Goal: Communication & Community: Answer question/provide support

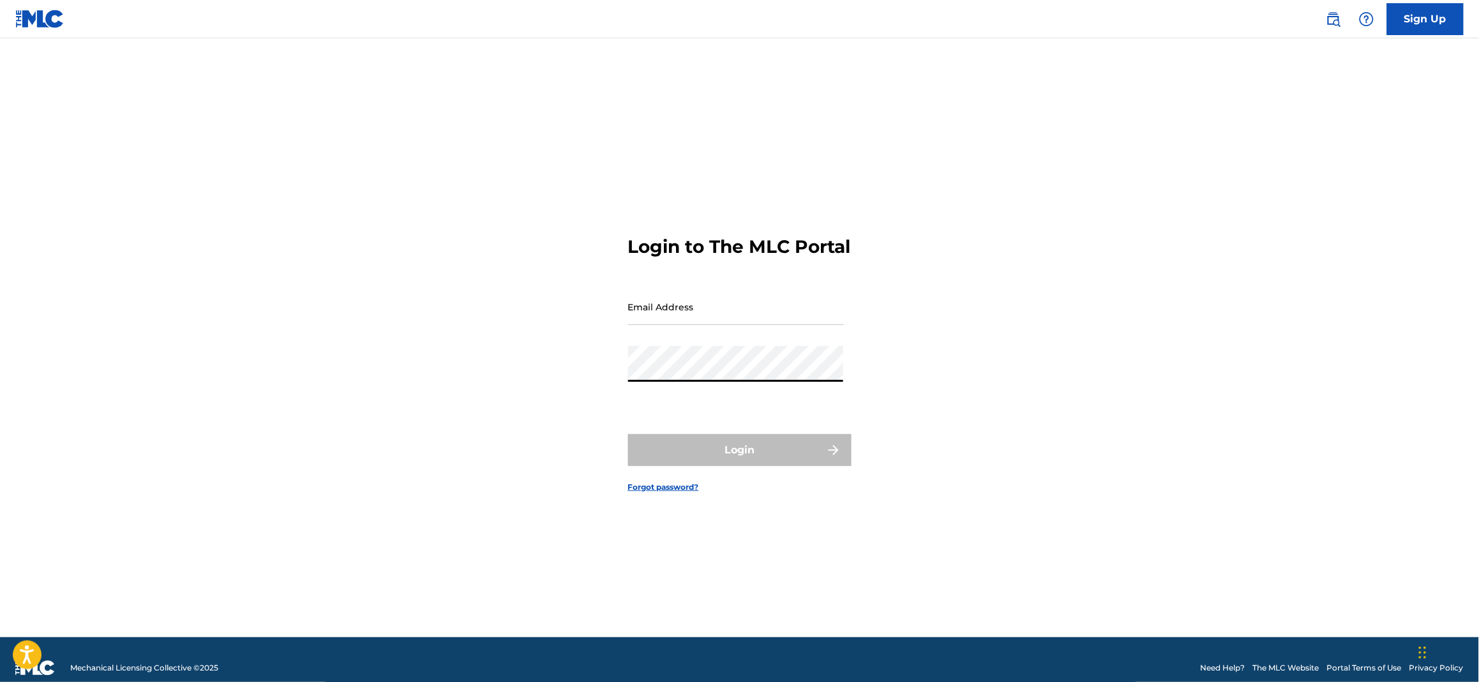
type input "[PERSON_NAME][EMAIL_ADDRESS][DOMAIN_NAME]"
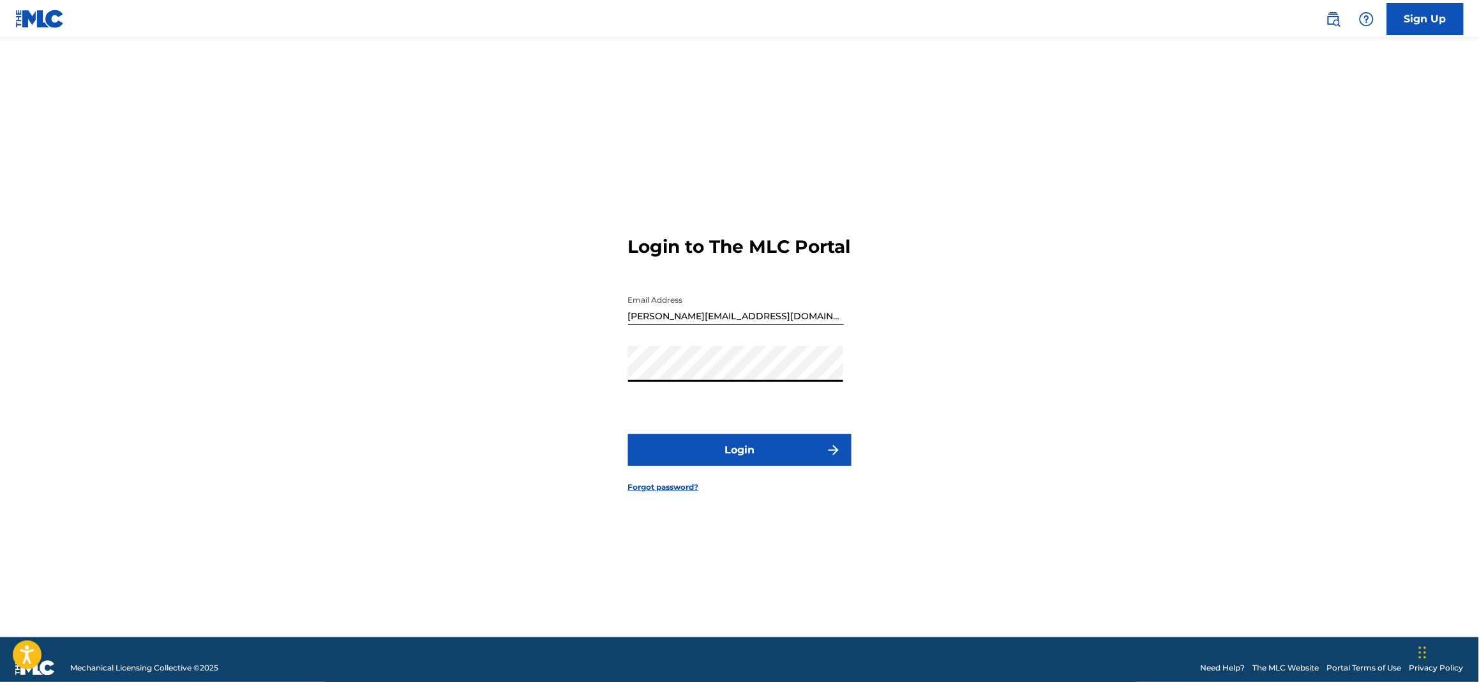
click at [764, 454] on button "Login" at bounding box center [739, 450] width 223 height 32
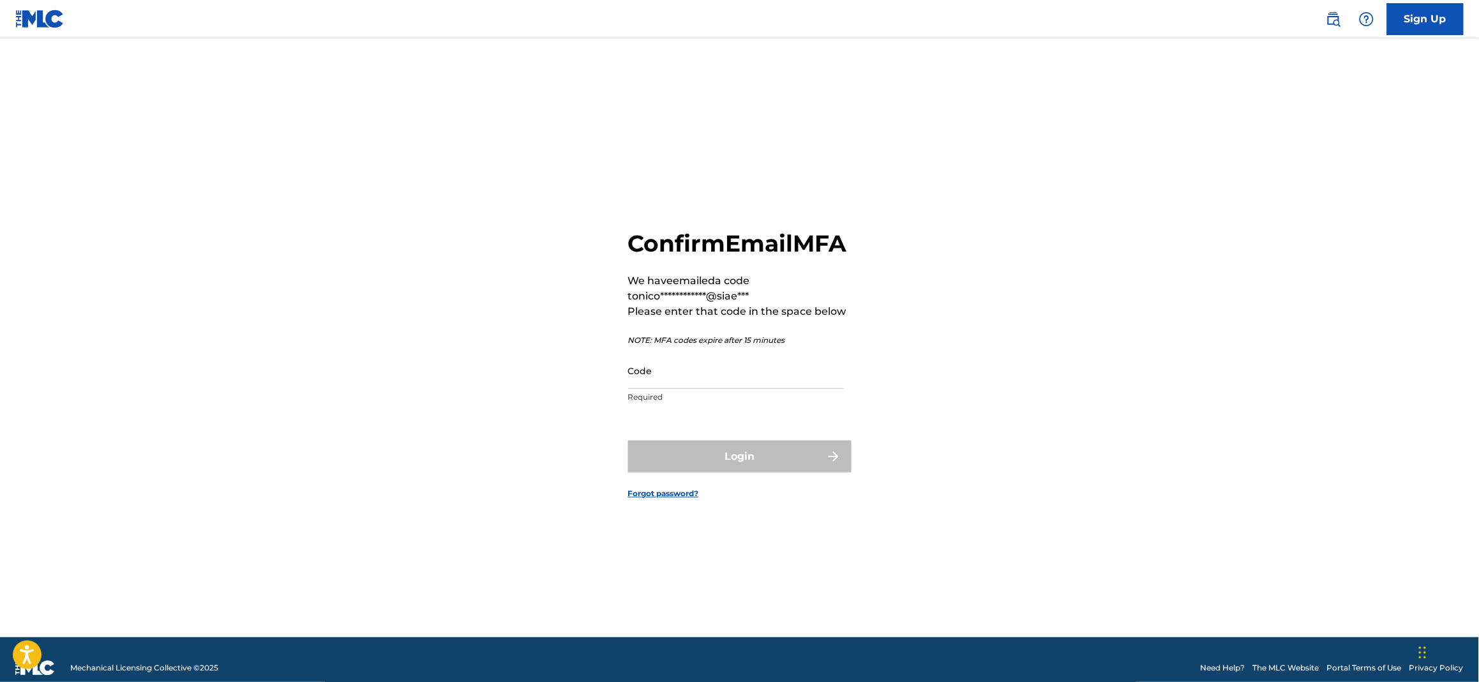
click at [686, 385] on input "Code" at bounding box center [736, 370] width 216 height 36
paste input "964686"
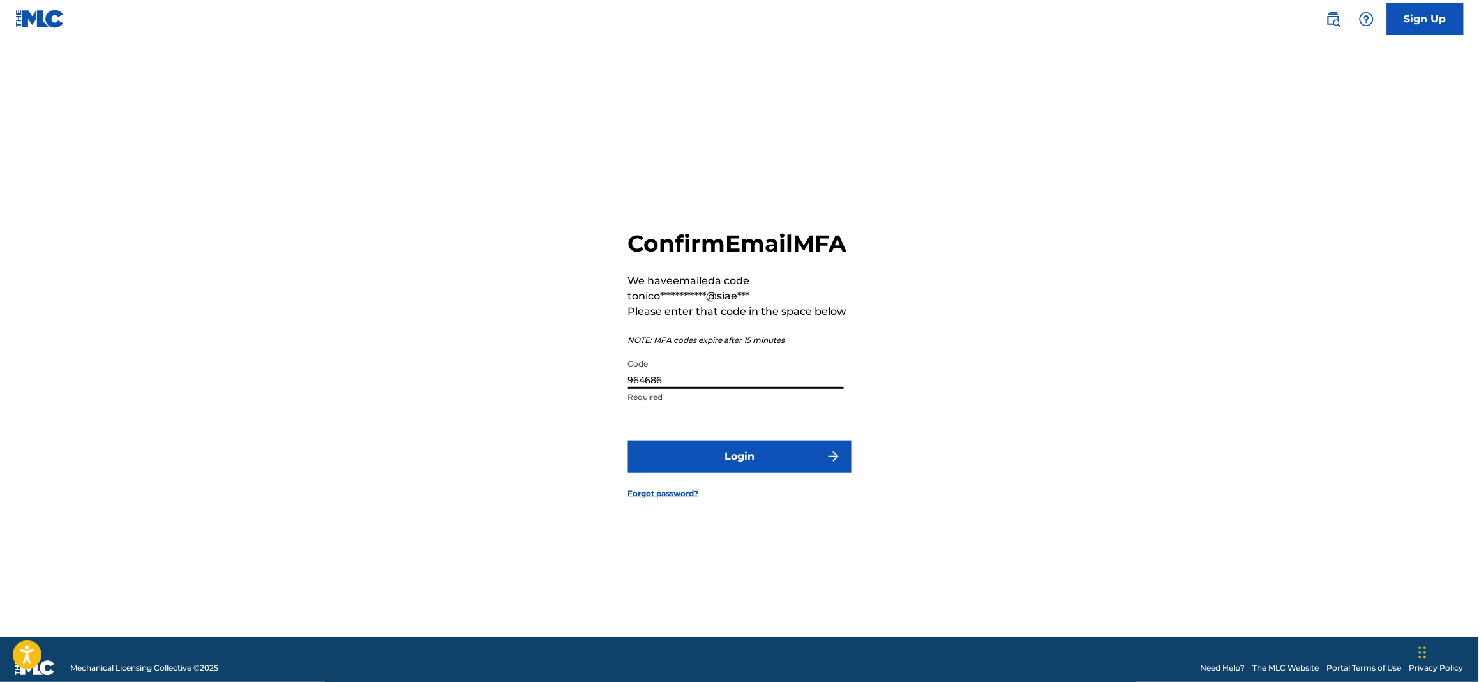
type input "964686"
click at [731, 463] on button "Login" at bounding box center [739, 456] width 223 height 32
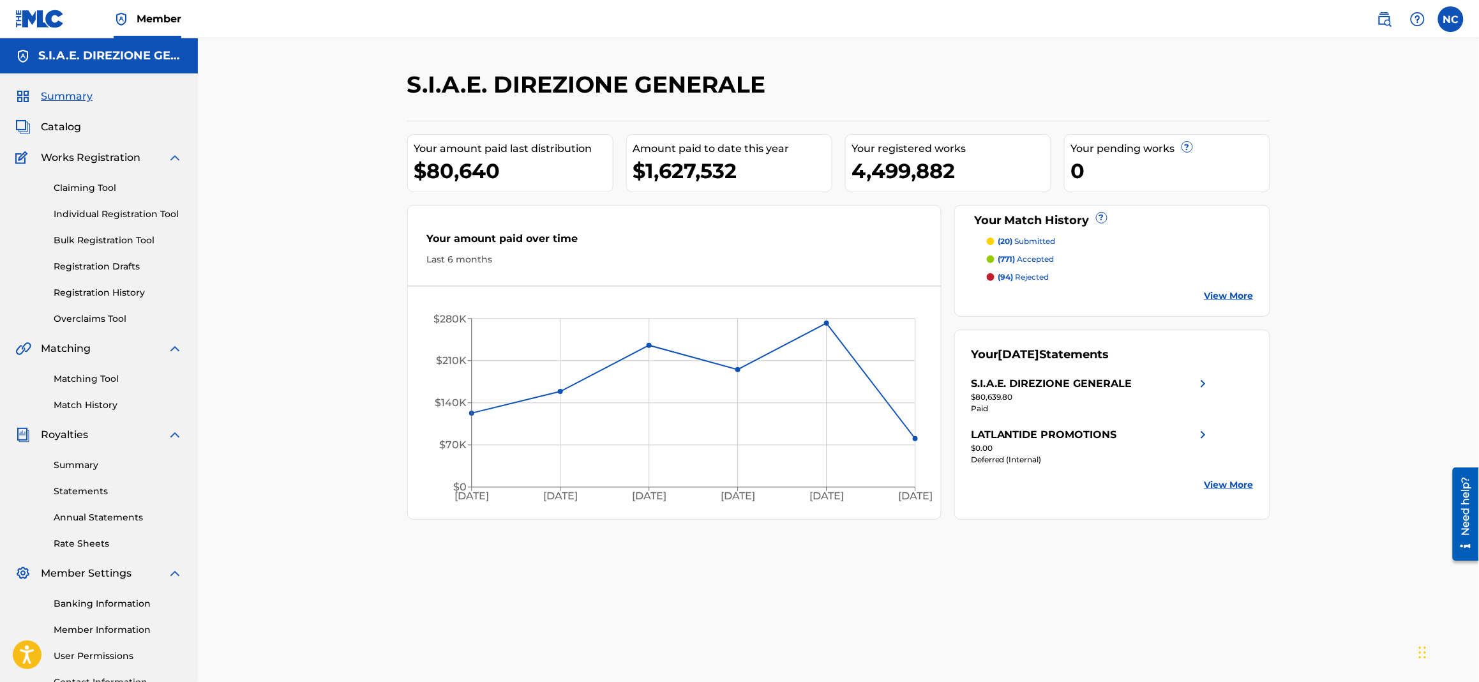
click at [1036, 245] on p "(20) submitted" at bounding box center [1026, 241] width 57 height 11
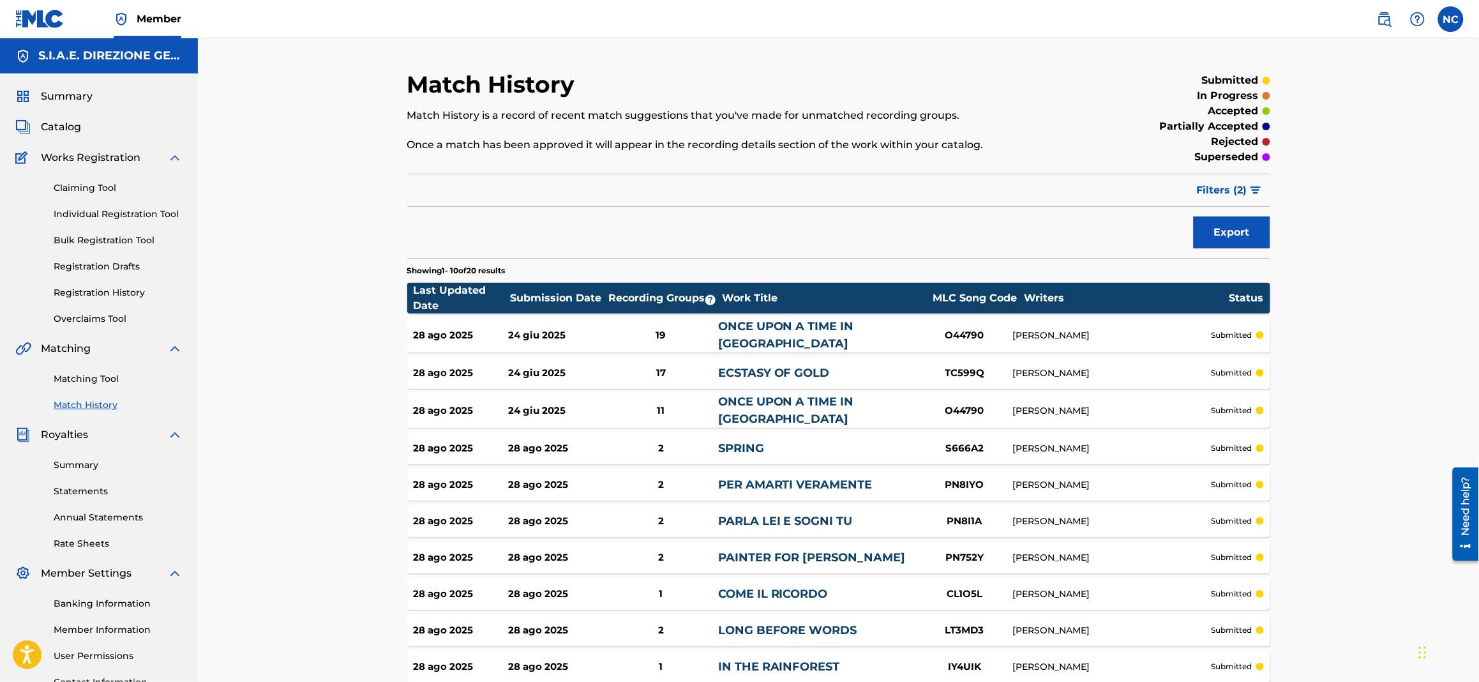
scroll to position [123, 0]
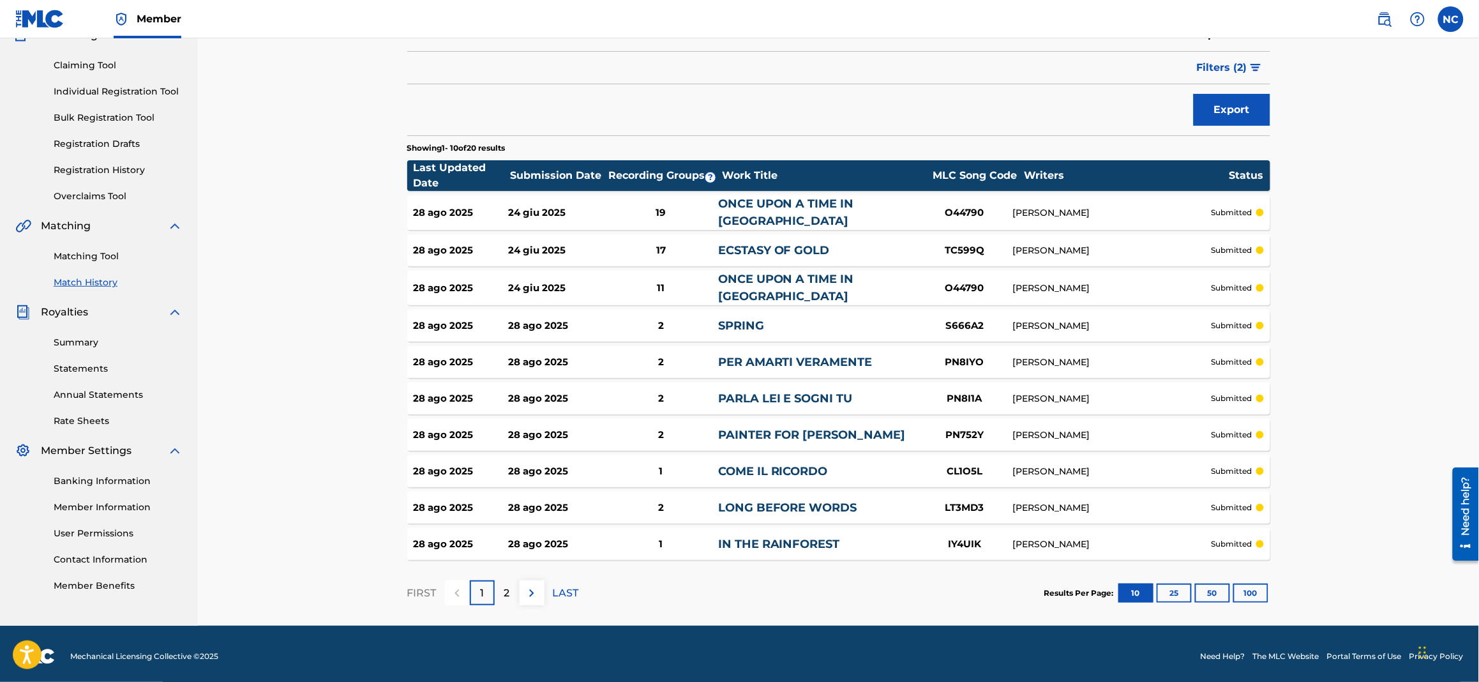
click at [505, 590] on p "2" at bounding box center [507, 592] width 6 height 15
click at [414, 586] on p "FIRST" at bounding box center [421, 592] width 29 height 15
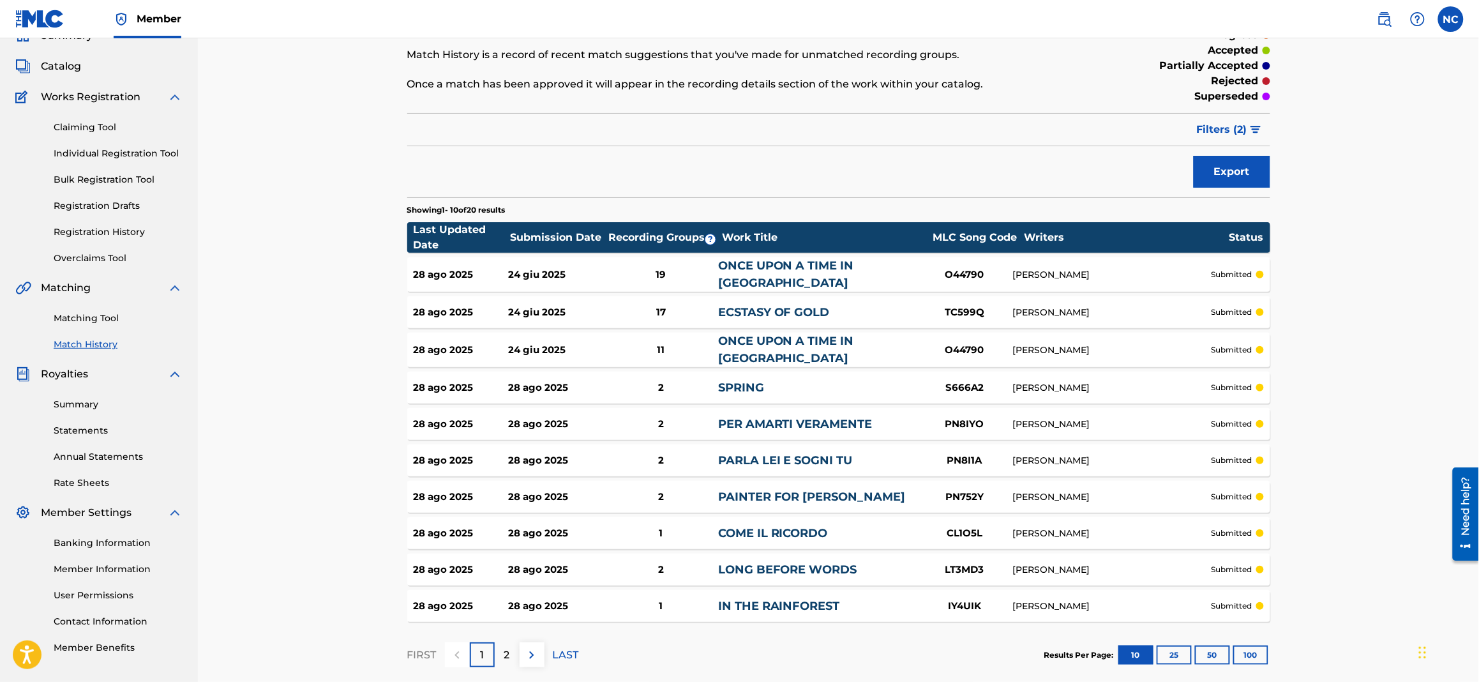
scroll to position [0, 0]
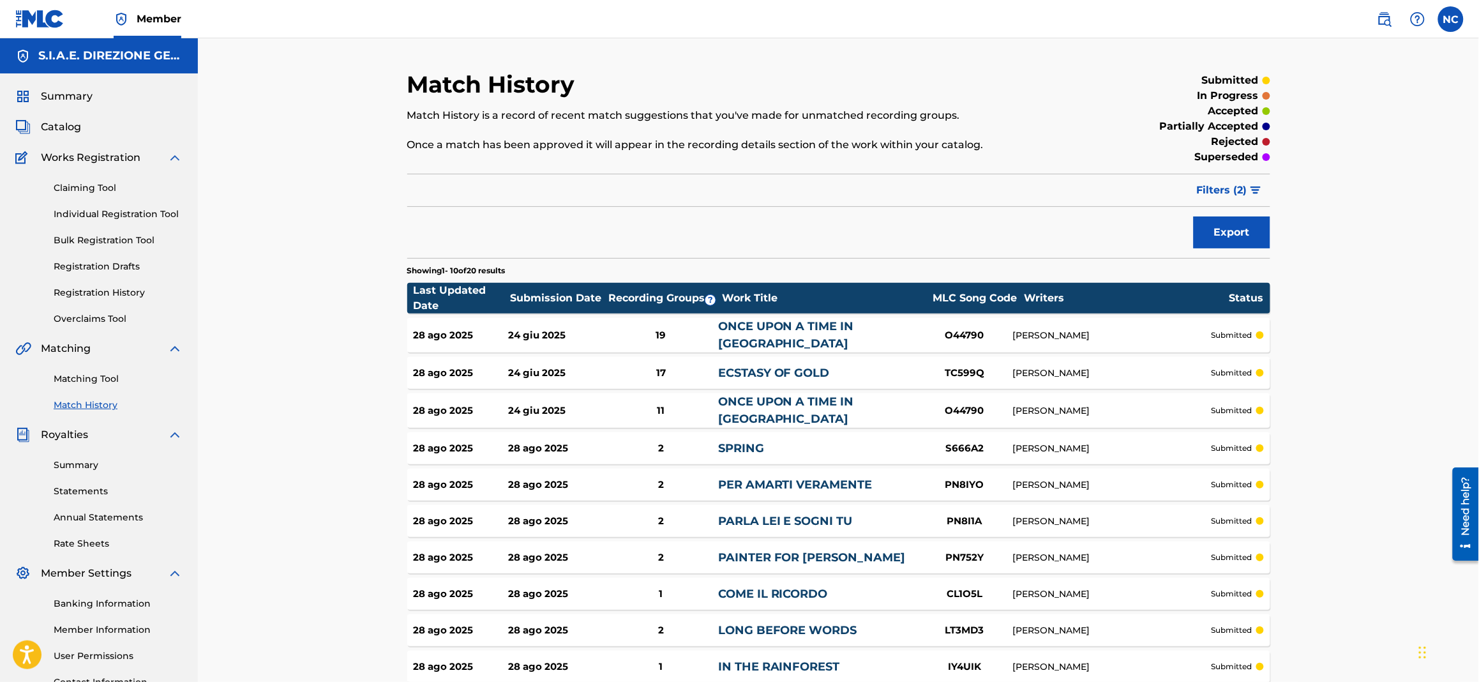
click at [83, 314] on link "Overclaims Tool" at bounding box center [118, 318] width 129 height 13
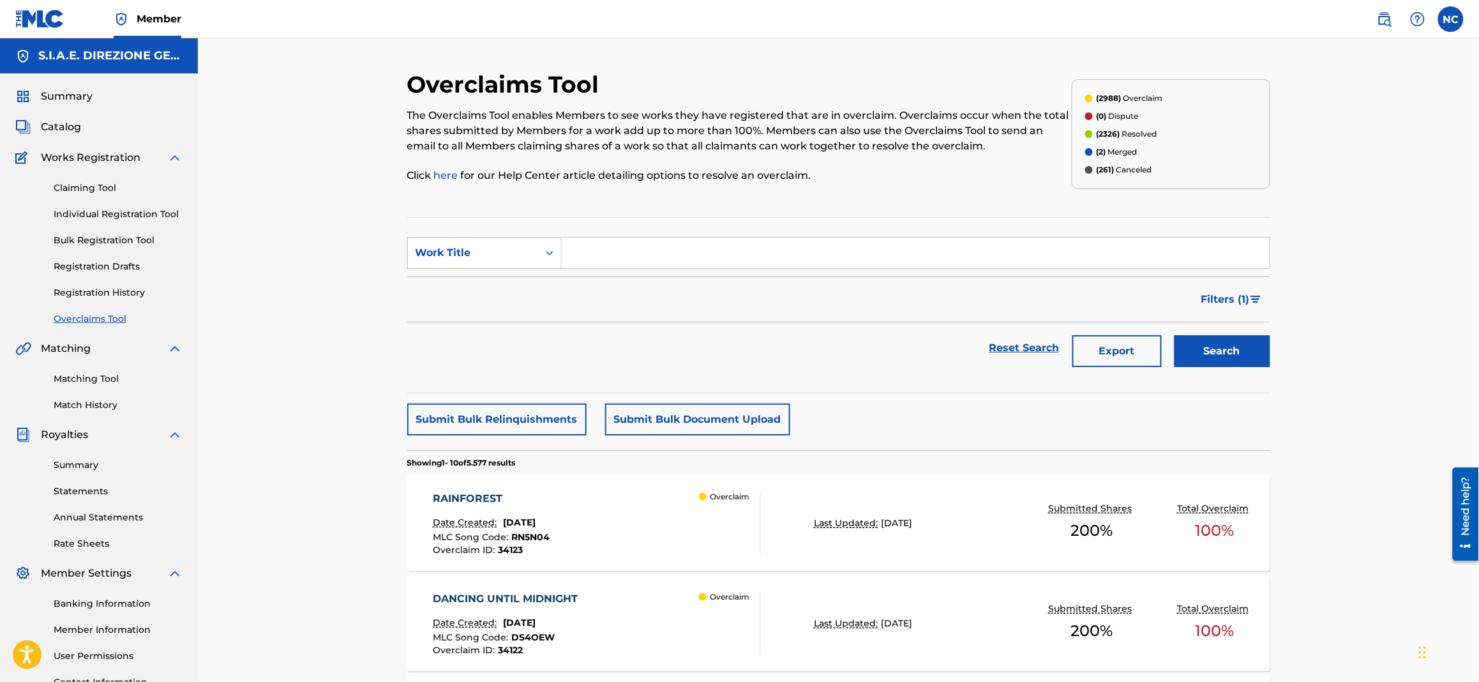
click at [456, 267] on div "Work Title" at bounding box center [484, 253] width 154 height 32
click at [457, 324] on div "Overclaim ID" at bounding box center [484, 317] width 153 height 32
click at [584, 256] on input "Search Form" at bounding box center [916, 252] width 708 height 31
type input "26354"
click at [1174, 335] on button "Search" at bounding box center [1222, 351] width 96 height 32
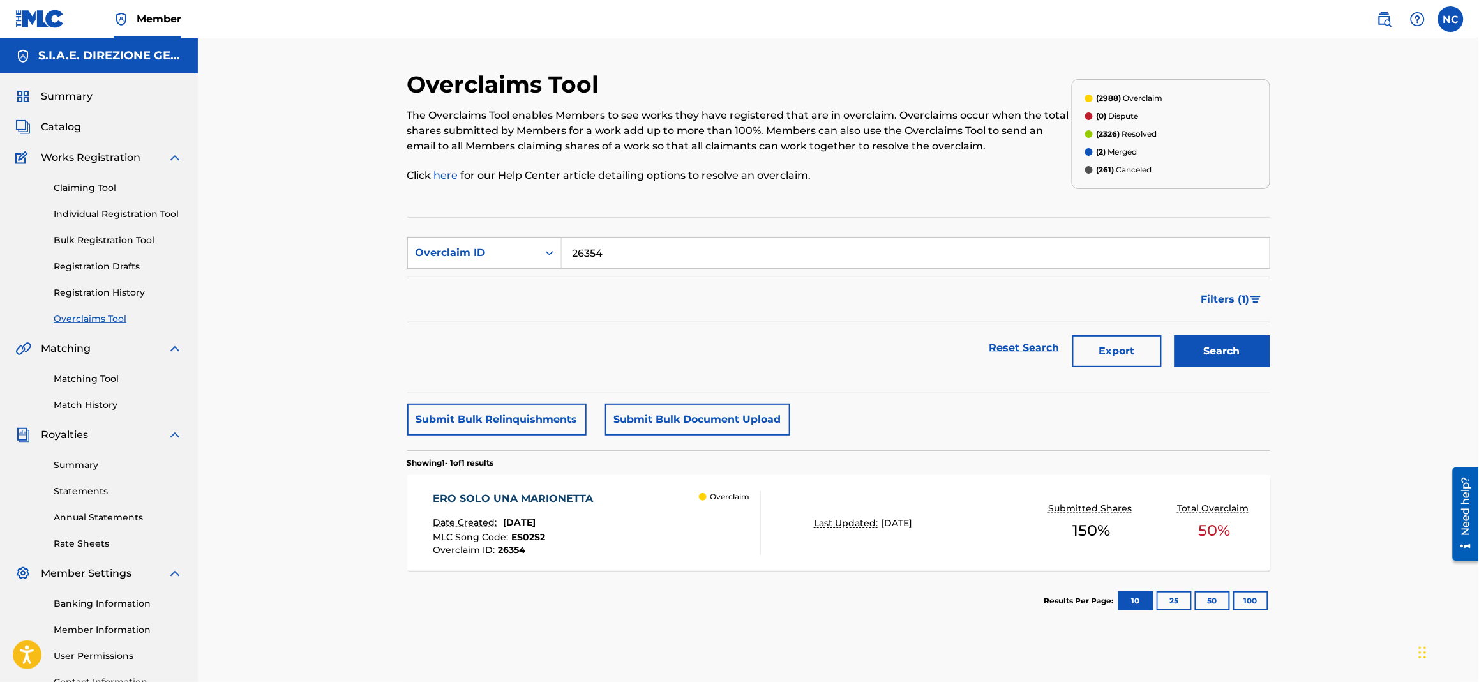
click at [580, 509] on div "ERO SOLO UNA MARIONETTA Date Created: [DATE] MLC Song Code : ES02S2 Overclaim I…" at bounding box center [516, 523] width 167 height 64
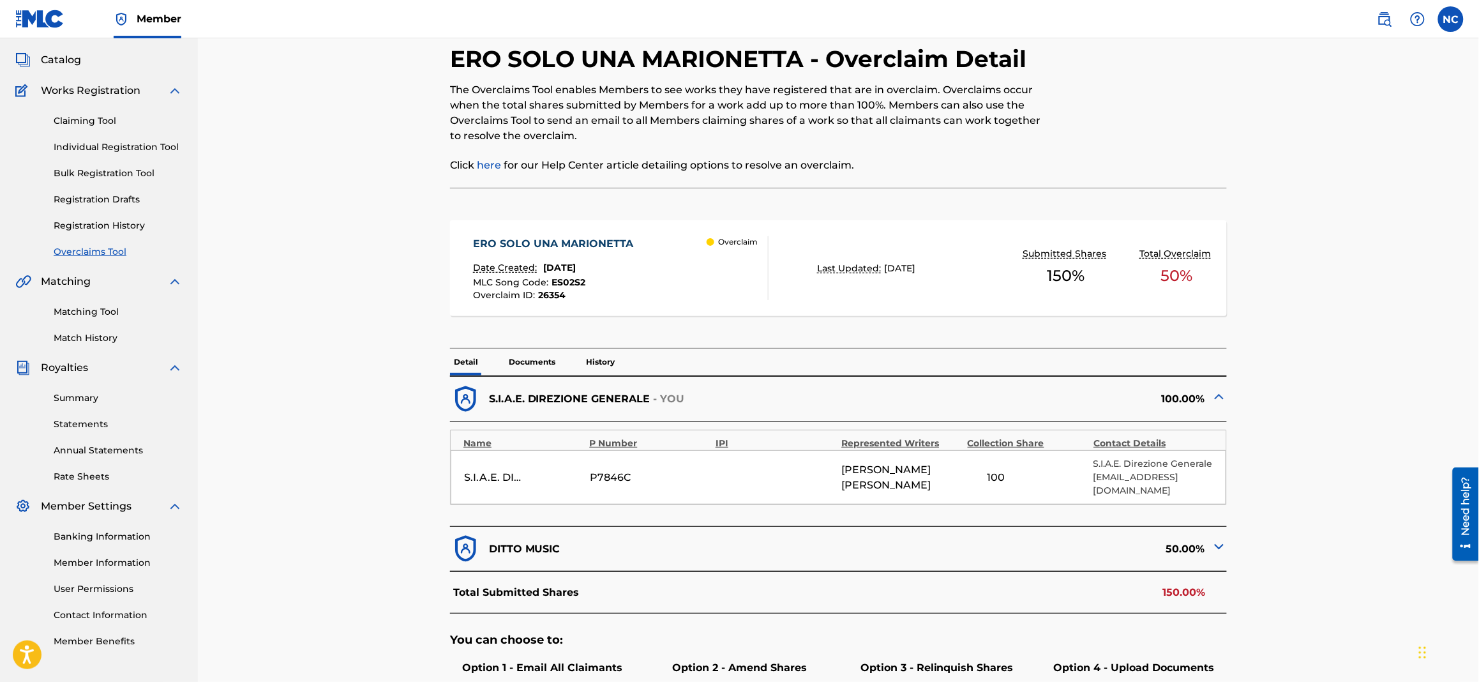
scroll to position [95, 0]
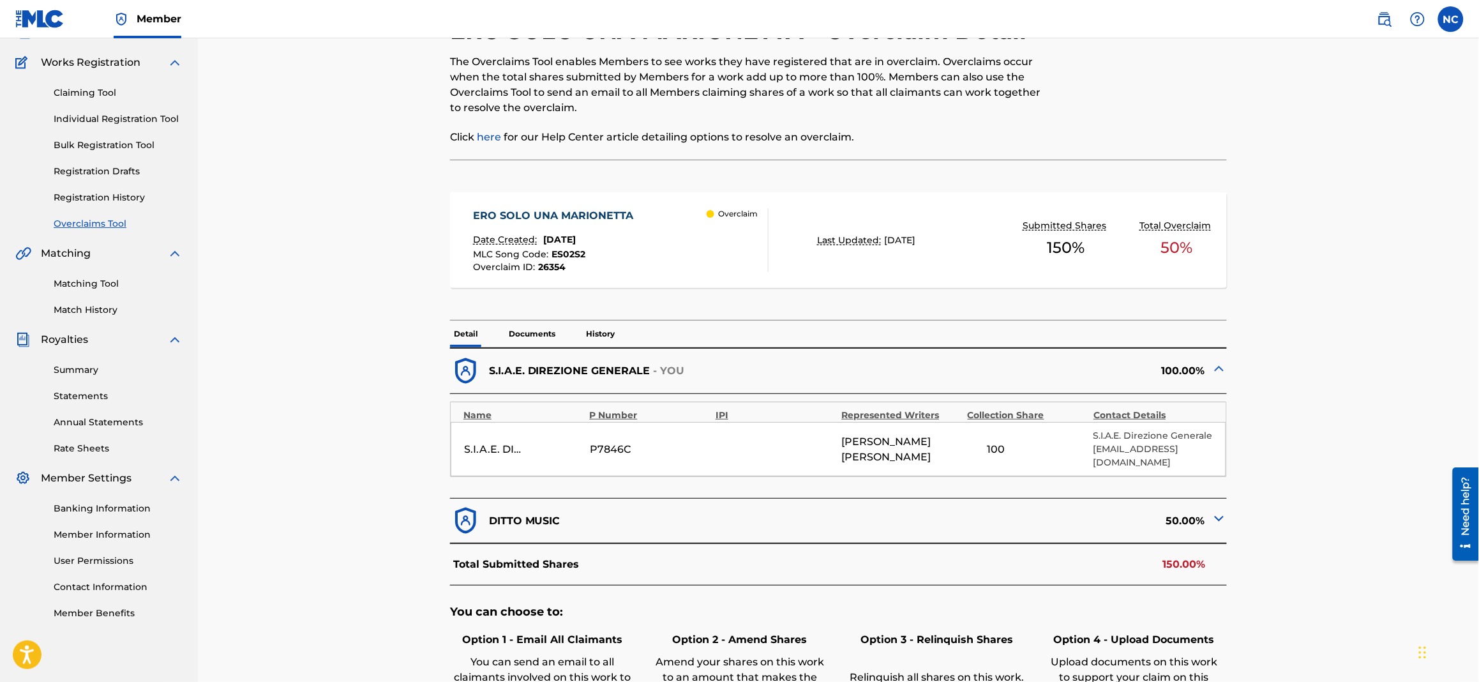
drag, startPoint x: 1221, startPoint y: 509, endPoint x: 1139, endPoint y: 463, distance: 94.3
click at [1220, 511] on img at bounding box center [1218, 518] width 15 height 15
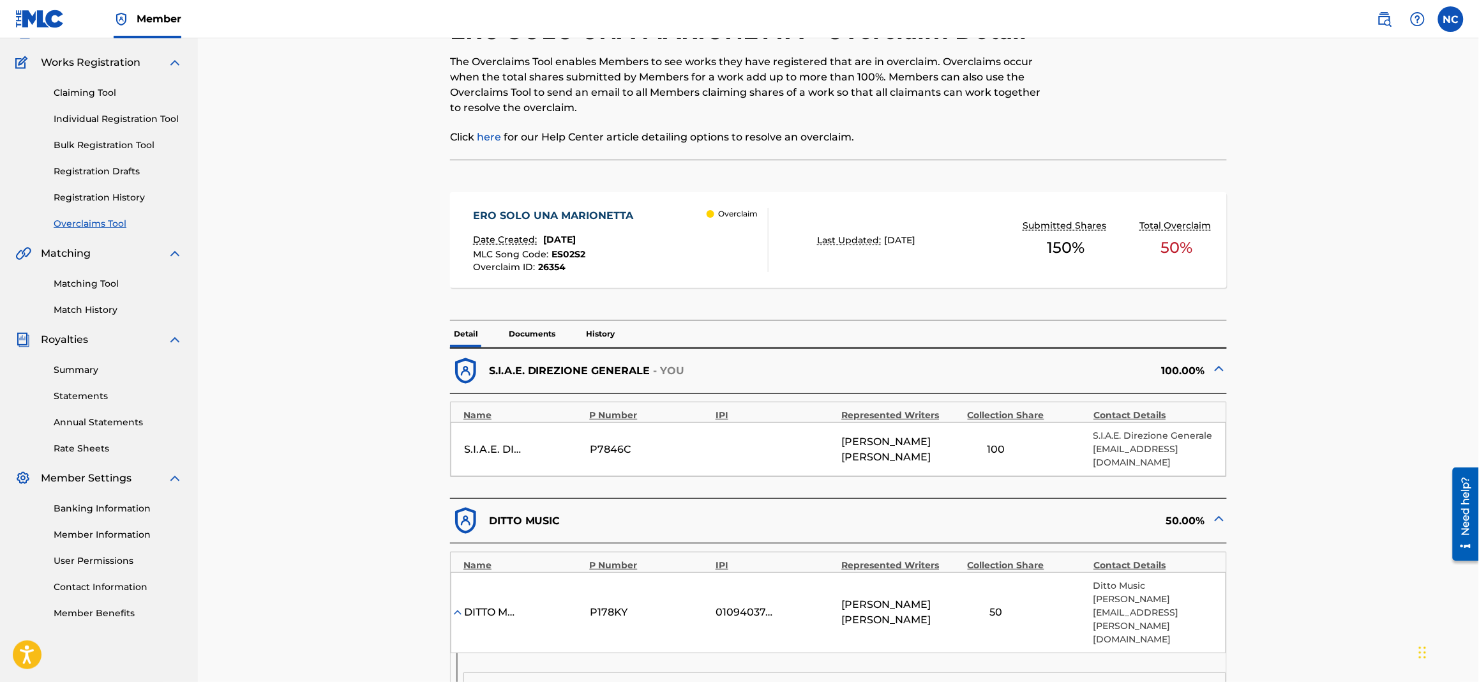
scroll to position [478, 0]
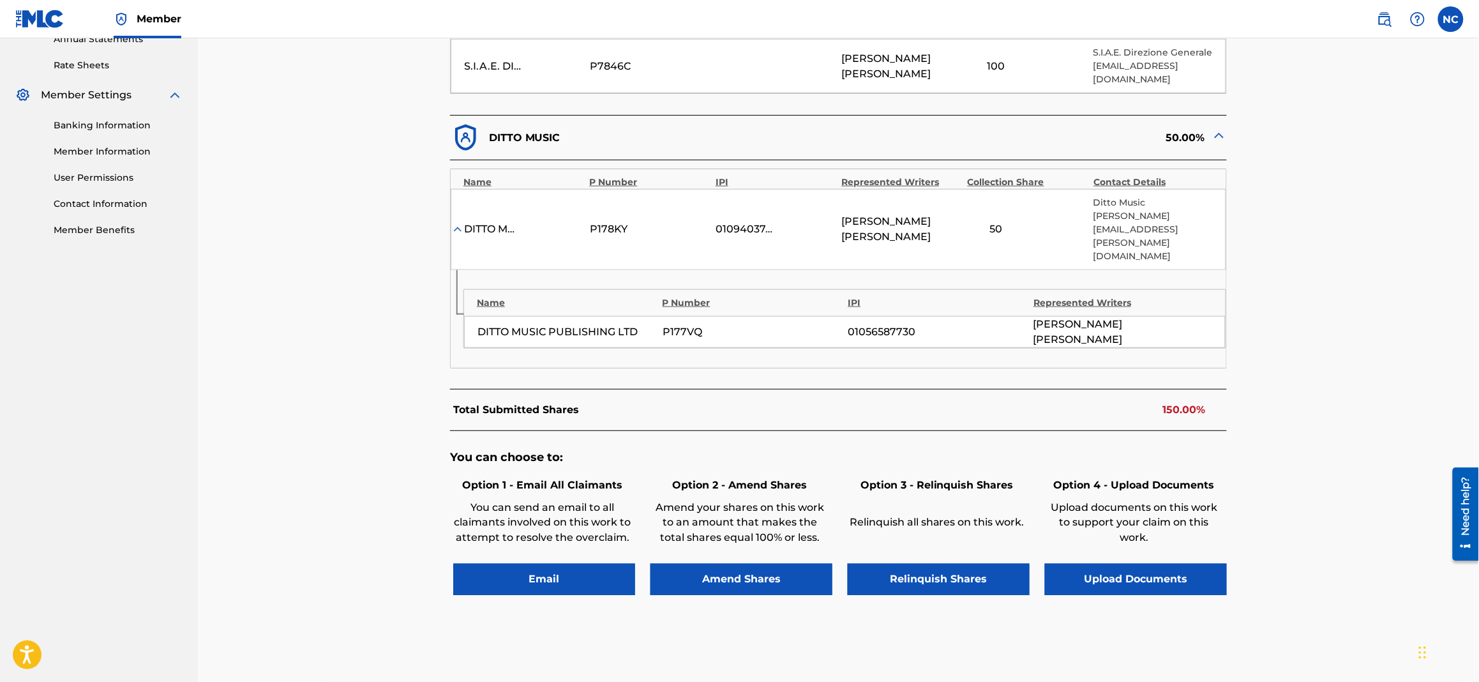
click at [582, 564] on button "Email" at bounding box center [544, 580] width 182 height 32
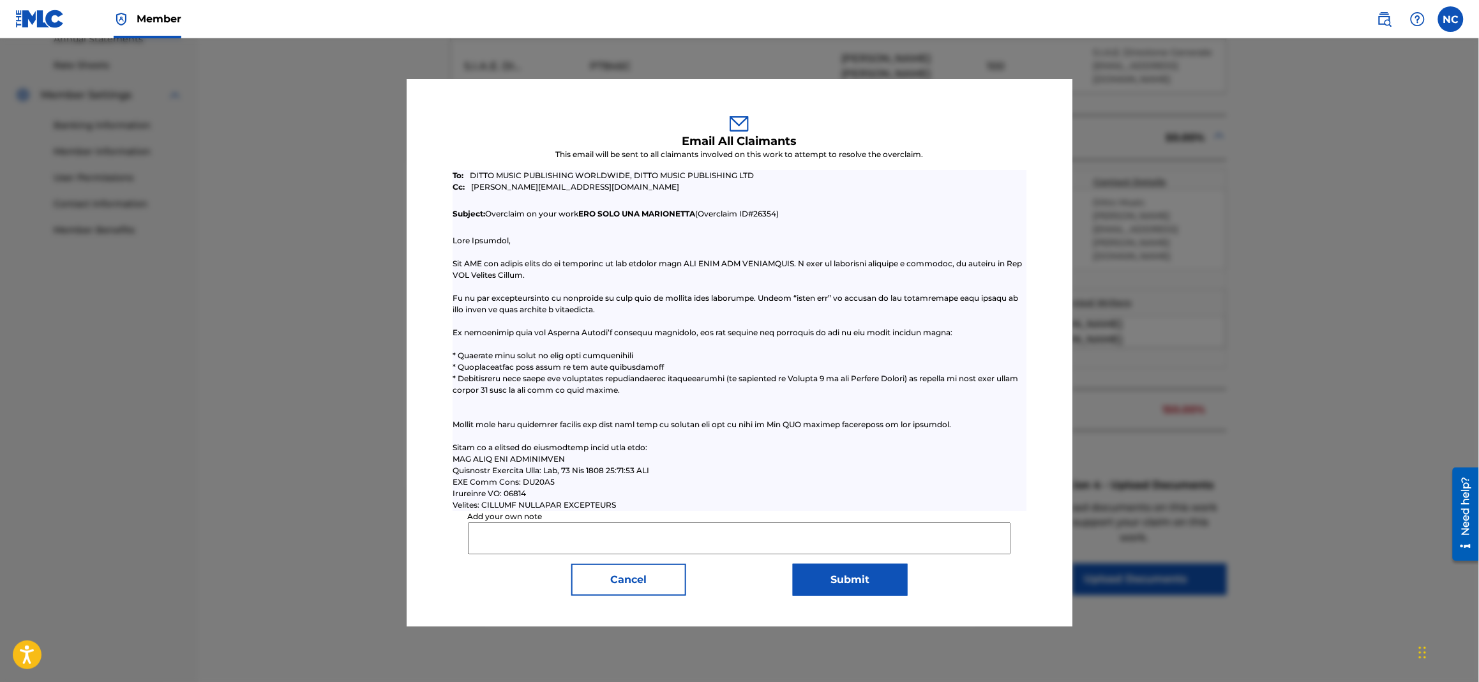
click at [594, 532] on input "Add your own note" at bounding box center [740, 538] width 544 height 32
type input "Dear colleagues, after checking in our database for the above mentioned musical…"
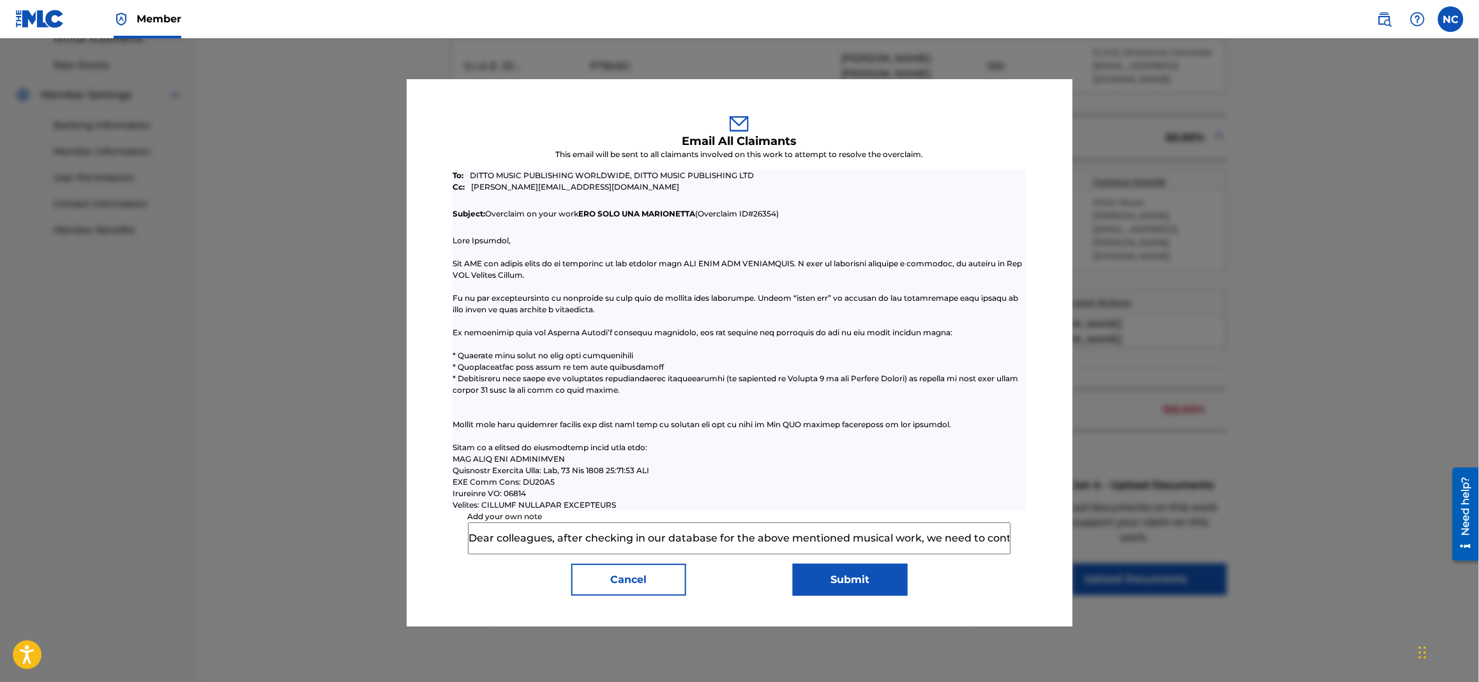
click at [821, 590] on button "Submit" at bounding box center [850, 580] width 115 height 32
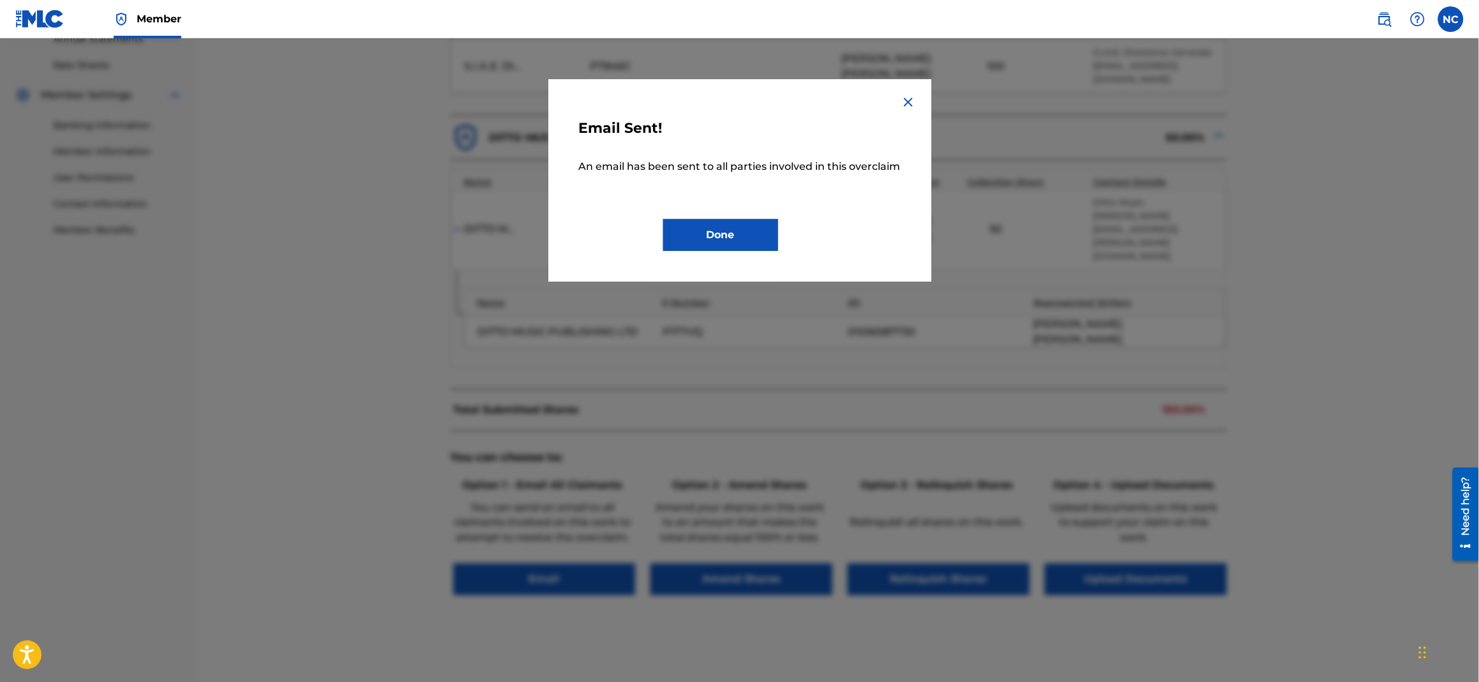
click at [756, 204] on div "Email Sent! An email has been sent to all parties involved in this overclaim Do…" at bounding box center [740, 180] width 322 height 141
click at [759, 221] on button "Done" at bounding box center [720, 235] width 115 height 32
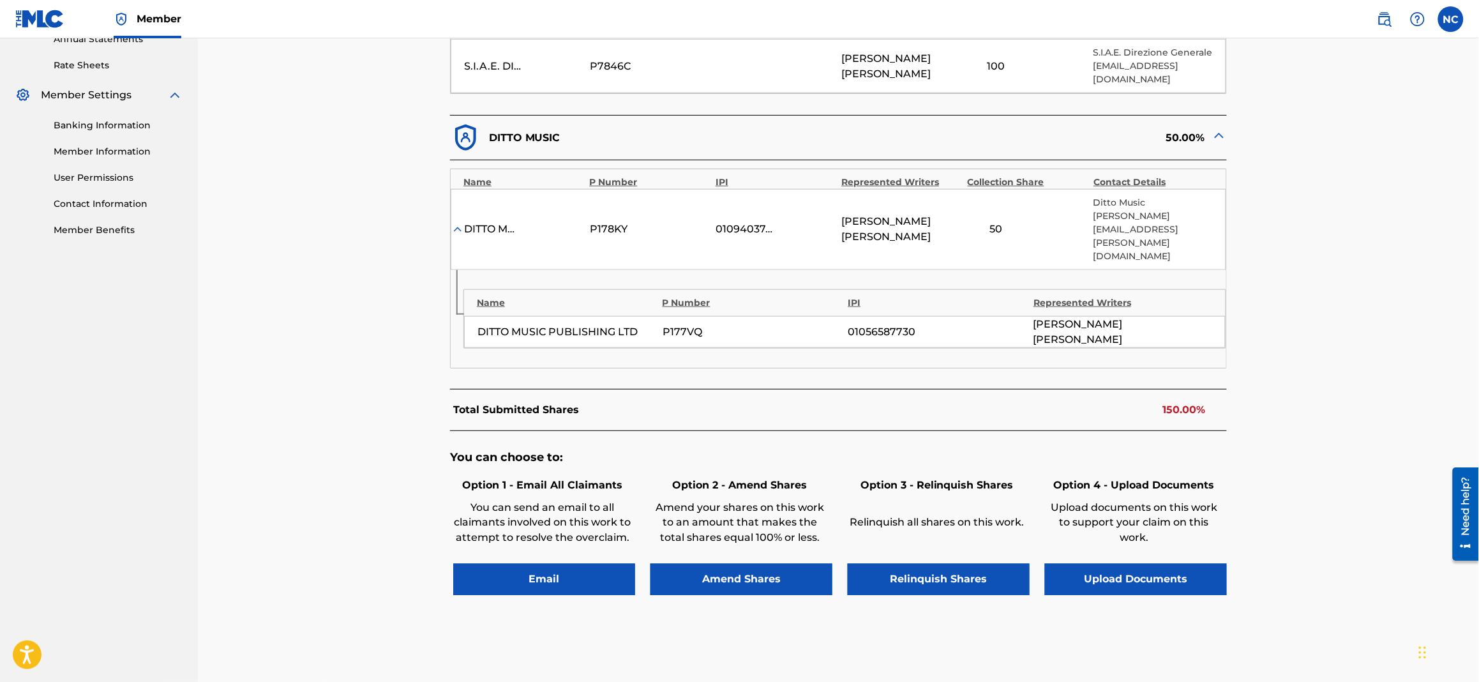
scroll to position [0, 0]
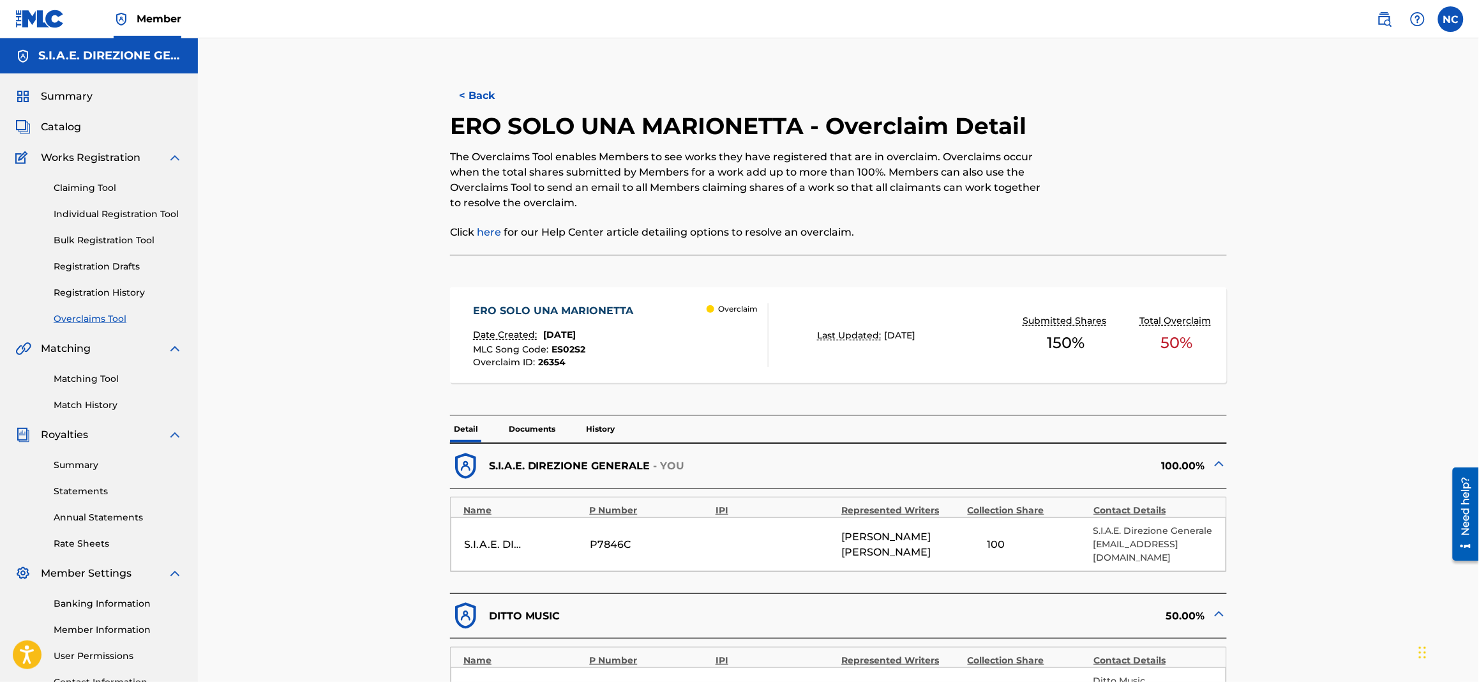
click at [584, 428] on p "History" at bounding box center [600, 429] width 36 height 27
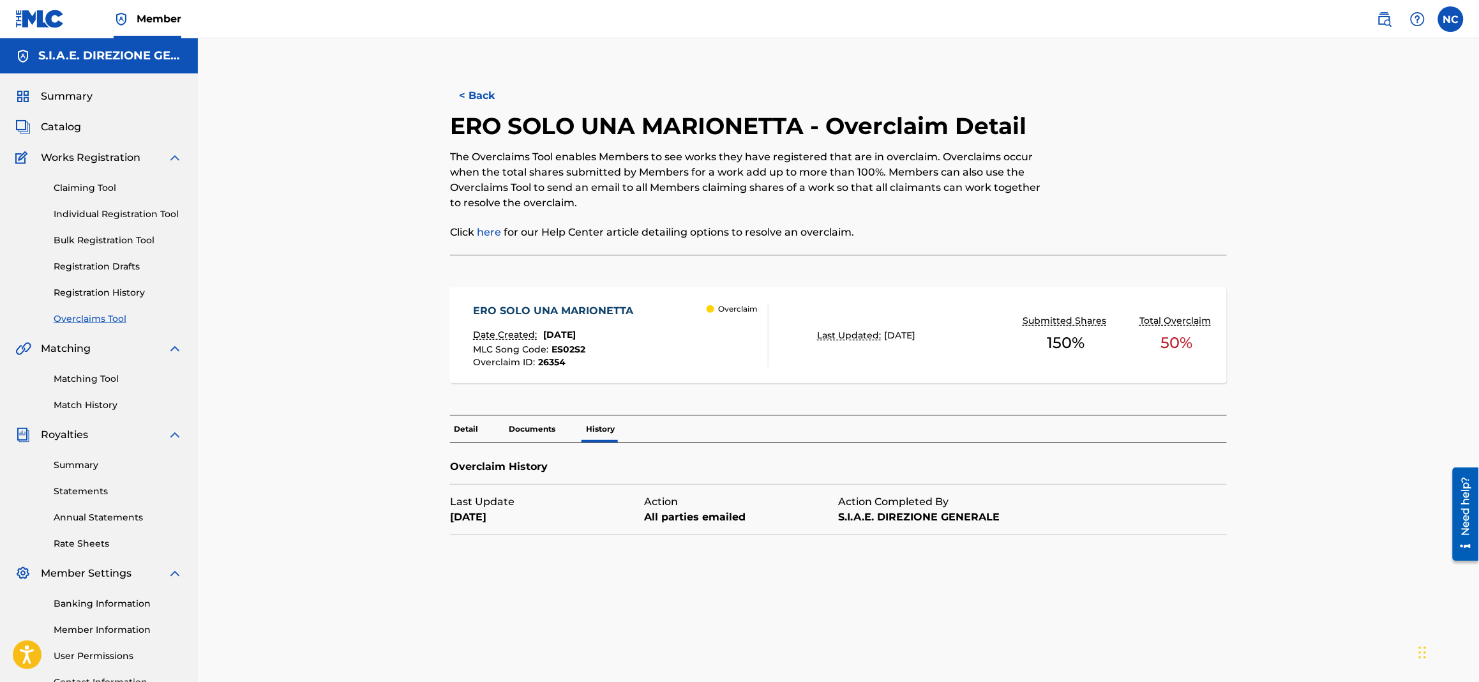
click at [458, 93] on button "< Back" at bounding box center [488, 96] width 77 height 32
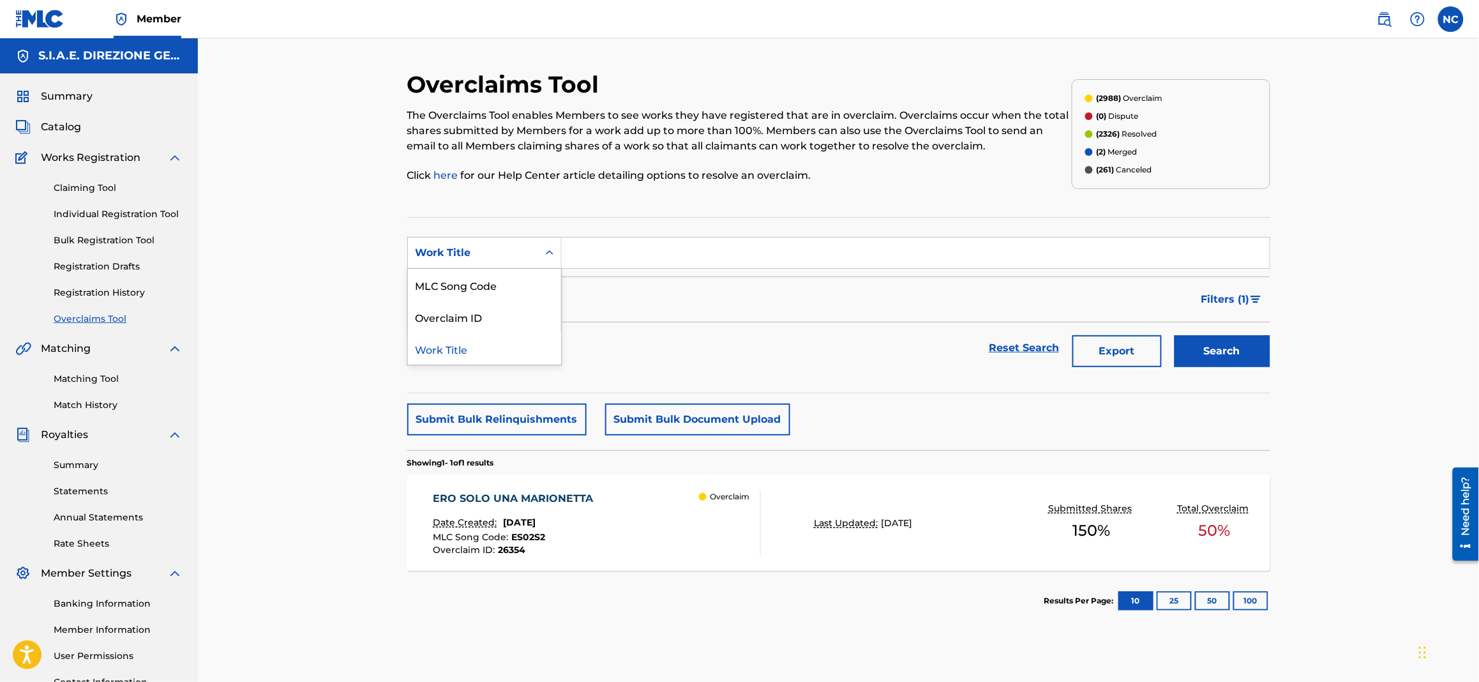
click at [491, 256] on div "Work Title" at bounding box center [473, 252] width 115 height 15
click at [483, 308] on div "Overclaim ID" at bounding box center [484, 317] width 153 height 32
click at [594, 260] on input "Search Form" at bounding box center [916, 252] width 708 height 31
paste input "26355"
type input "26355"
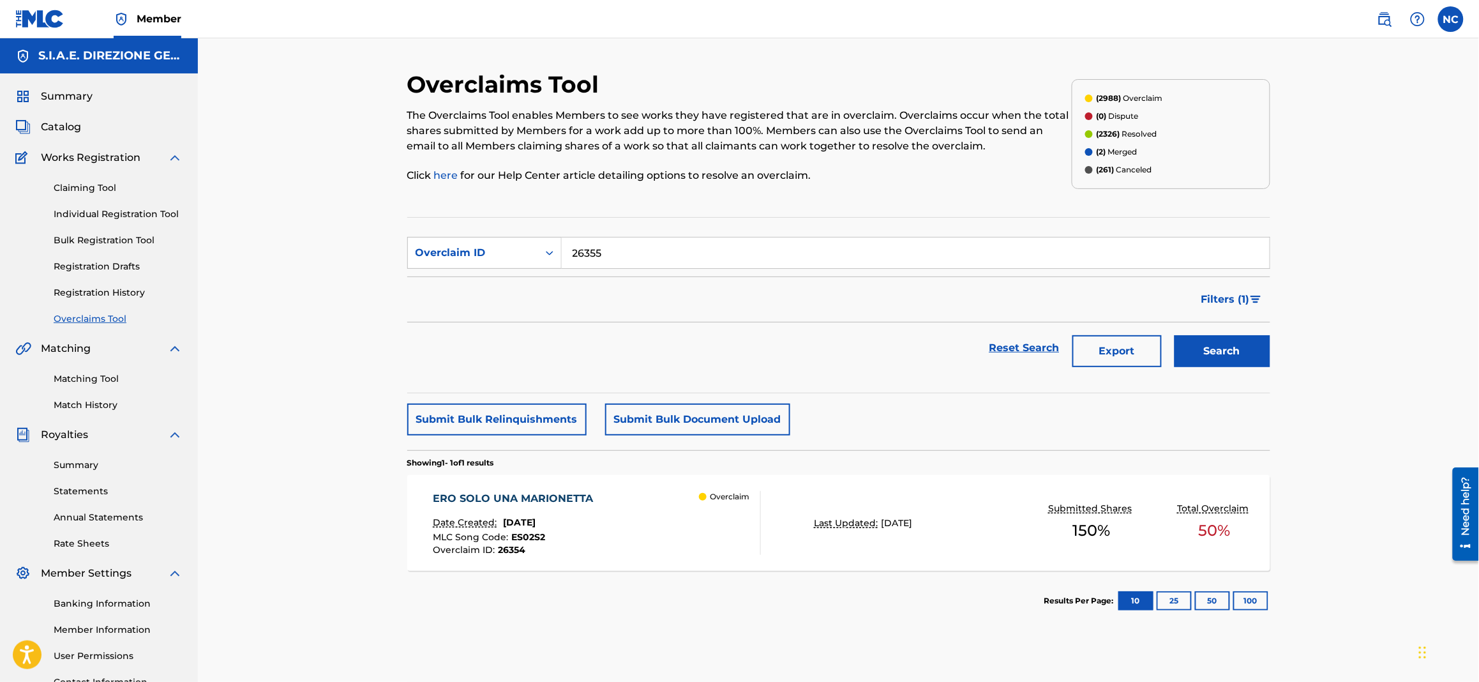
click at [1250, 348] on button "Search" at bounding box center [1222, 351] width 96 height 32
click at [499, 537] on span "MLC Song Code :" at bounding box center [472, 536] width 79 height 11
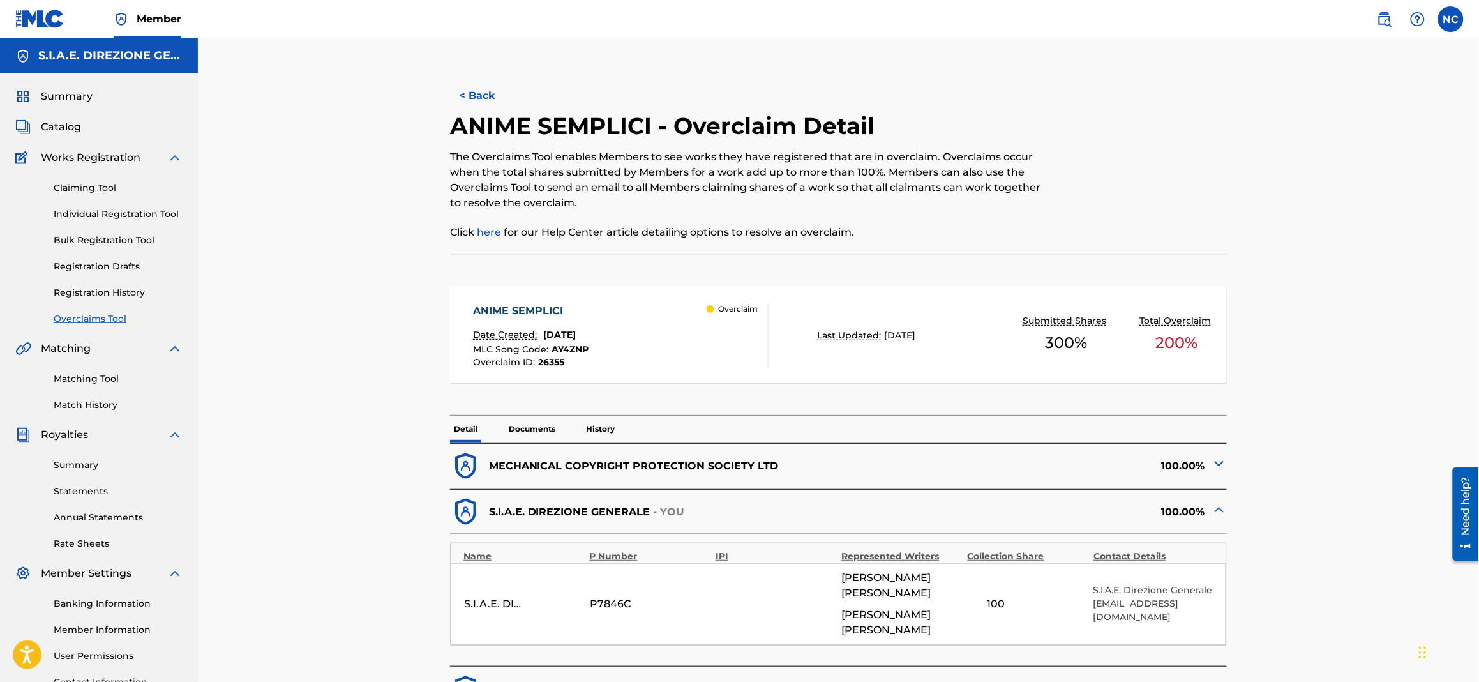
click at [1222, 463] on img at bounding box center [1218, 463] width 15 height 15
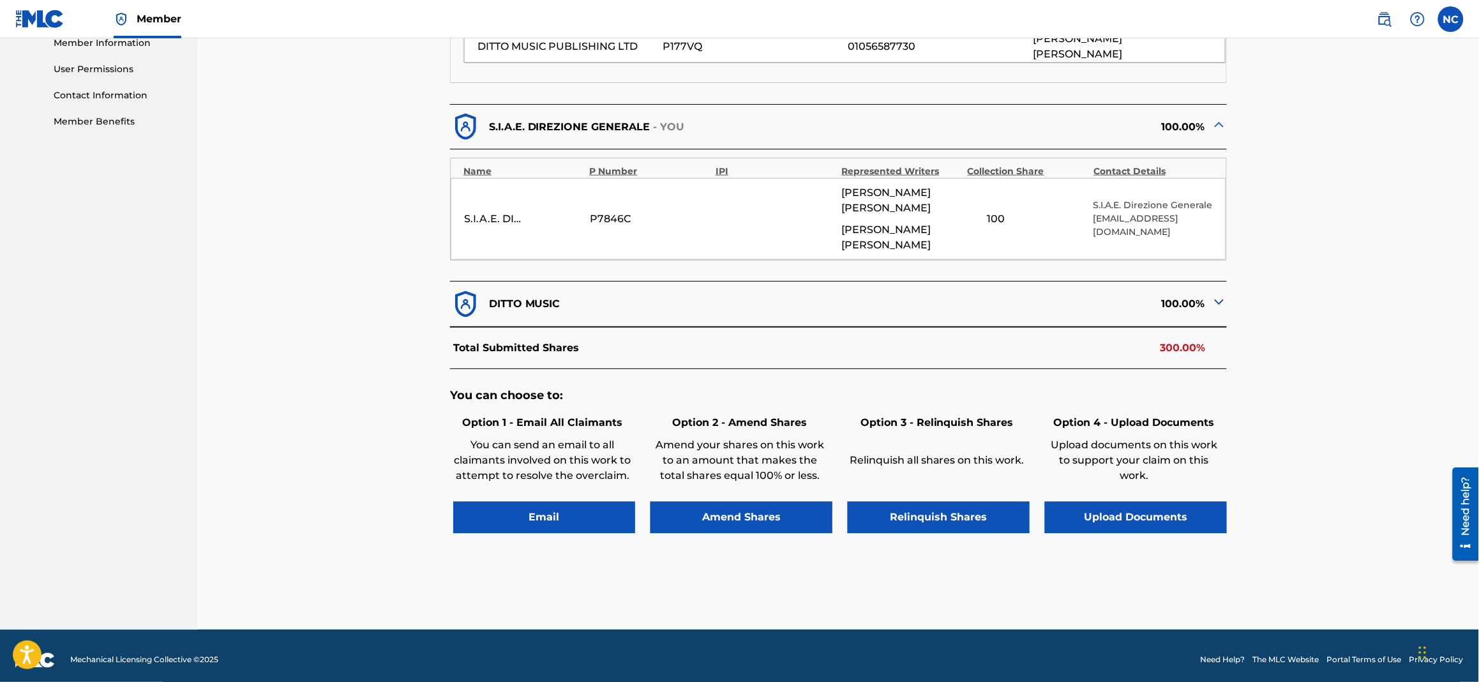
scroll to position [598, 0]
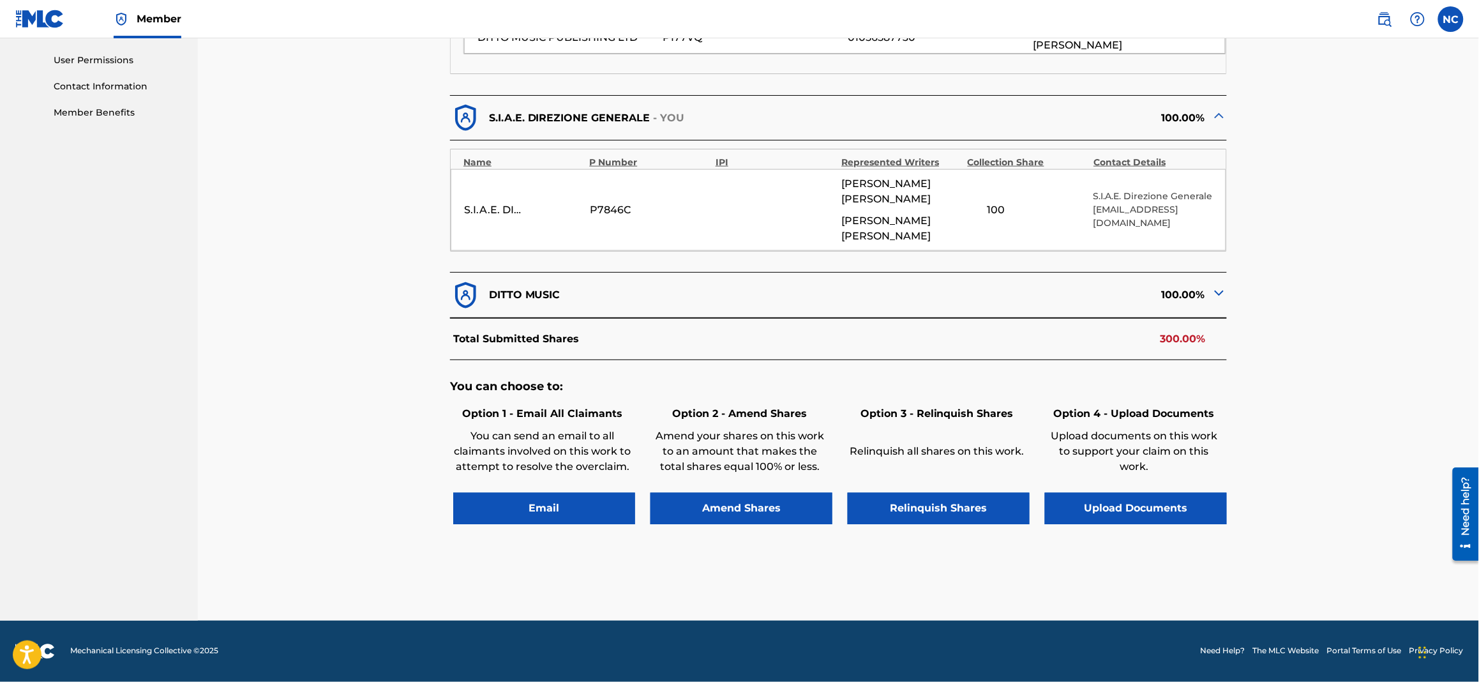
click at [555, 525] on div "You can choose to: Option 1 - Email All Claimants You can send an email to all …" at bounding box center [838, 458] width 777 height 197
click at [555, 511] on button "Email" at bounding box center [544, 509] width 182 height 32
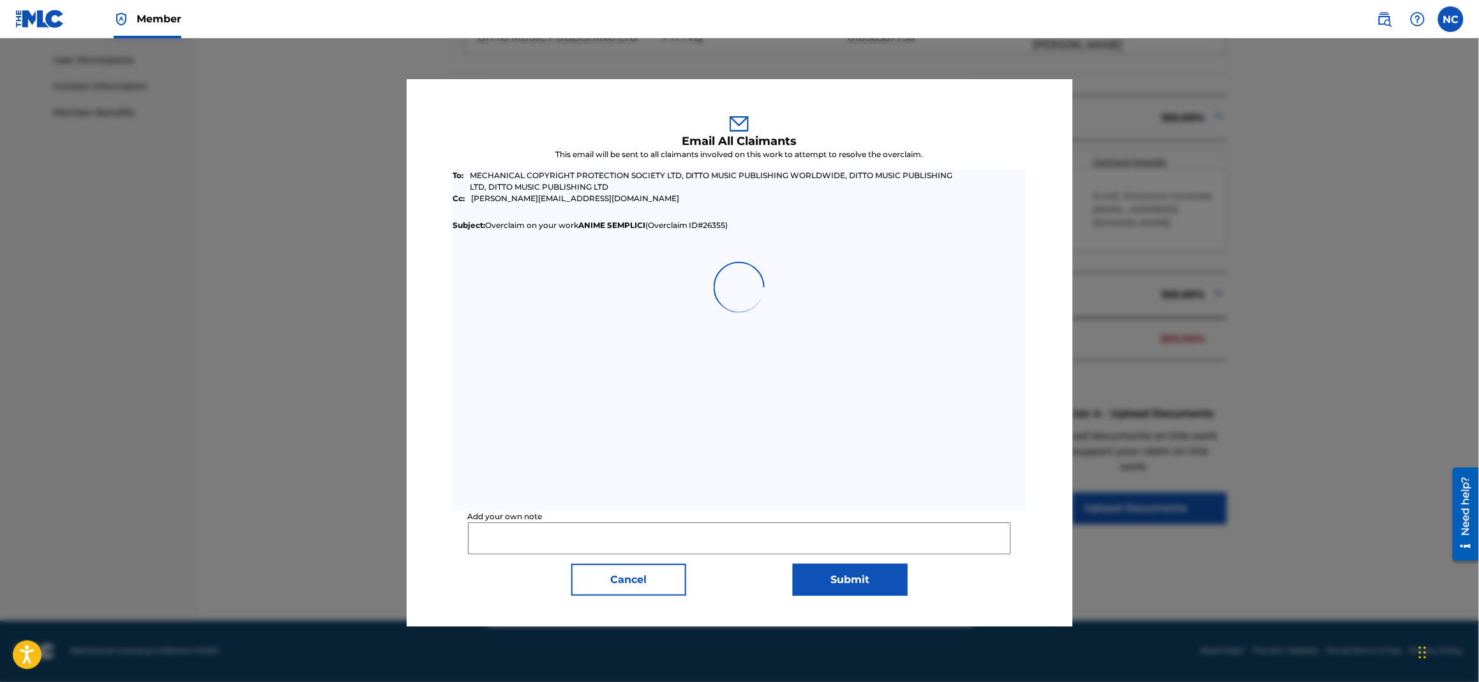
click at [570, 536] on input "Add your own note" at bounding box center [740, 538] width 544 height 32
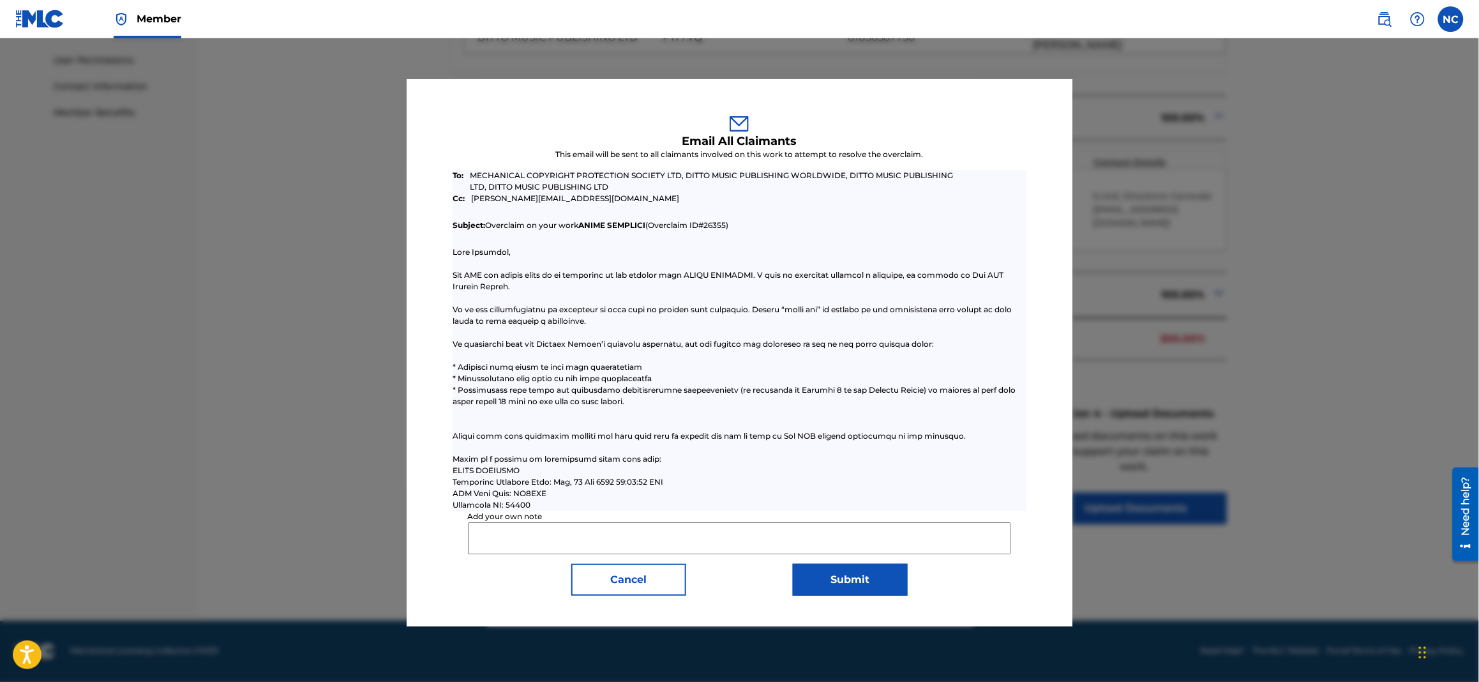
type input "Dear colleagues, after checking in our database for the above mentioned musical…"
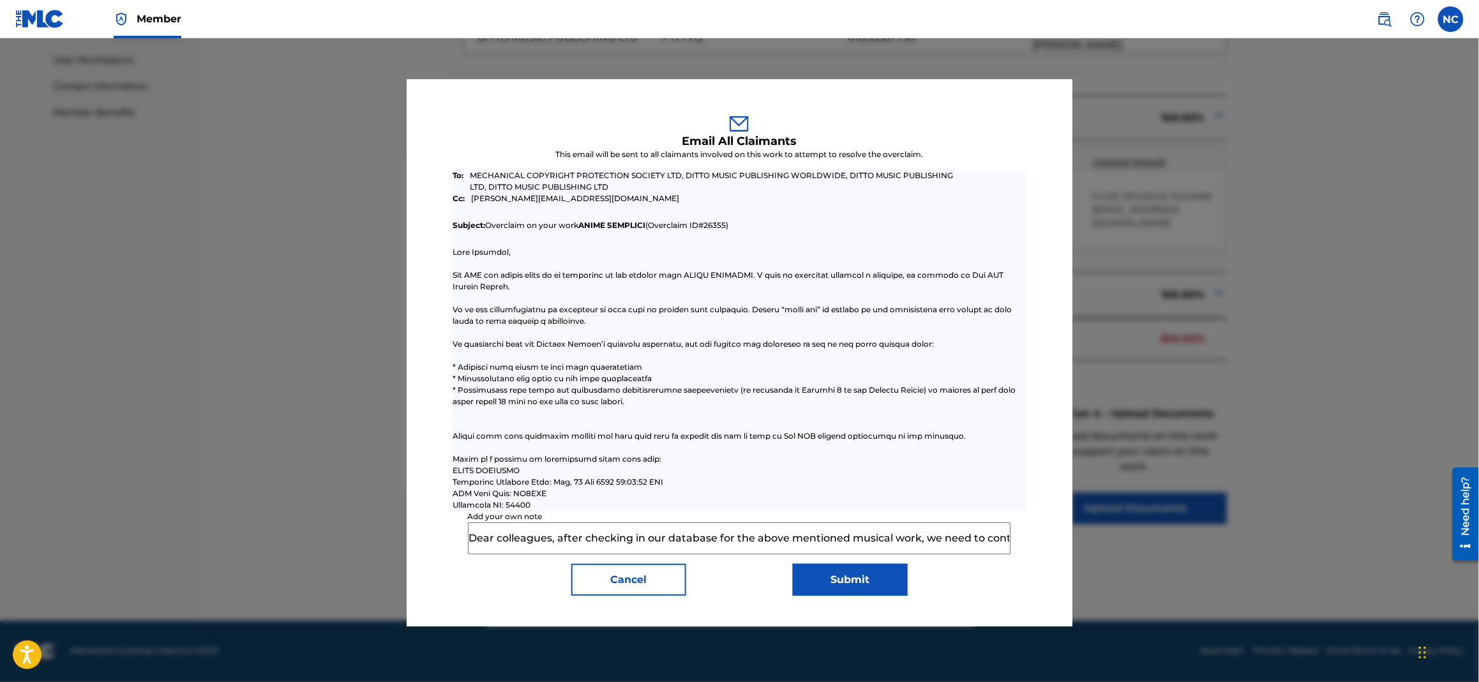
click at [885, 525] on input "Dear colleagues, after checking in our database for the above mentioned musical…" at bounding box center [740, 538] width 544 height 32
click at [860, 571] on button "Submit" at bounding box center [850, 580] width 115 height 32
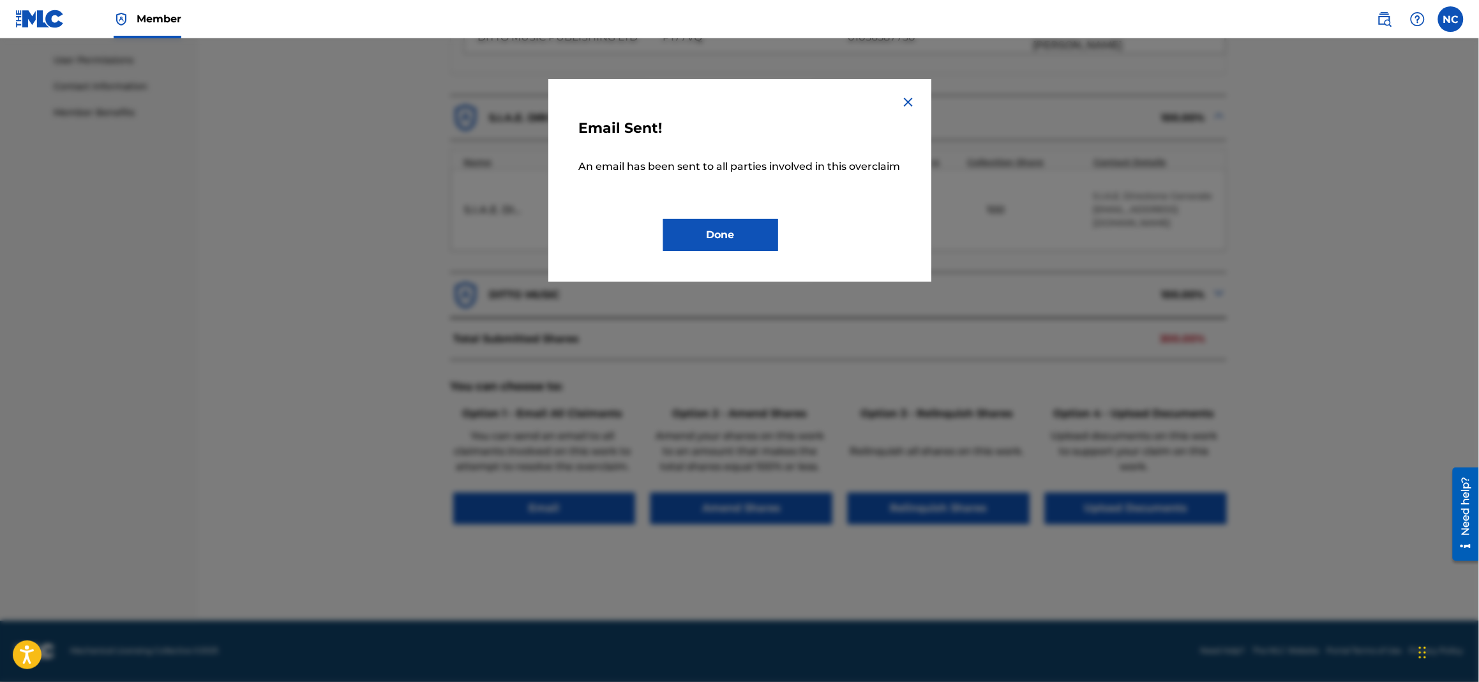
click at [726, 237] on button "Done" at bounding box center [720, 235] width 115 height 32
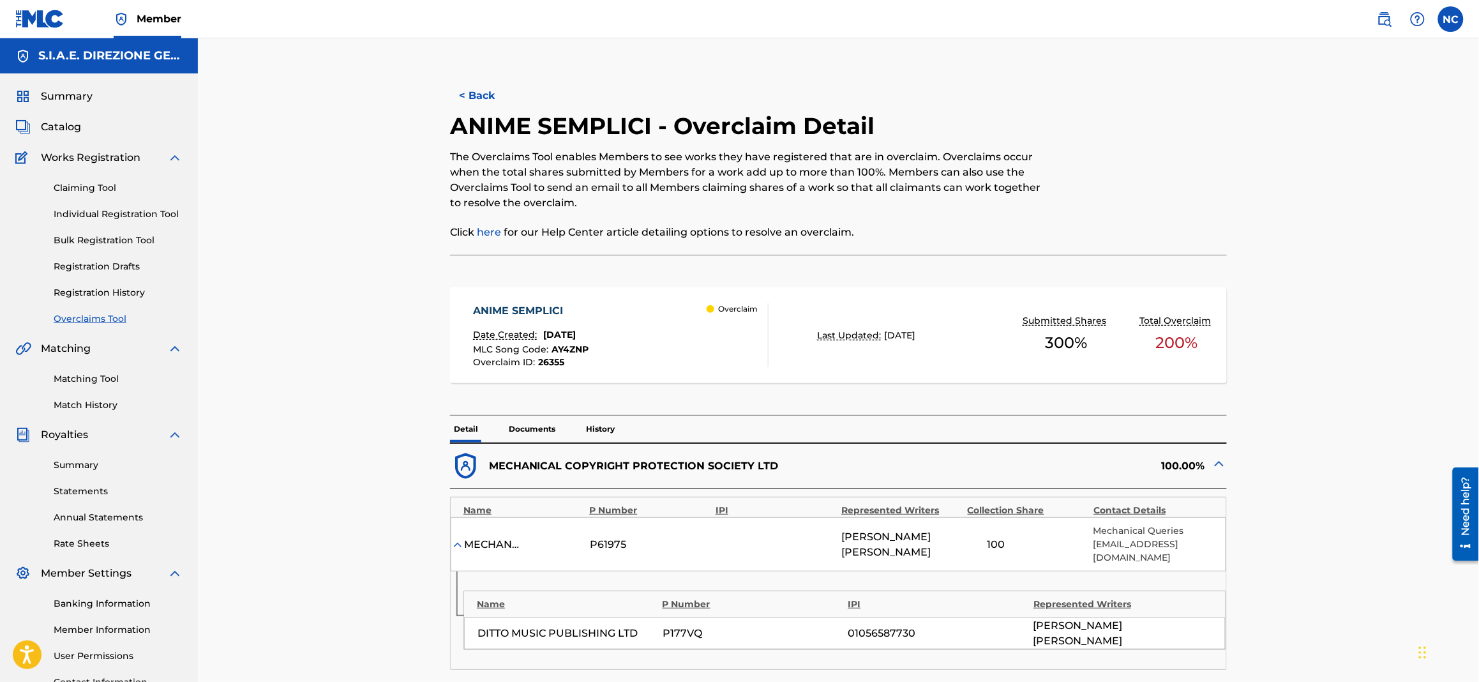
click at [457, 91] on button "< Back" at bounding box center [488, 96] width 77 height 32
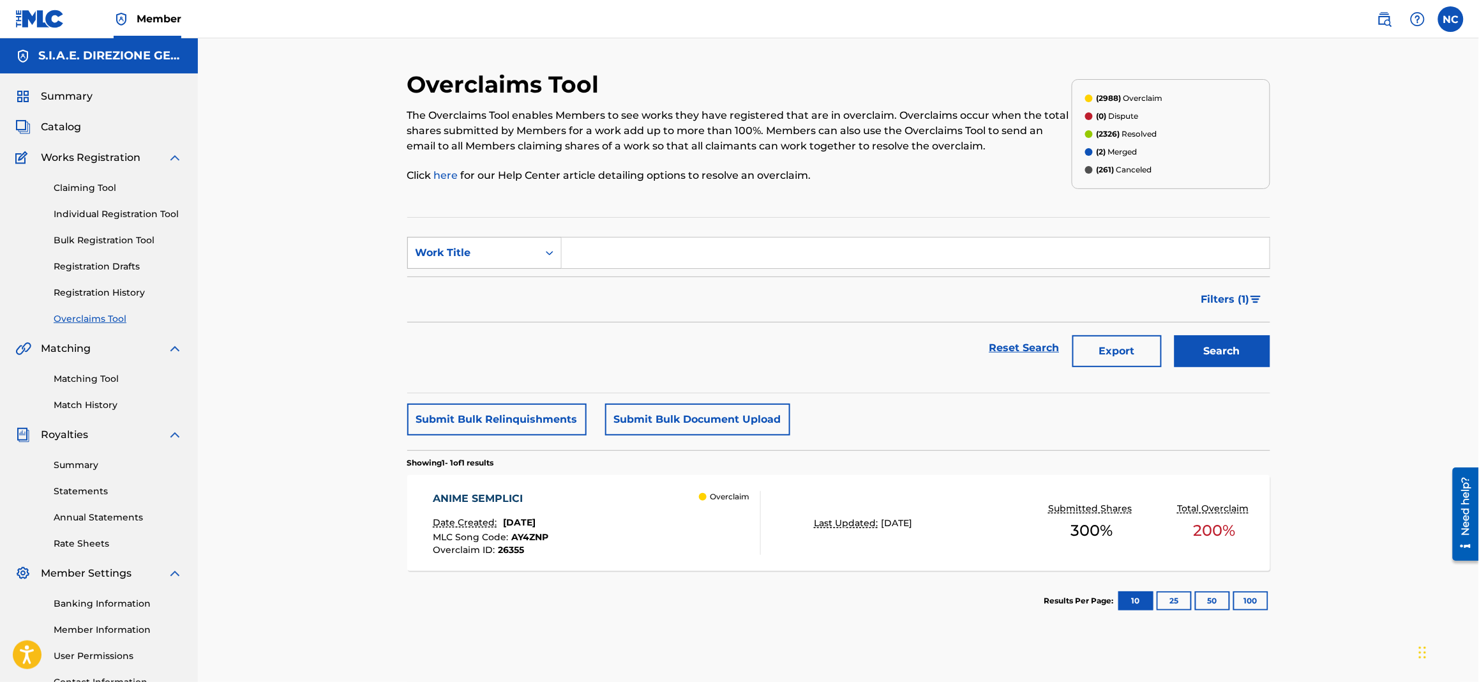
click at [484, 260] on div "Work Title" at bounding box center [473, 253] width 130 height 24
click at [484, 313] on div "Overclaim ID" at bounding box center [484, 317] width 153 height 32
click at [610, 246] on input "Search Form" at bounding box center [916, 252] width 708 height 31
type input "26358"
click at [1174, 335] on button "Search" at bounding box center [1222, 351] width 96 height 32
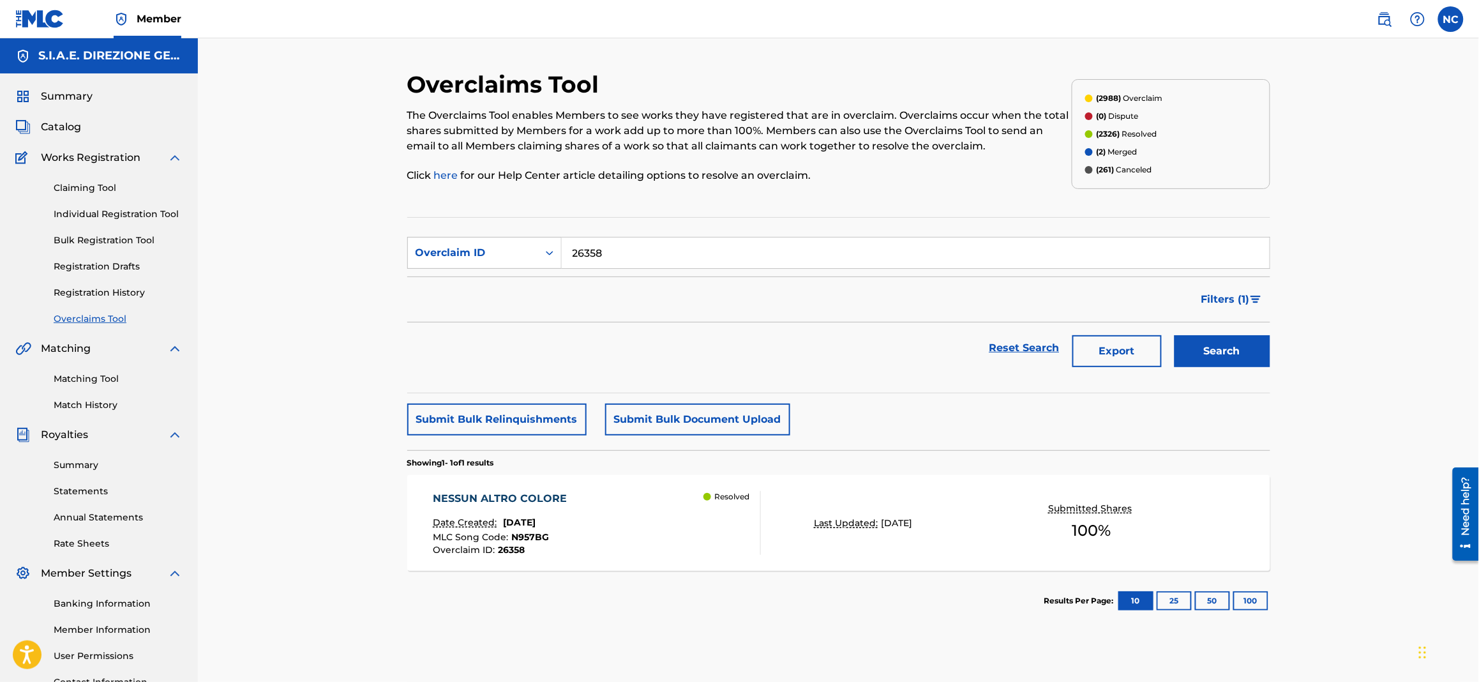
click at [676, 499] on div "NESSUN ALTRO COLORE Date Created: [DATE] MLC Song Code : N957BG Overclaim ID : …" at bounding box center [597, 523] width 328 height 64
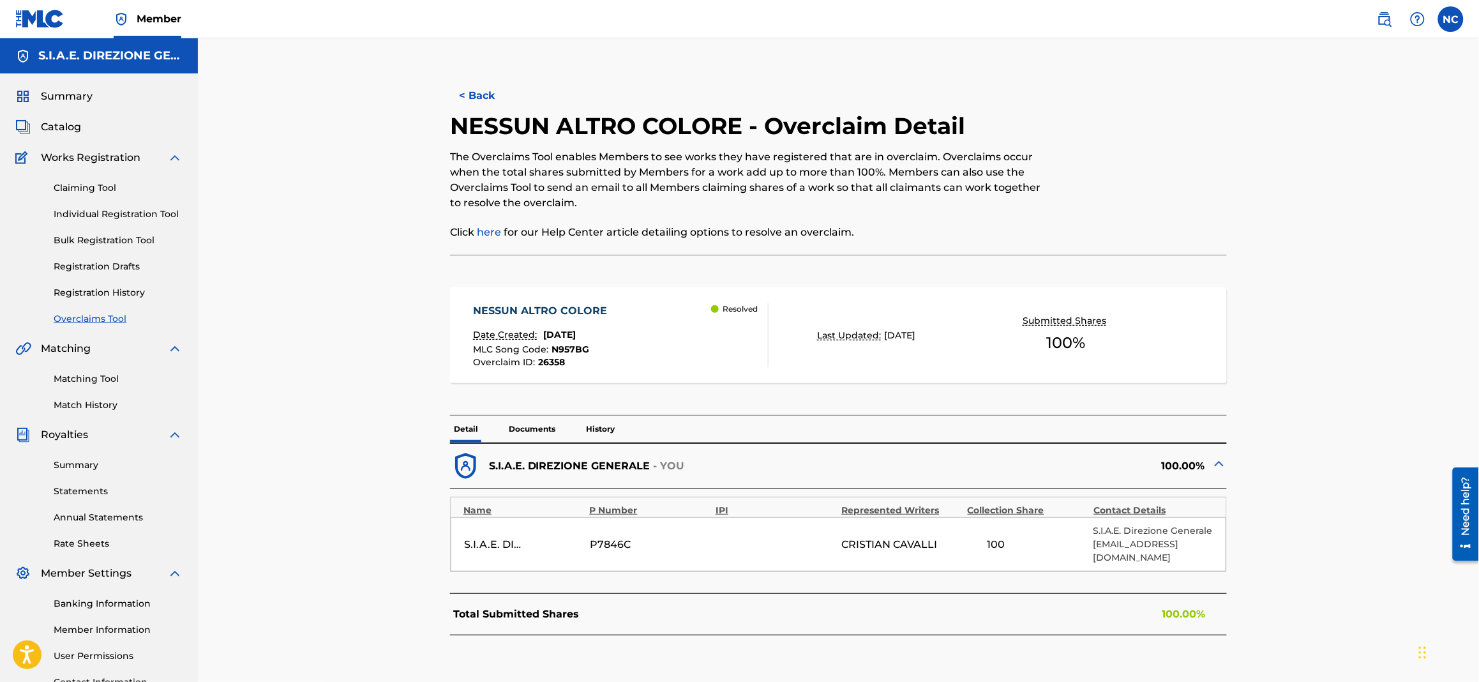
click at [594, 435] on p "History" at bounding box center [600, 429] width 36 height 27
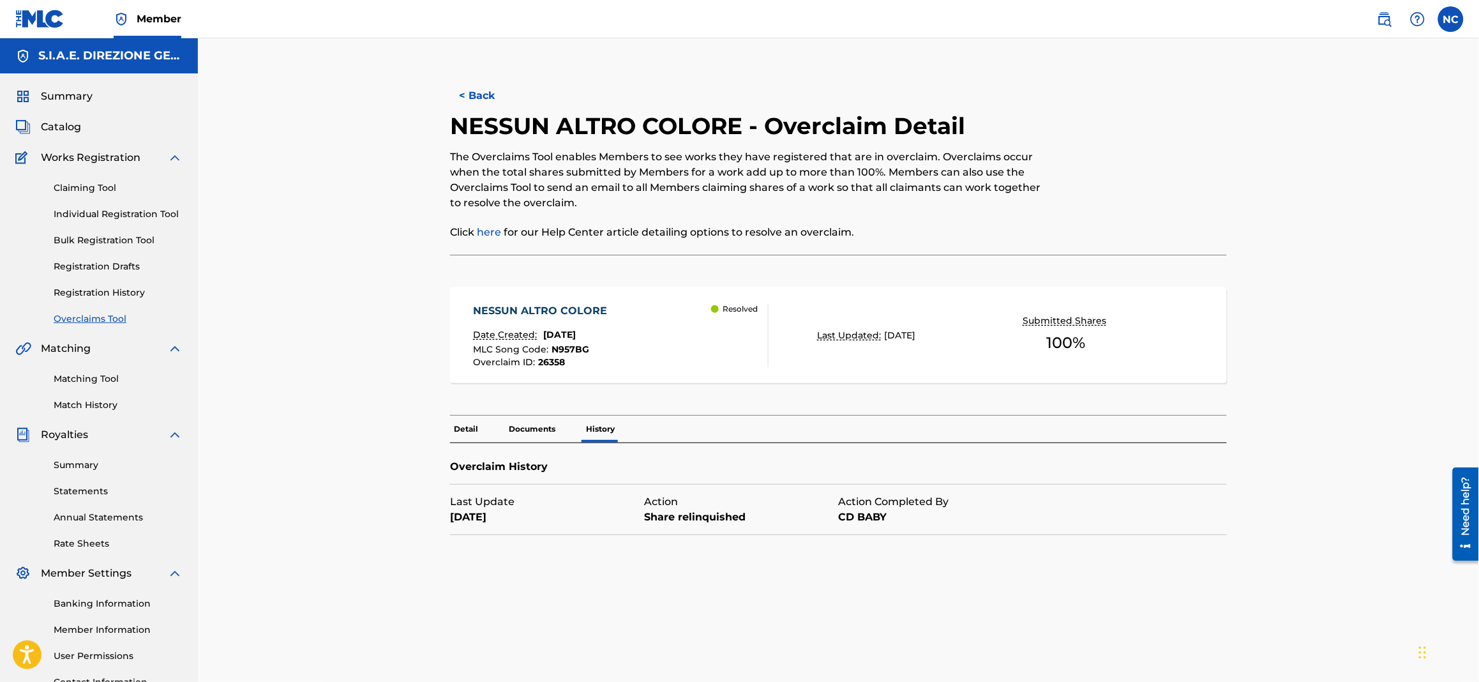
click at [479, 423] on p "Detail" at bounding box center [466, 429] width 32 height 27
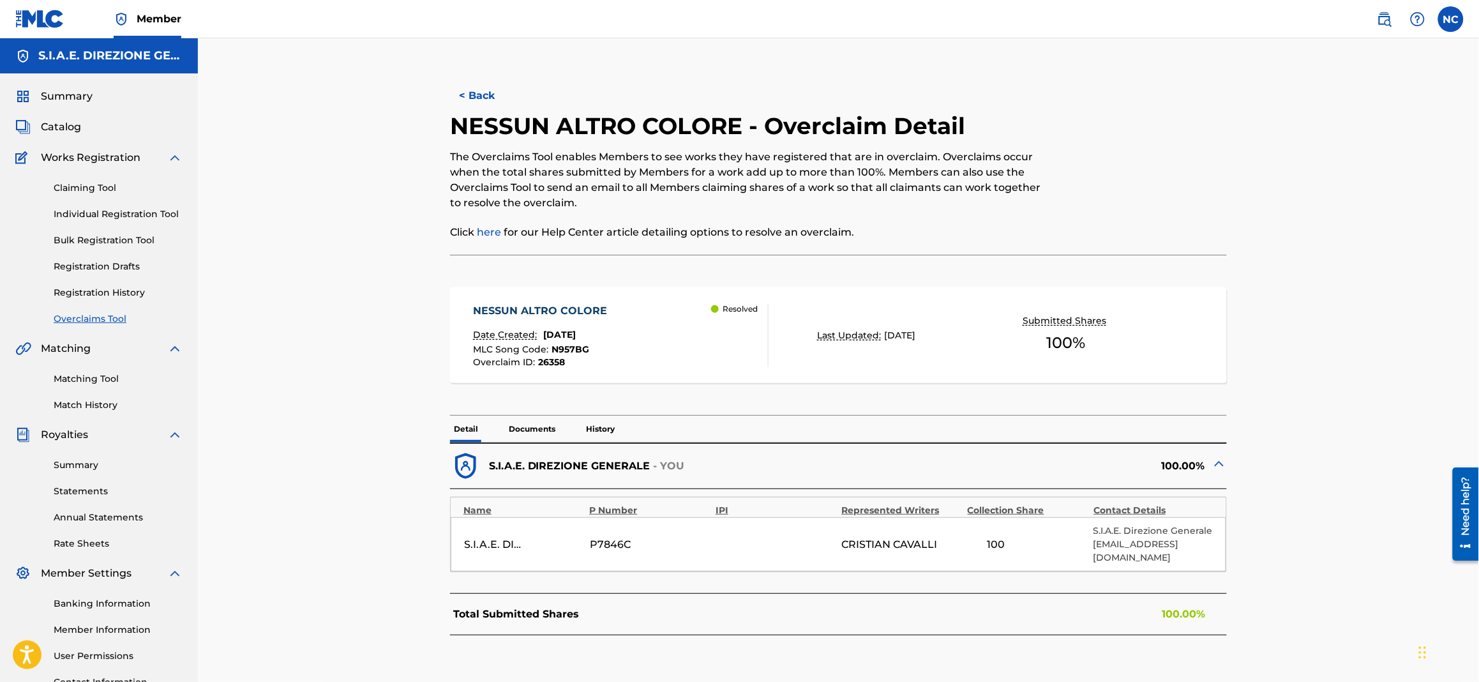
click at [473, 94] on button "< Back" at bounding box center [488, 96] width 77 height 32
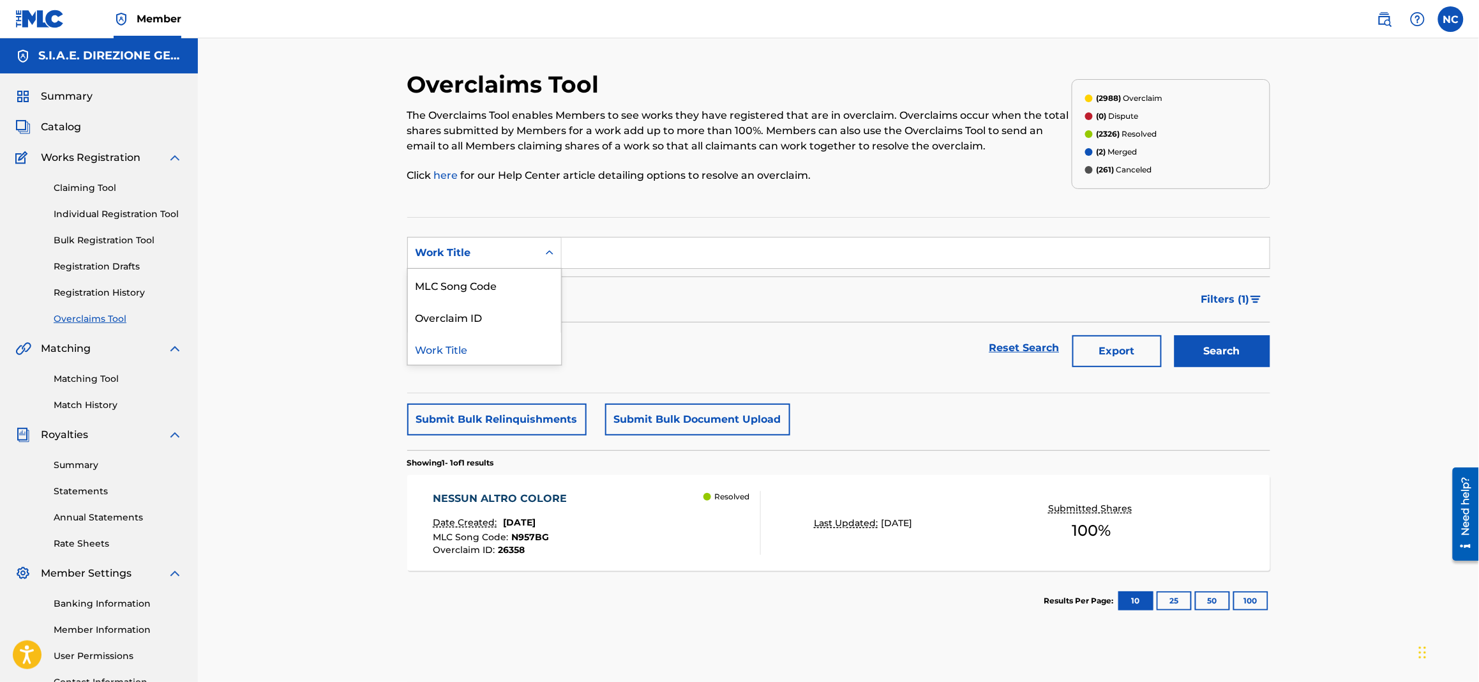
drag, startPoint x: 525, startPoint y: 257, endPoint x: 518, endPoint y: 290, distance: 33.8
click at [525, 259] on div "Work Title" at bounding box center [473, 252] width 115 height 15
click at [512, 308] on div "Overclaim ID" at bounding box center [484, 317] width 153 height 32
drag, startPoint x: 608, startPoint y: 271, endPoint x: 645, endPoint y: 251, distance: 41.1
click at [645, 251] on input "Search Form" at bounding box center [916, 252] width 708 height 31
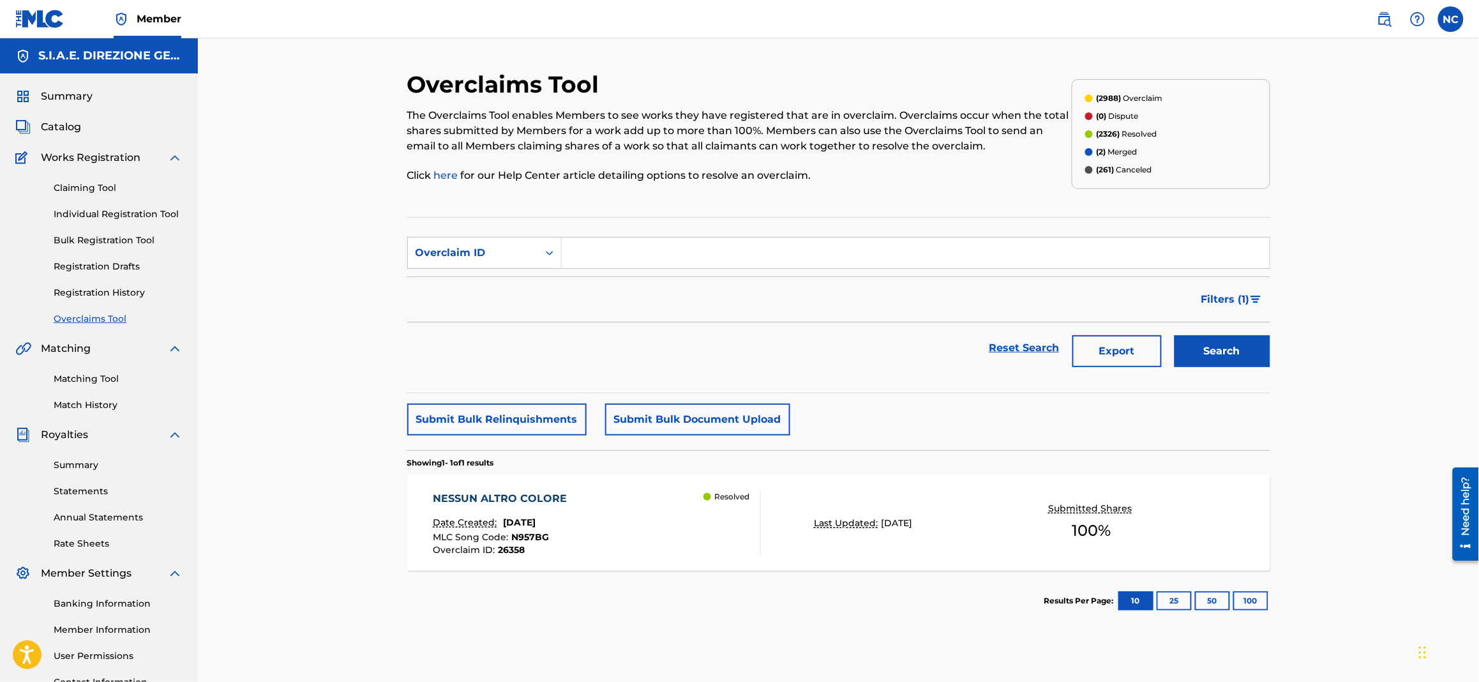
paste input "26358"
type input "26358"
click at [1206, 358] on button "Search" at bounding box center [1222, 351] width 96 height 32
click at [650, 530] on div "NESSUN ALTRO COLORE Date Created: [DATE] MLC Song Code : N957BG Overclaim ID : …" at bounding box center [597, 523] width 328 height 64
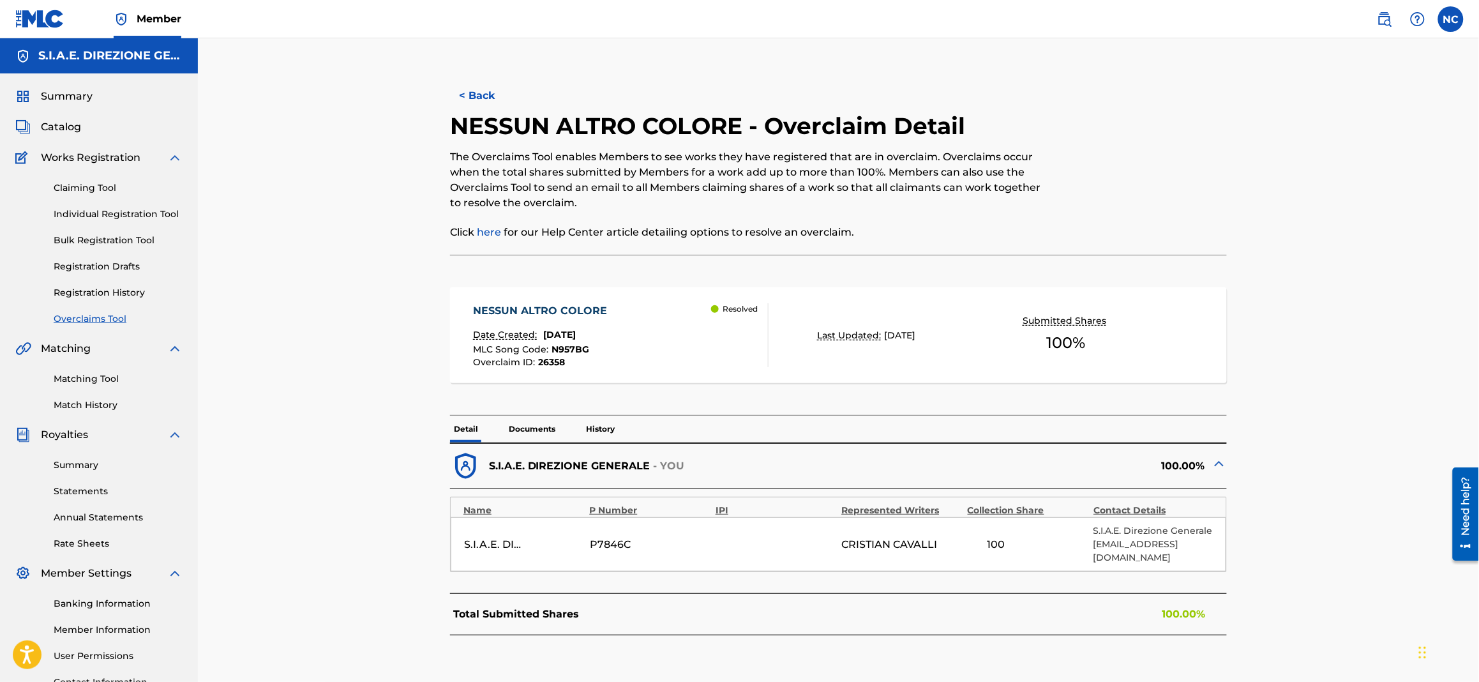
scroll to position [95, 0]
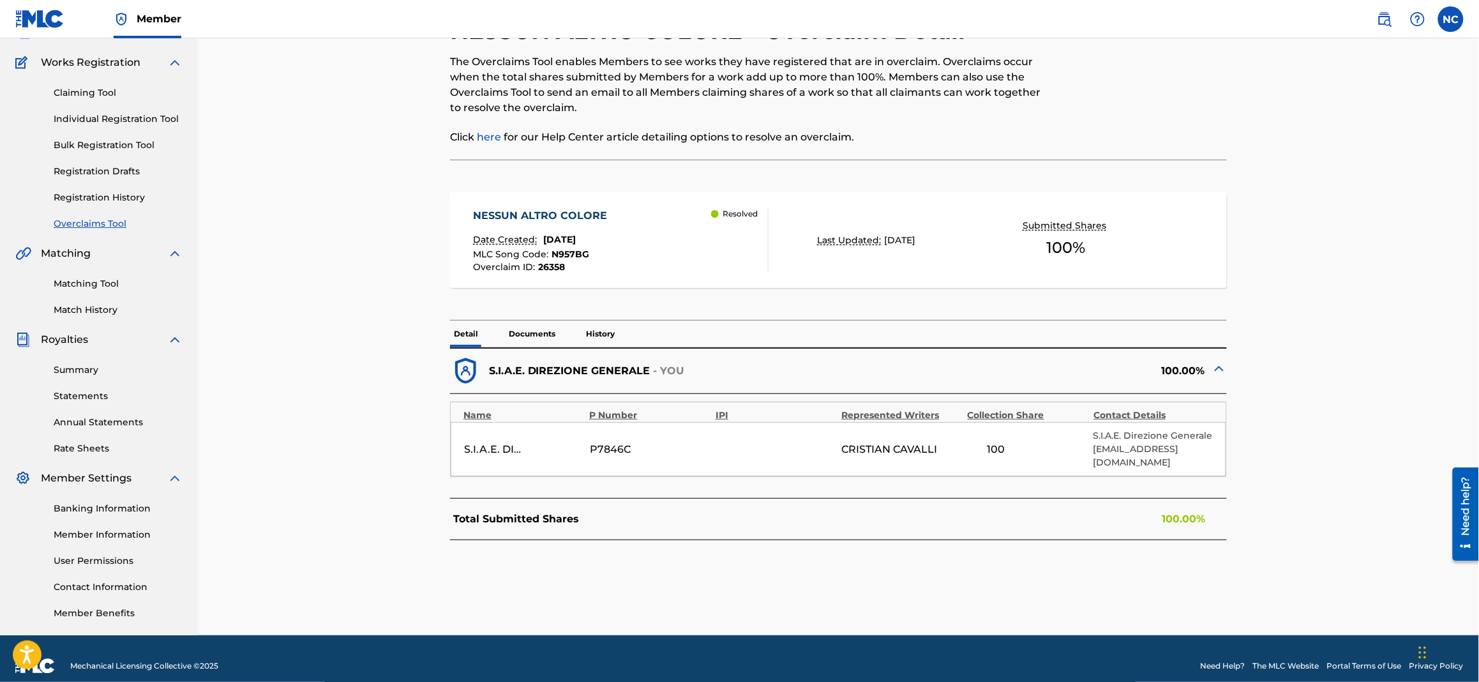
click at [604, 332] on p "History" at bounding box center [600, 333] width 36 height 27
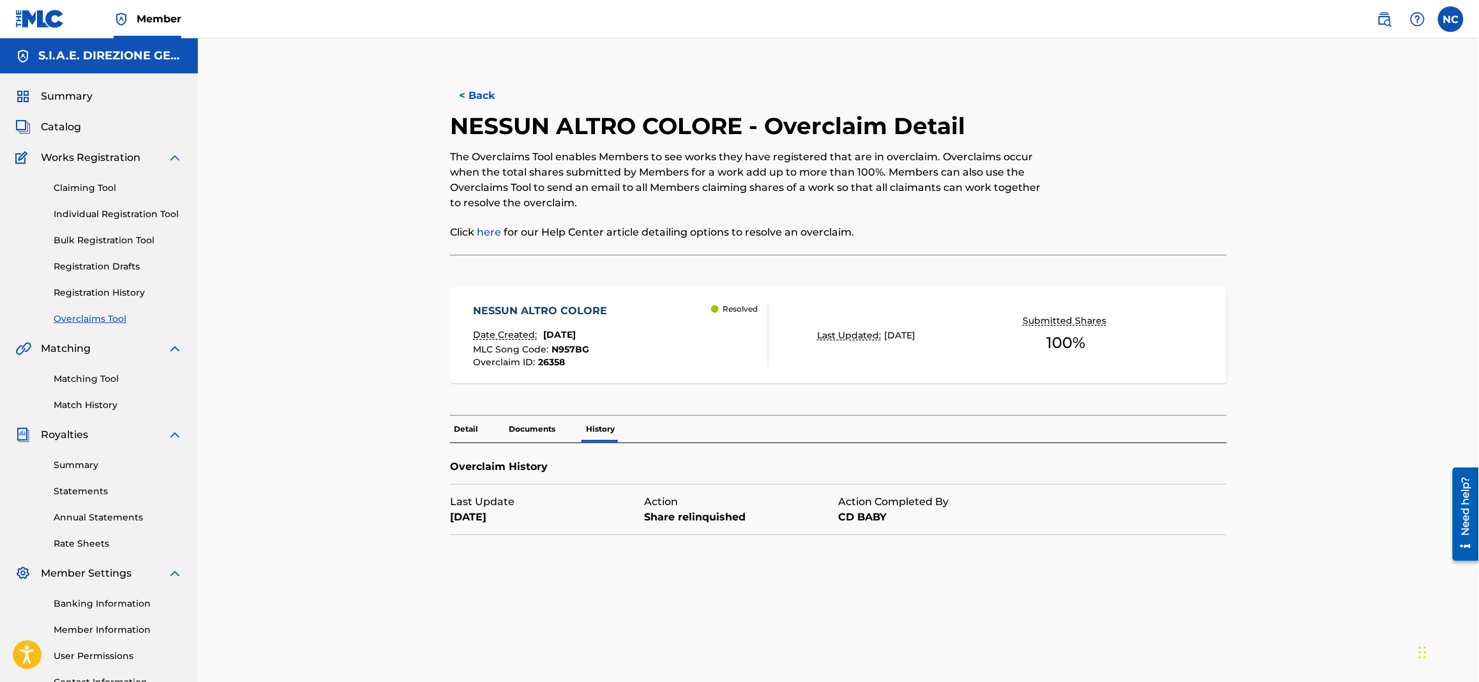
click at [483, 102] on button "< Back" at bounding box center [488, 96] width 77 height 32
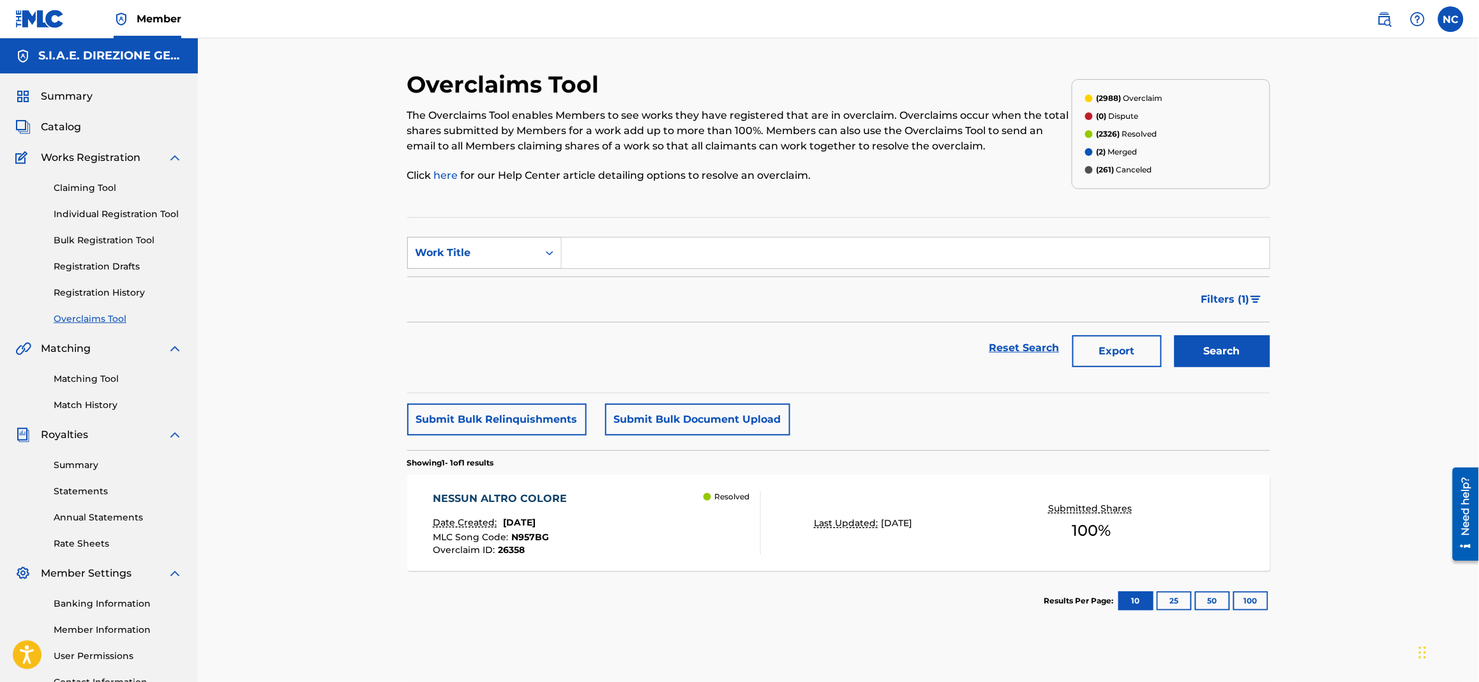
click at [483, 268] on div "Work Title" at bounding box center [484, 253] width 154 height 32
drag, startPoint x: 493, startPoint y: 319, endPoint x: 606, endPoint y: 272, distance: 123.0
click at [497, 320] on div "Overclaim ID" at bounding box center [484, 317] width 153 height 32
click at [698, 259] on input "Search Form" at bounding box center [916, 252] width 708 height 31
paste input "26404"
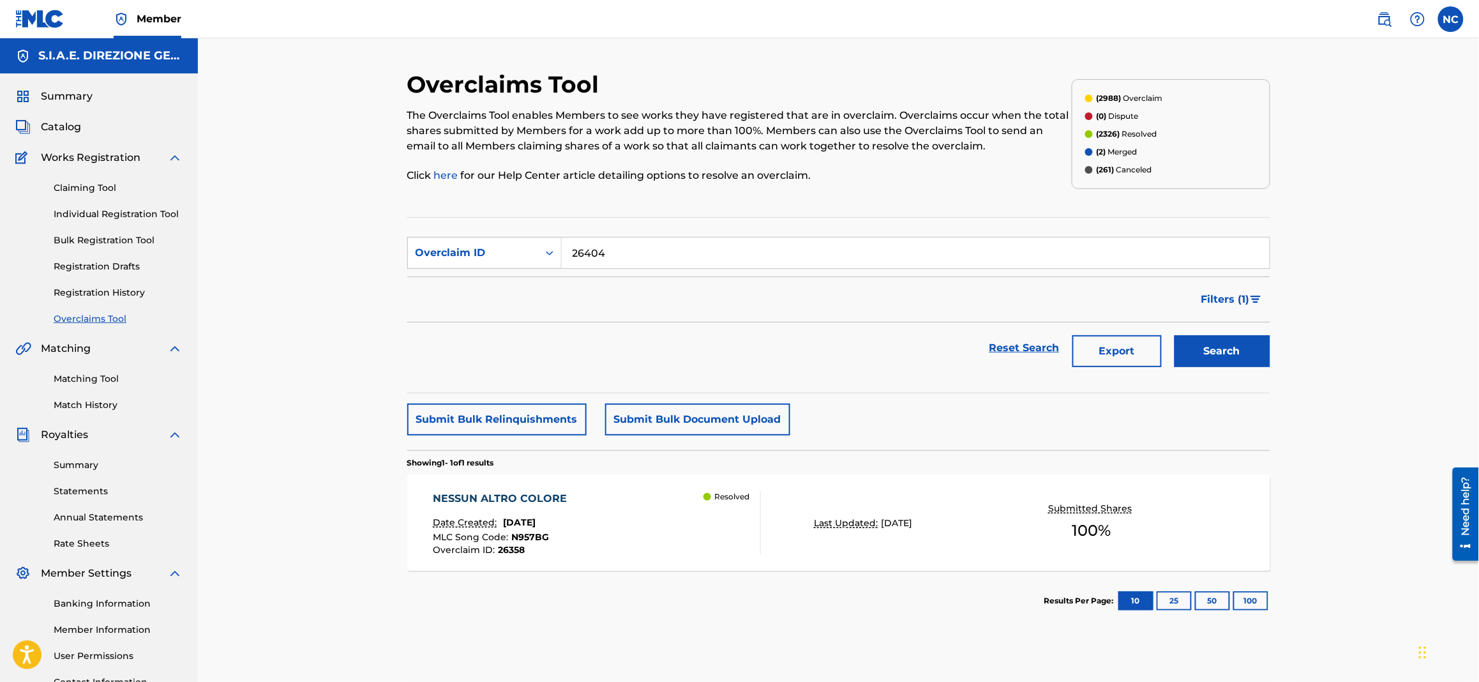
type input "26404"
click at [1261, 349] on button "Search" at bounding box center [1222, 351] width 96 height 32
click at [568, 534] on div "WALROK Date Created: [DATE] MLC Song Code : W60U7V Overclaim ID : 26404 Overcla…" at bounding box center [597, 523] width 328 height 64
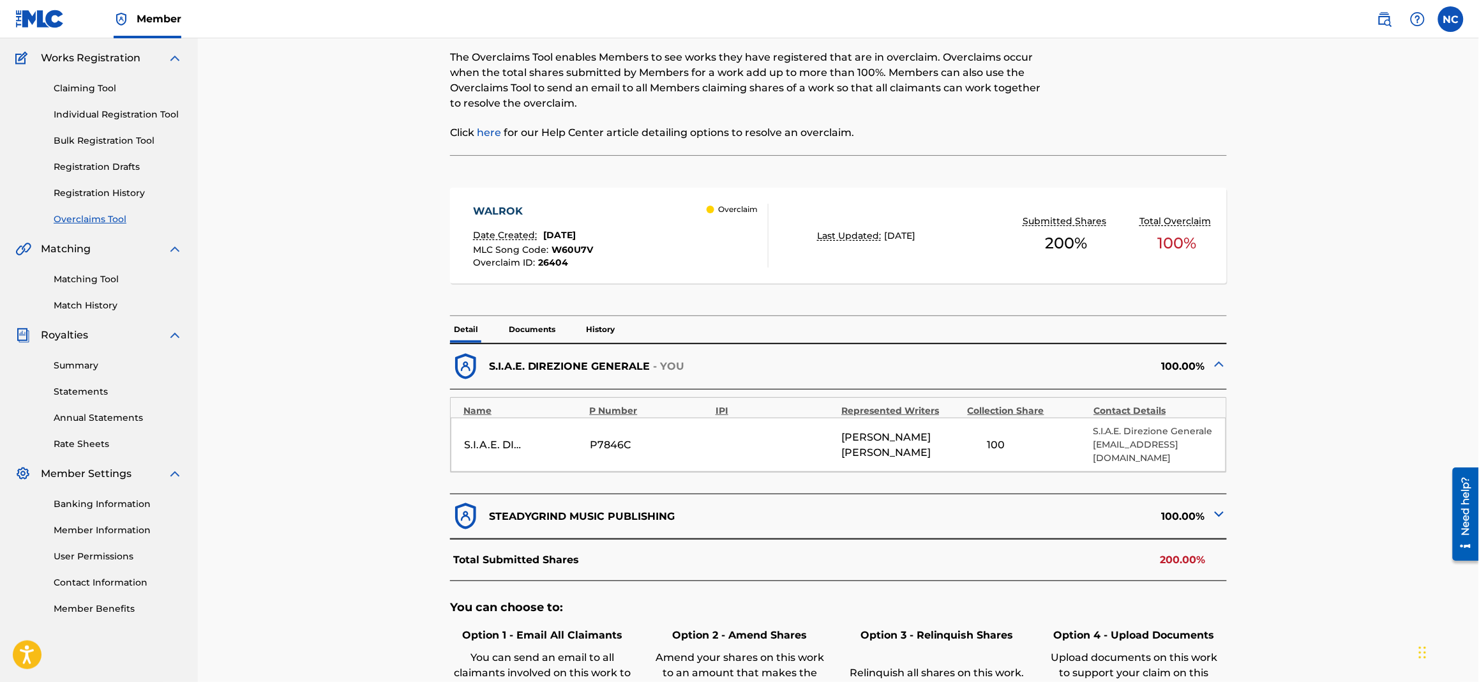
scroll to position [191, 0]
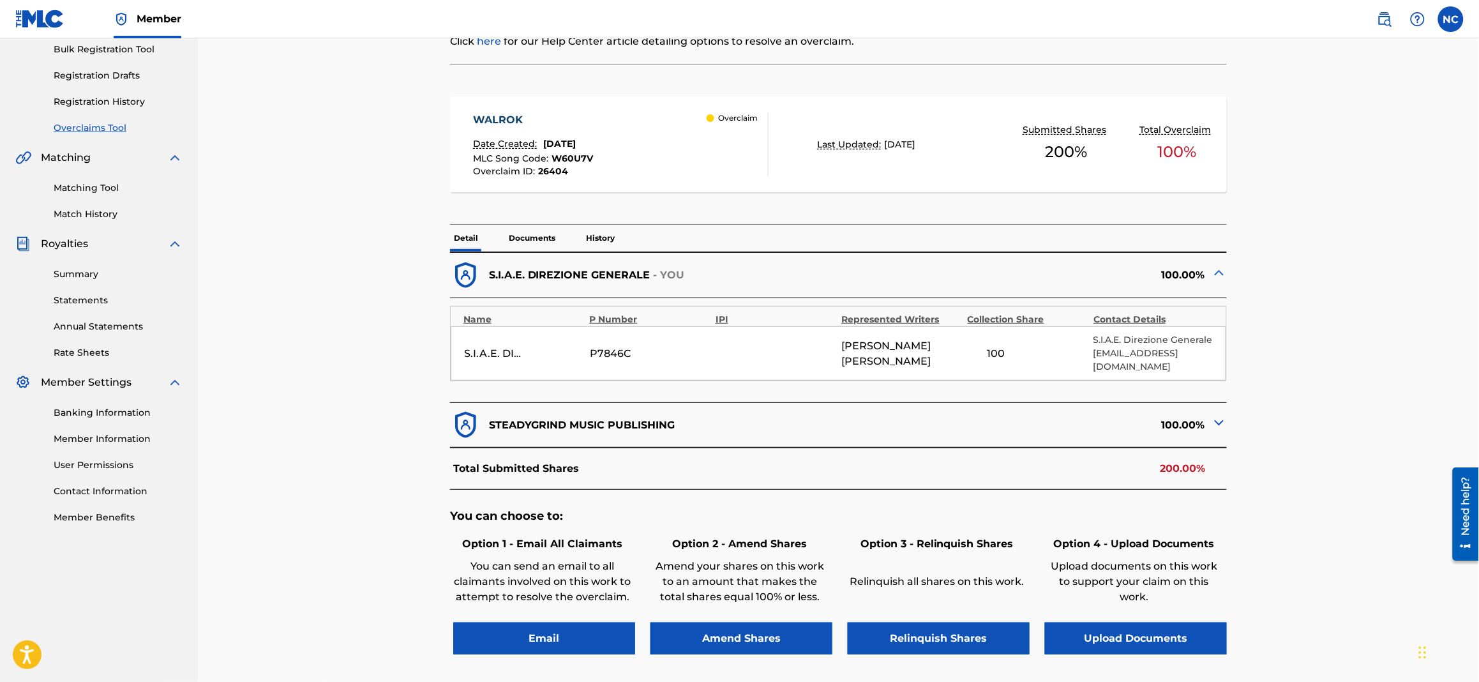
click at [1227, 415] on img at bounding box center [1218, 422] width 15 height 15
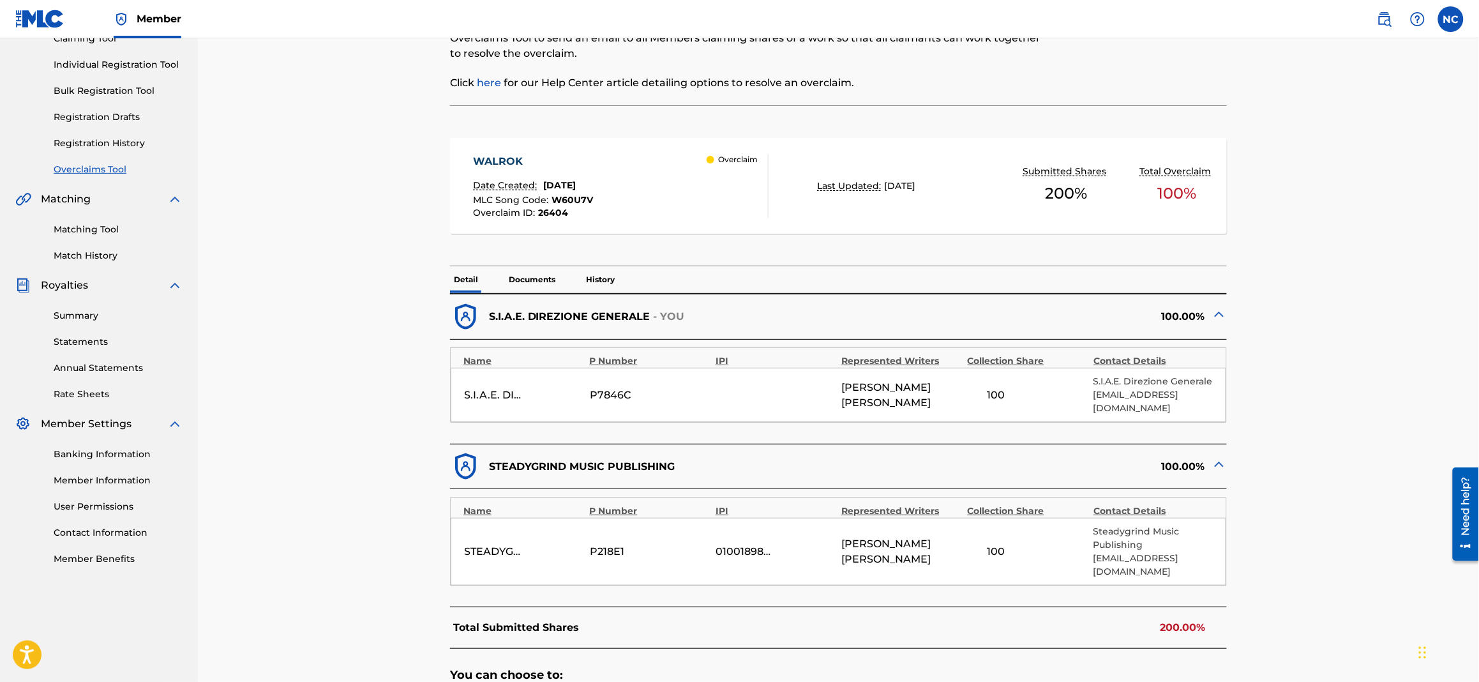
scroll to position [287, 0]
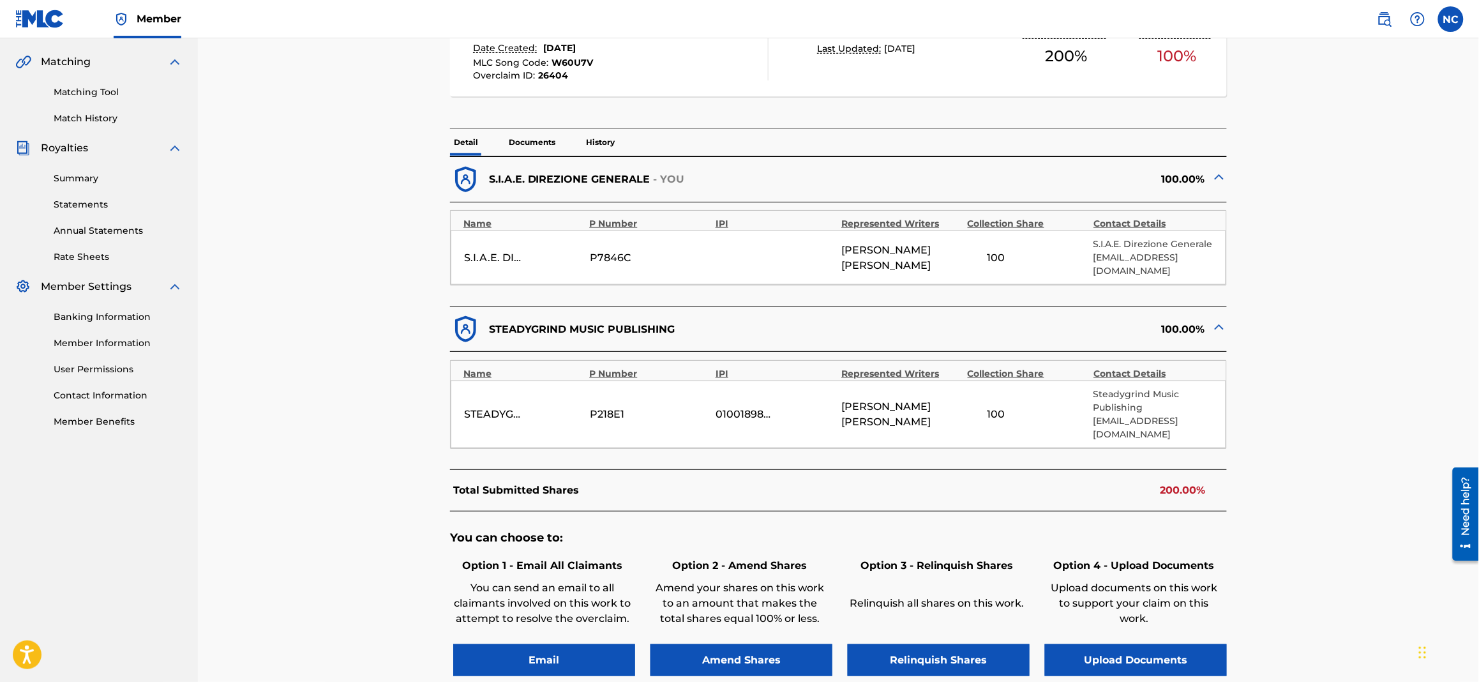
click at [599, 134] on p "History" at bounding box center [600, 142] width 36 height 27
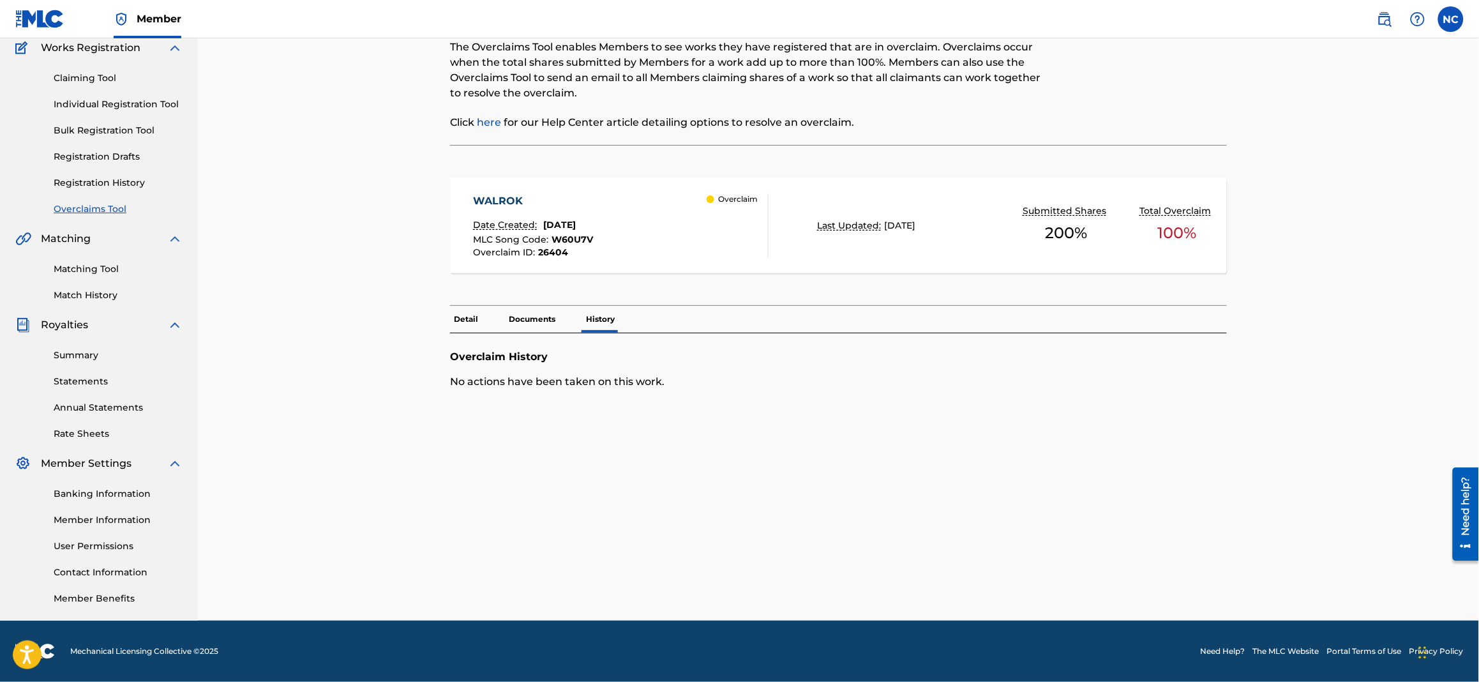
scroll to position [109, 0]
click at [461, 327] on p "Detail" at bounding box center [466, 319] width 32 height 27
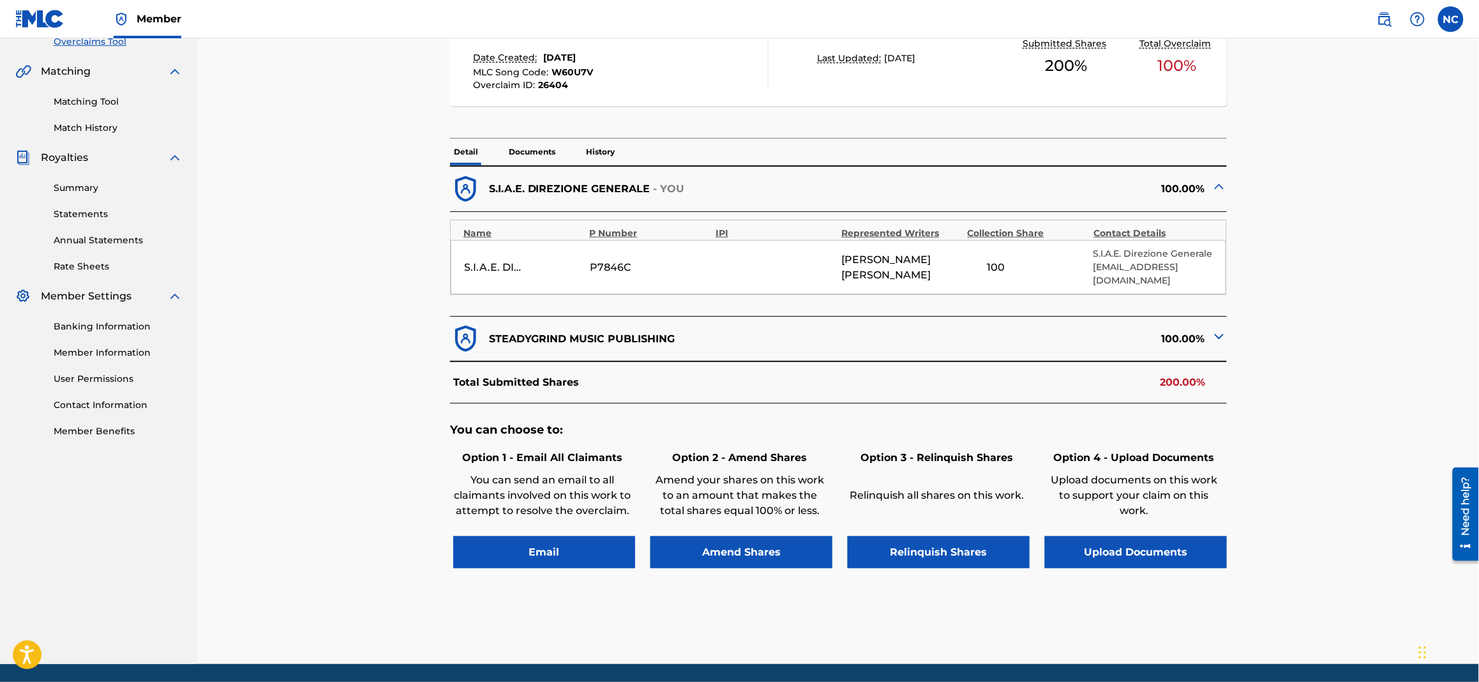
scroll to position [287, 0]
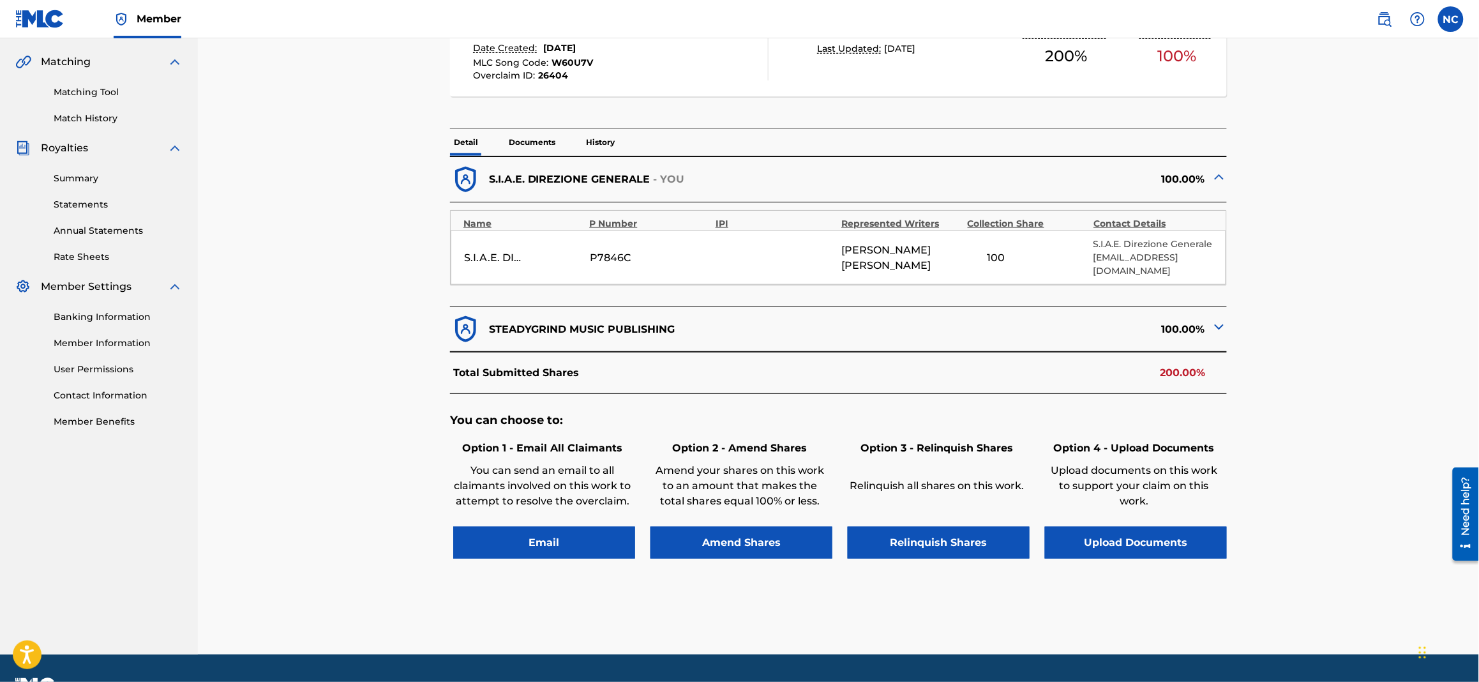
drag, startPoint x: 562, startPoint y: 514, endPoint x: 744, endPoint y: 454, distance: 192.2
click at [744, 503] on div "Option 1 - Email All Claimants You can send an email to all claimants involved …" at bounding box center [838, 497] width 777 height 121
drag, startPoint x: 690, startPoint y: 319, endPoint x: 491, endPoint y: 316, distance: 198.5
click at [491, 316] on div "STEADYGRIND MUSIC PUBLISHING" at bounding box center [644, 328] width 388 height 31
click at [576, 532] on button "Email" at bounding box center [544, 543] width 182 height 32
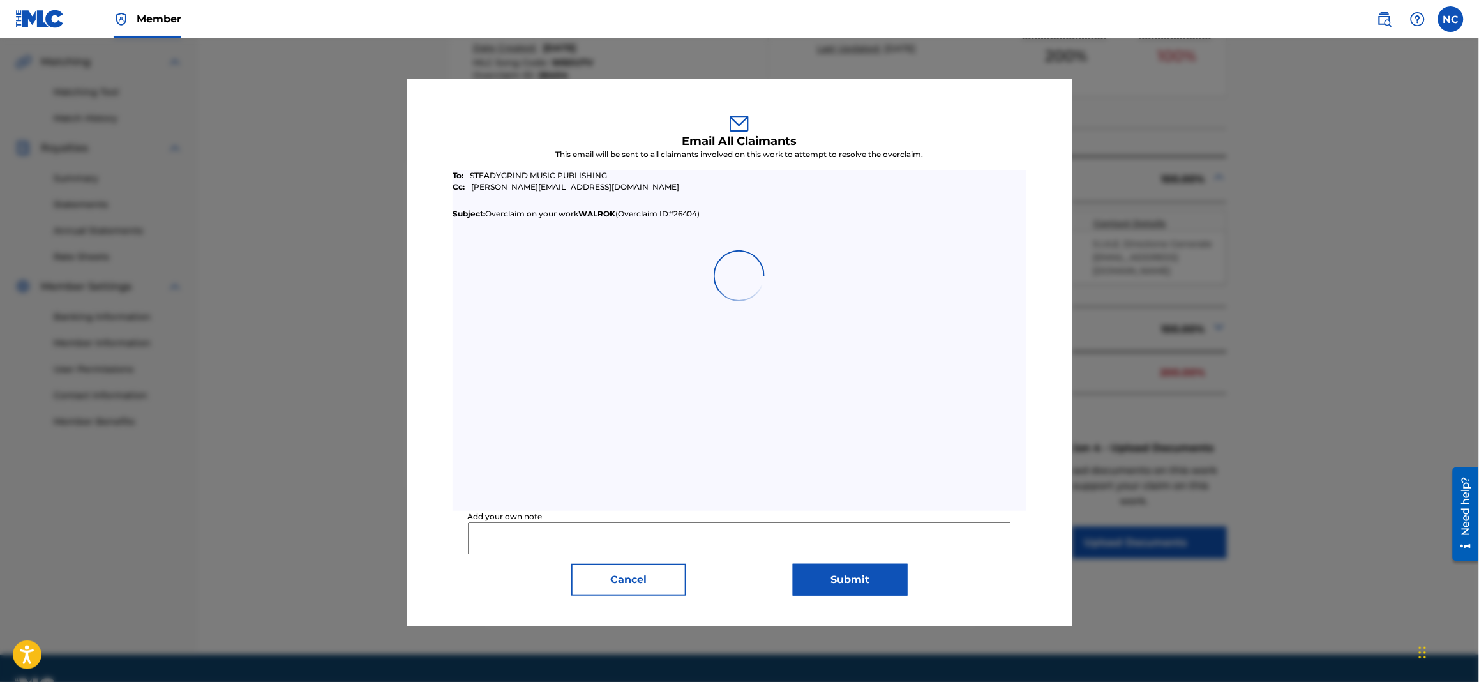
click at [576, 532] on input "Add your own note" at bounding box center [740, 538] width 544 height 32
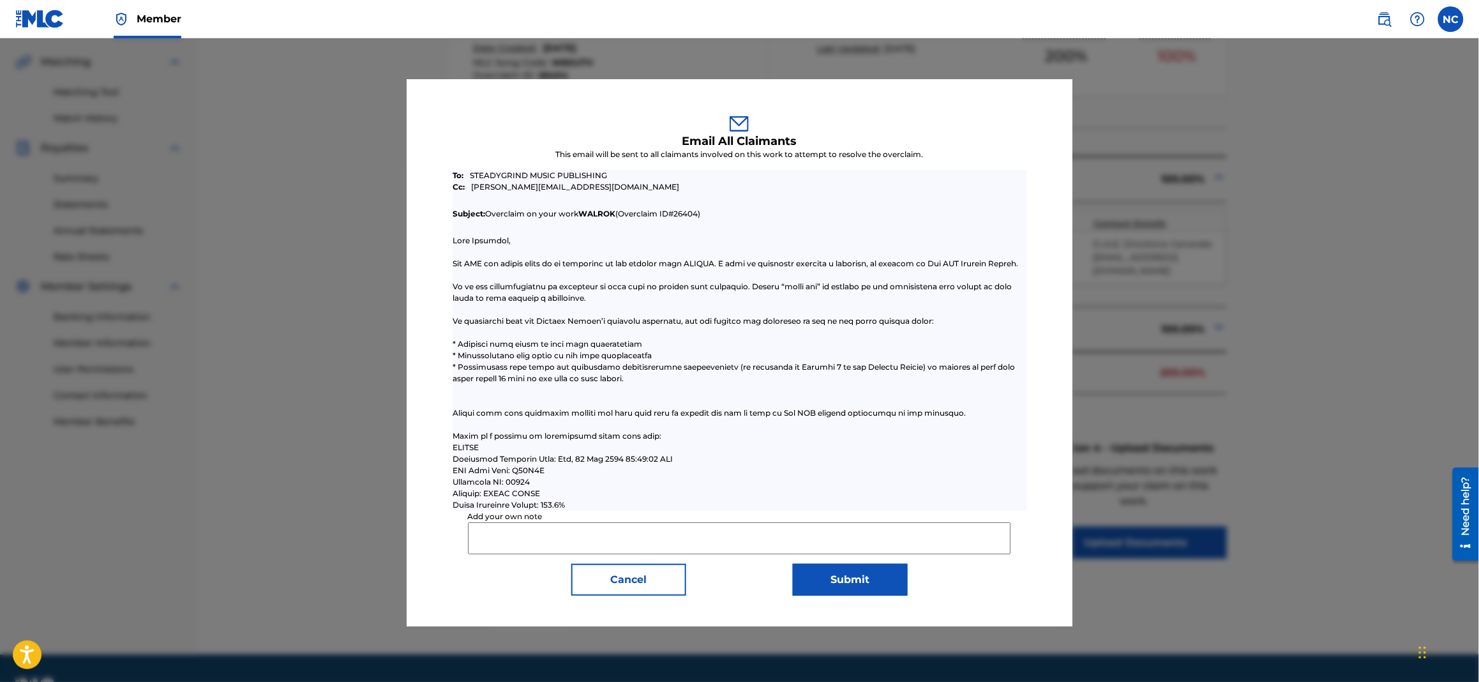
type input "Dear colleagues, after checking in our database for the above mentioned musical…"
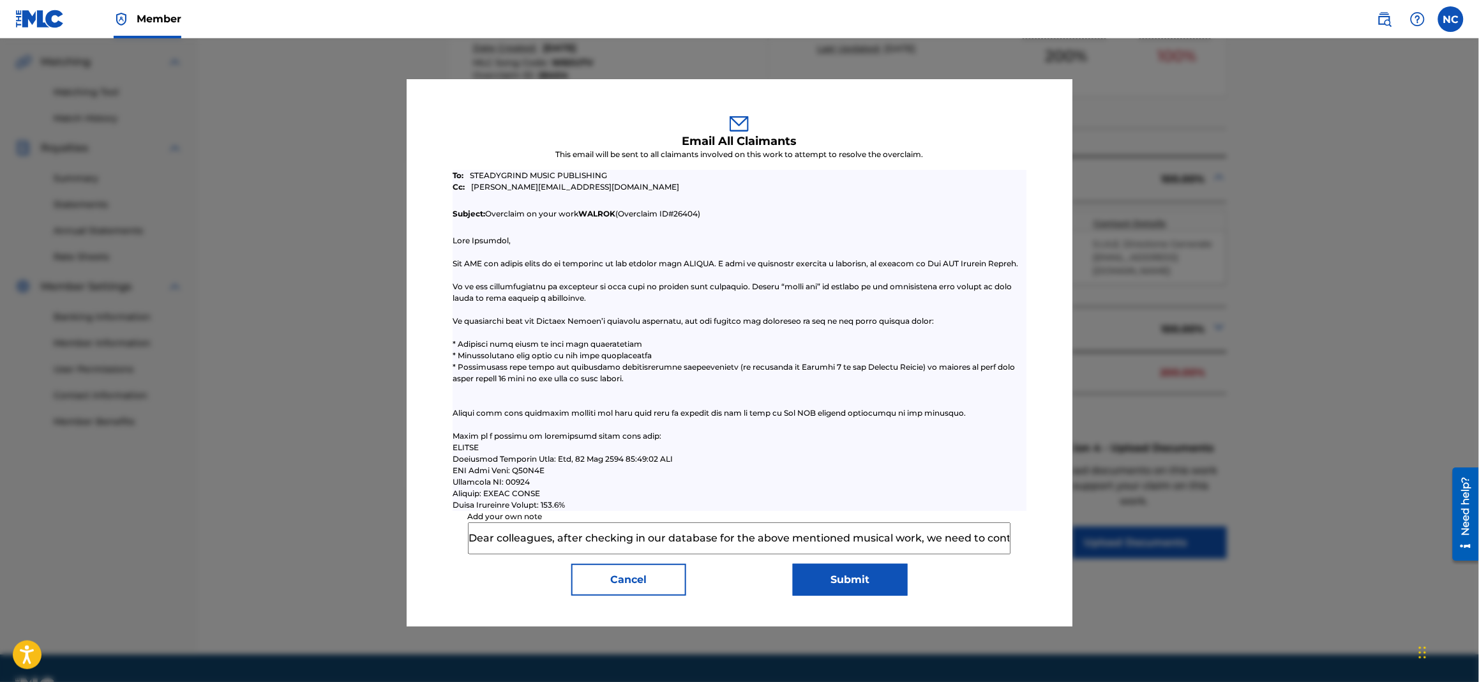
click at [896, 583] on button "Submit" at bounding box center [850, 580] width 115 height 32
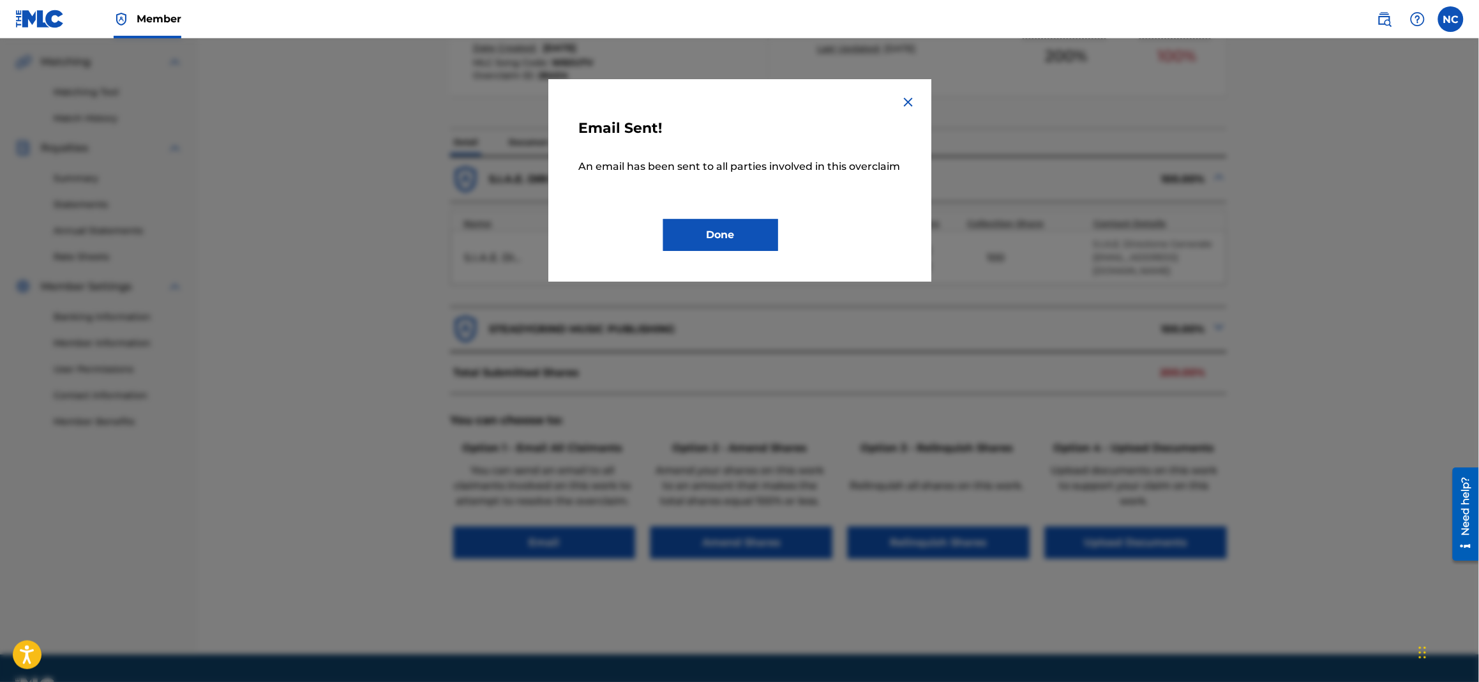
click at [726, 239] on button "Done" at bounding box center [720, 235] width 115 height 32
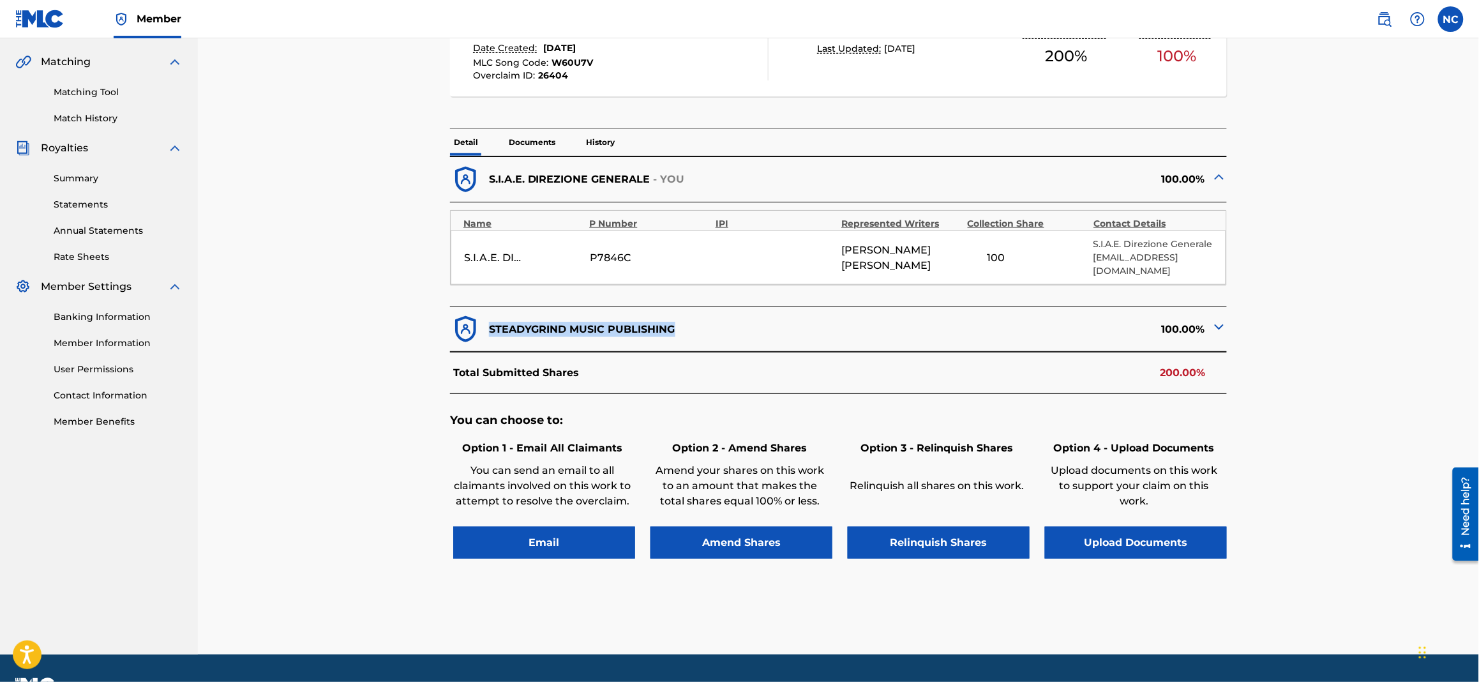
drag, startPoint x: 679, startPoint y: 315, endPoint x: 513, endPoint y: 318, distance: 166.6
click at [488, 315] on div "STEADYGRIND MUSIC PUBLISHING" at bounding box center [644, 328] width 388 height 31
copy p "STEADYGRIND MUSIC PUBLISHING"
click at [1215, 319] on img at bounding box center [1218, 326] width 15 height 15
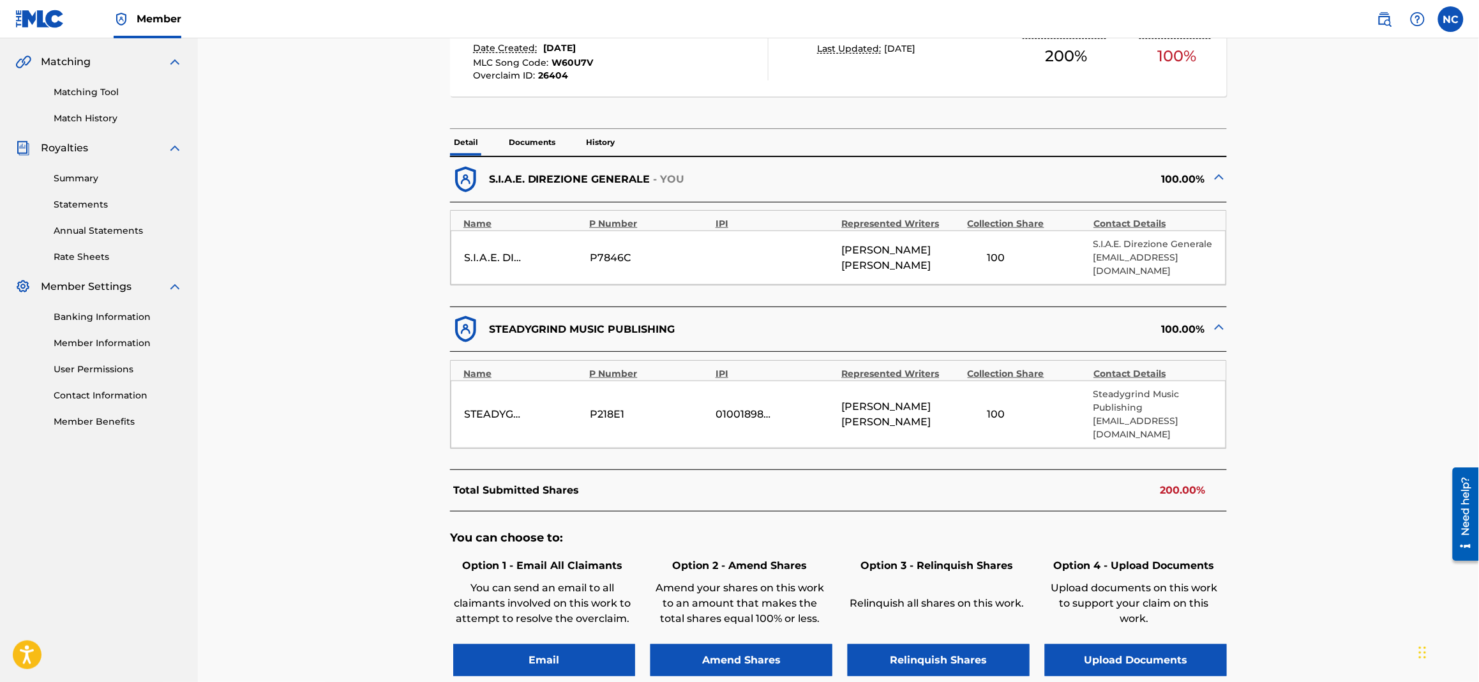
click at [751, 407] on div "01001898087" at bounding box center [744, 414] width 57 height 15
click at [1127, 400] on p "Steadygrind Music Publishing" at bounding box center [1152, 400] width 119 height 27
click at [742, 407] on div "01001898087" at bounding box center [744, 414] width 57 height 15
click at [501, 407] on div "STEADYGRIND MUSIC PUBLISHING" at bounding box center [492, 414] width 57 height 15
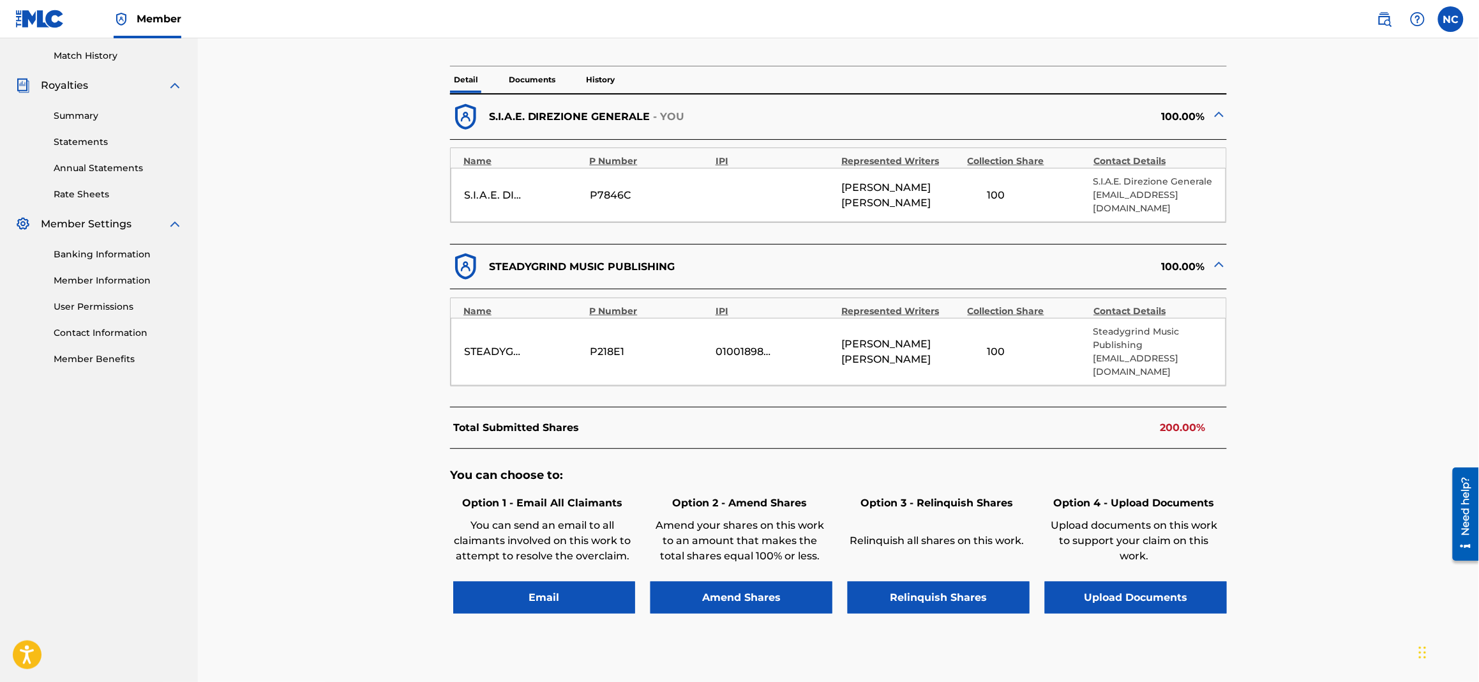
scroll to position [382, 0]
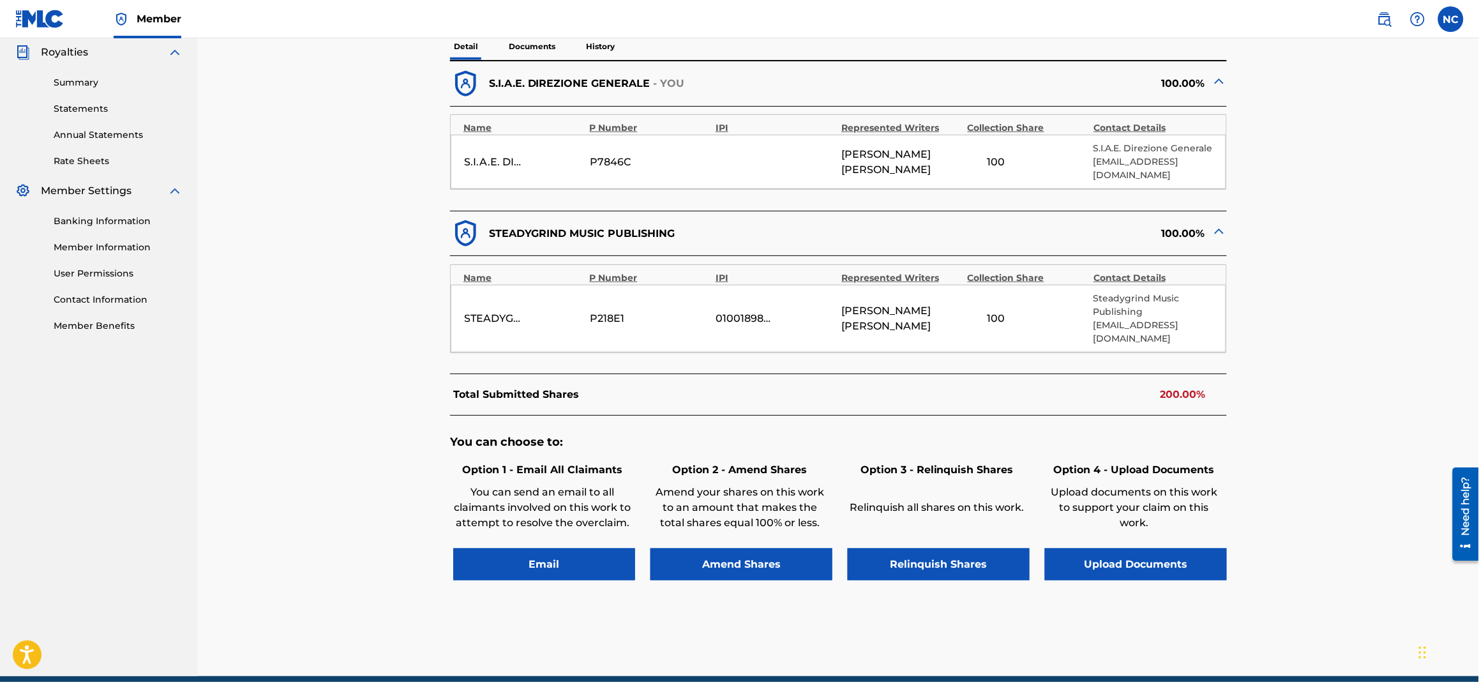
click at [504, 311] on div "STEADYGRIND MUSIC PUBLISHING" at bounding box center [492, 318] width 57 height 15
drag, startPoint x: 691, startPoint y: 219, endPoint x: 484, endPoint y: 209, distance: 207.0
click at [484, 218] on div "STEADYGRIND MUSIC PUBLISHING" at bounding box center [644, 233] width 388 height 31
copy div "STEADYGRIND MUSIC PUBLISHING"
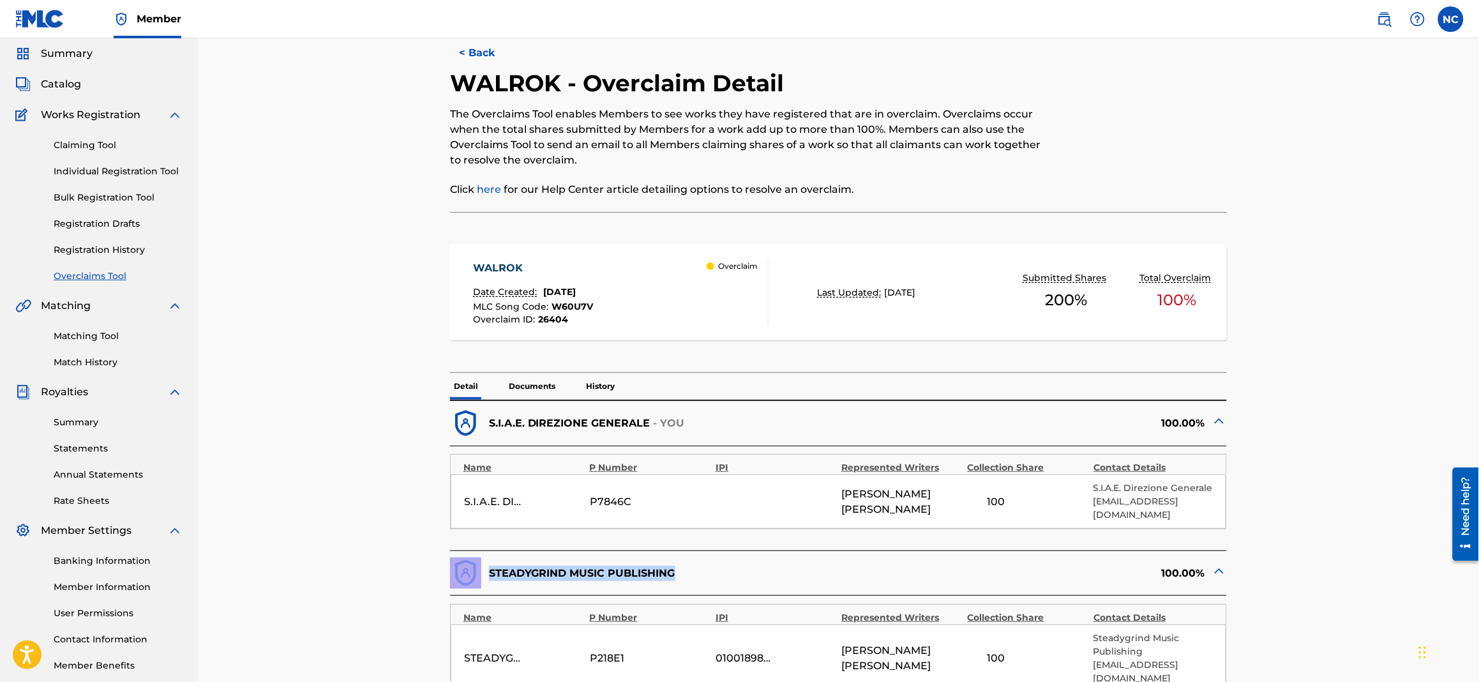
scroll to position [0, 0]
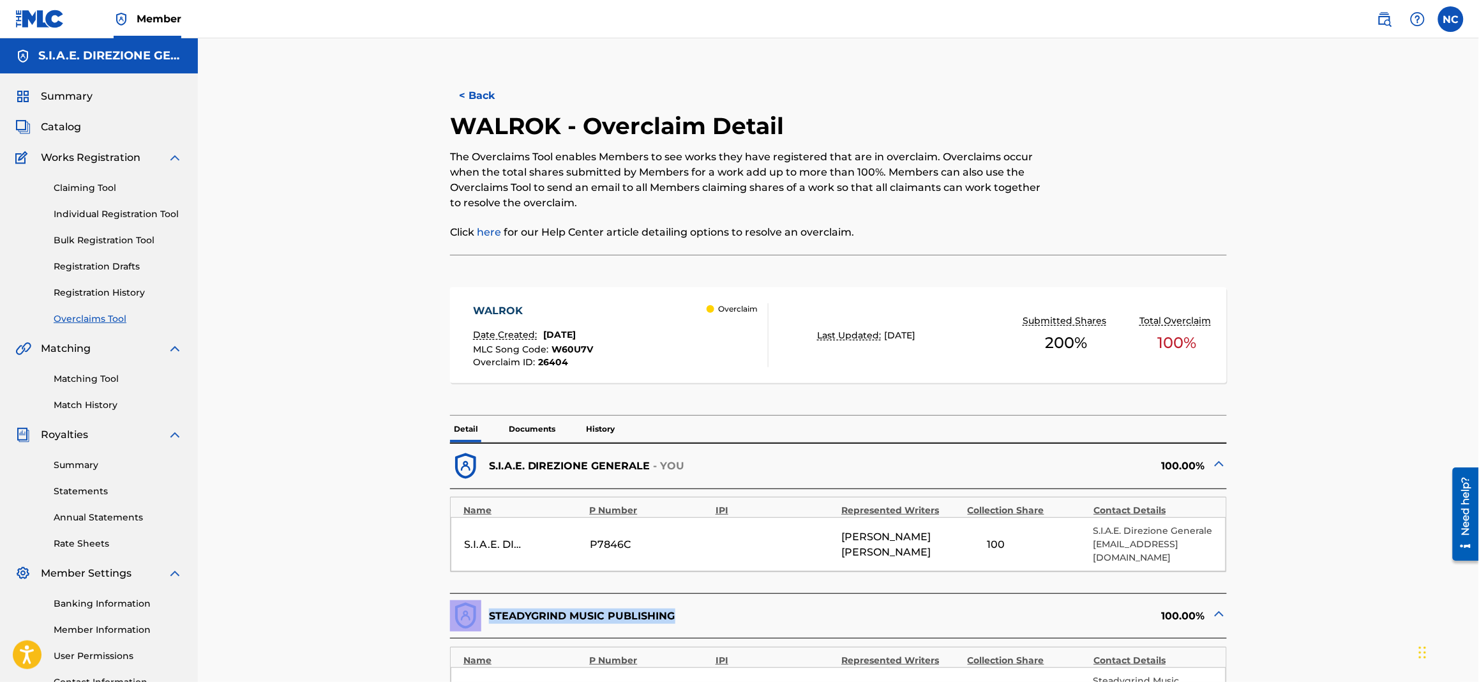
click at [461, 107] on button "< Back" at bounding box center [488, 96] width 77 height 32
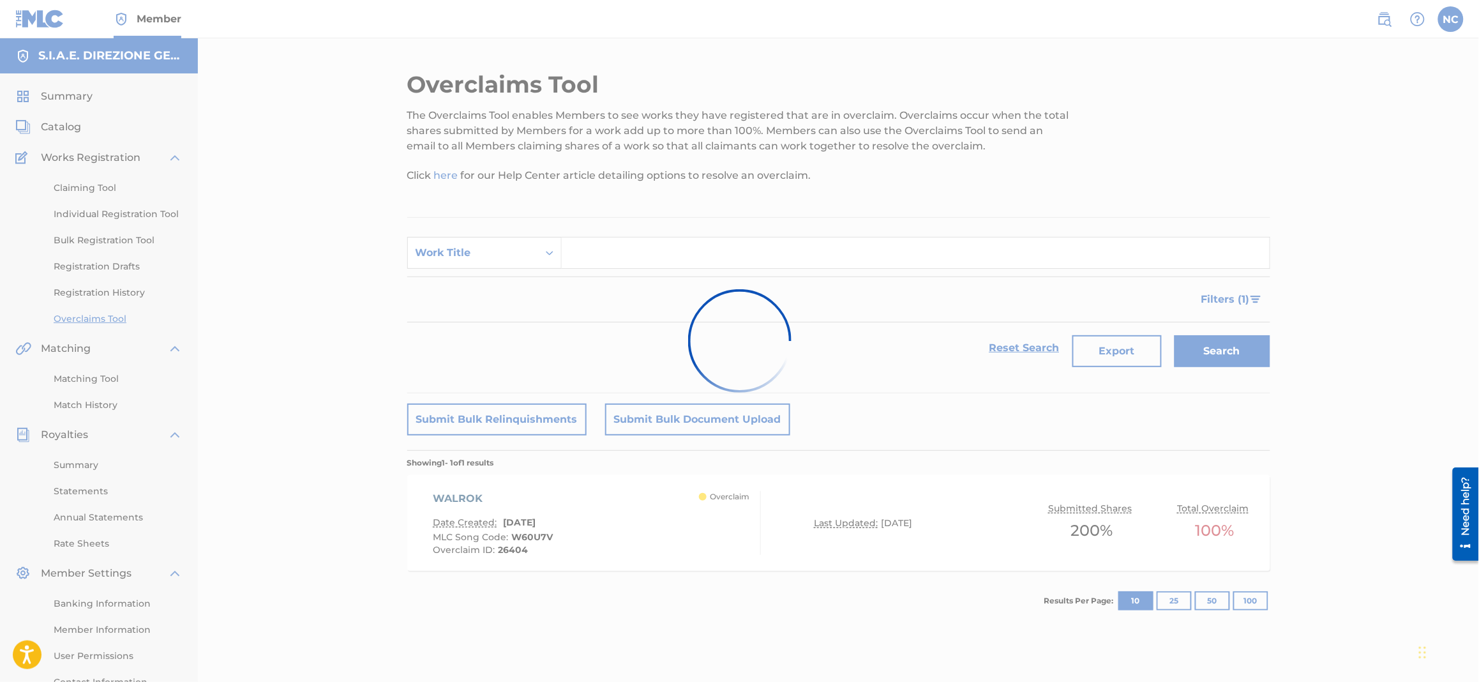
click at [514, 256] on div at bounding box center [739, 341] width 1479 height 682
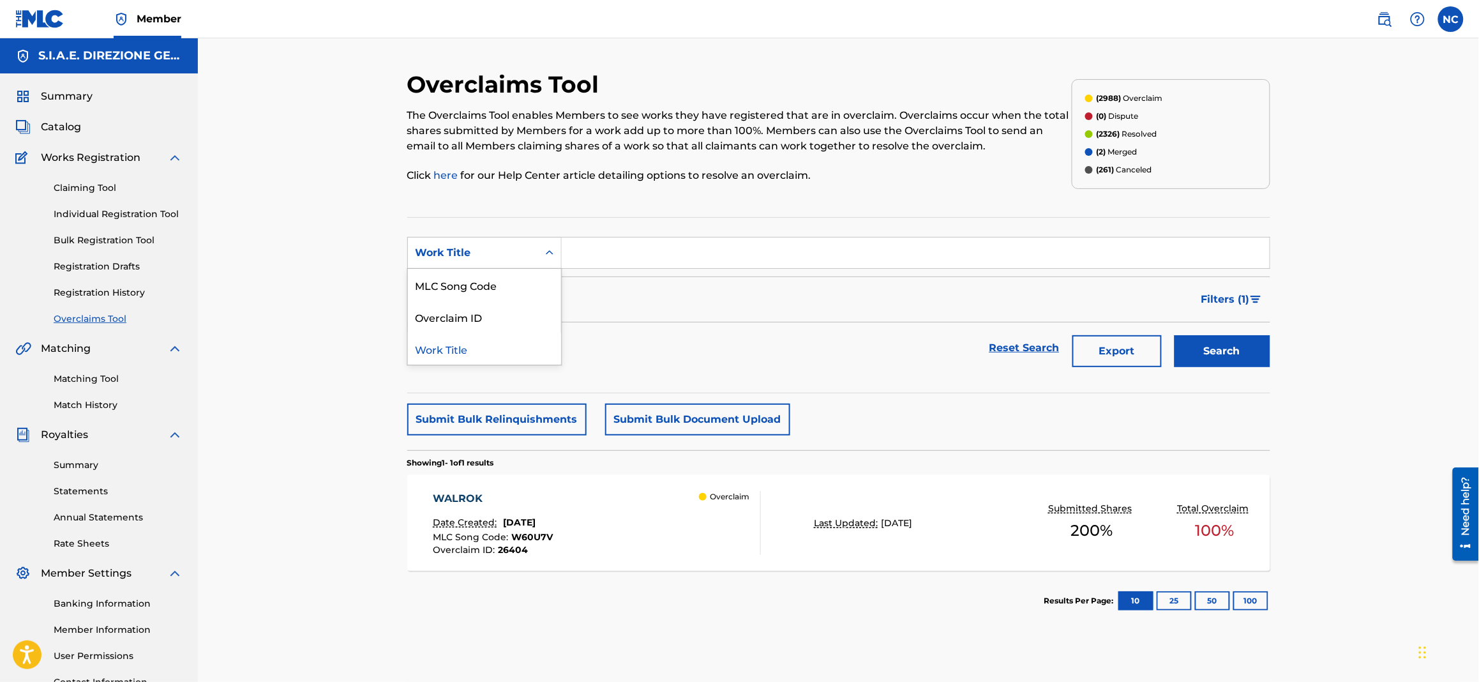
click at [484, 256] on div "Work Title" at bounding box center [473, 252] width 115 height 15
click at [462, 313] on div "Overclaim ID" at bounding box center [484, 317] width 153 height 32
click at [582, 253] on input "Search Form" at bounding box center [916, 252] width 708 height 31
paste input "26405"
type input "26405"
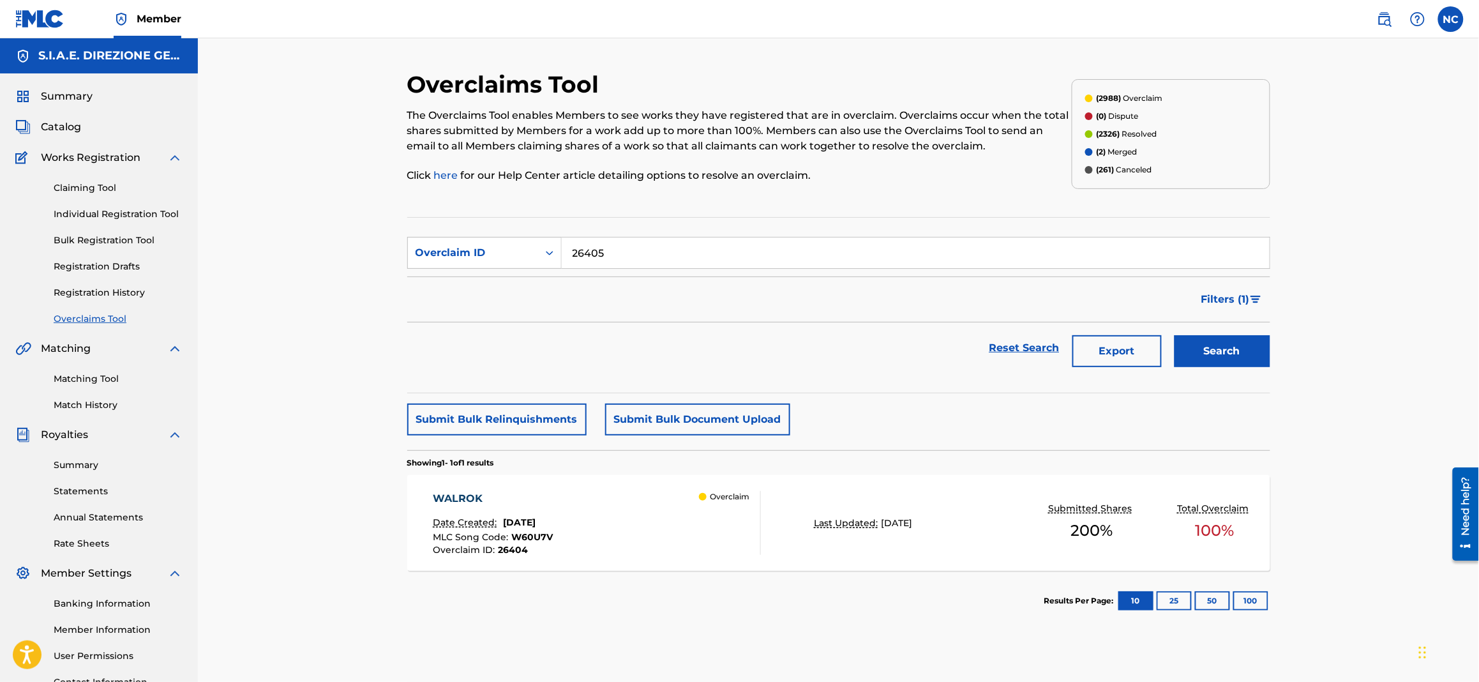
click at [1196, 333] on div "Search" at bounding box center [1219, 347] width 102 height 51
click at [1199, 341] on button "Search" at bounding box center [1222, 351] width 96 height 32
click at [493, 507] on div "REVENGARDE Date Created: [DATE] MLC Song Code : RO64BP Overclaim ID : 26405" at bounding box center [492, 523] width 118 height 64
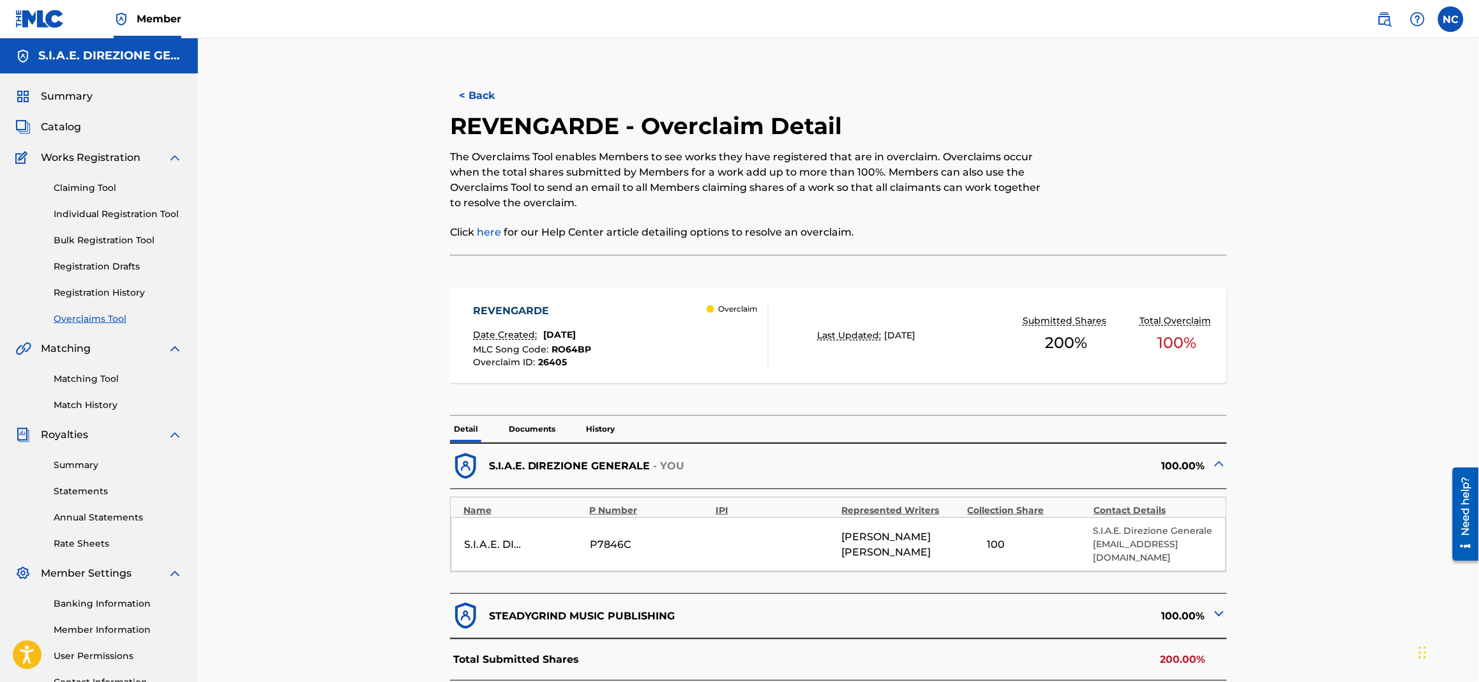
scroll to position [191, 0]
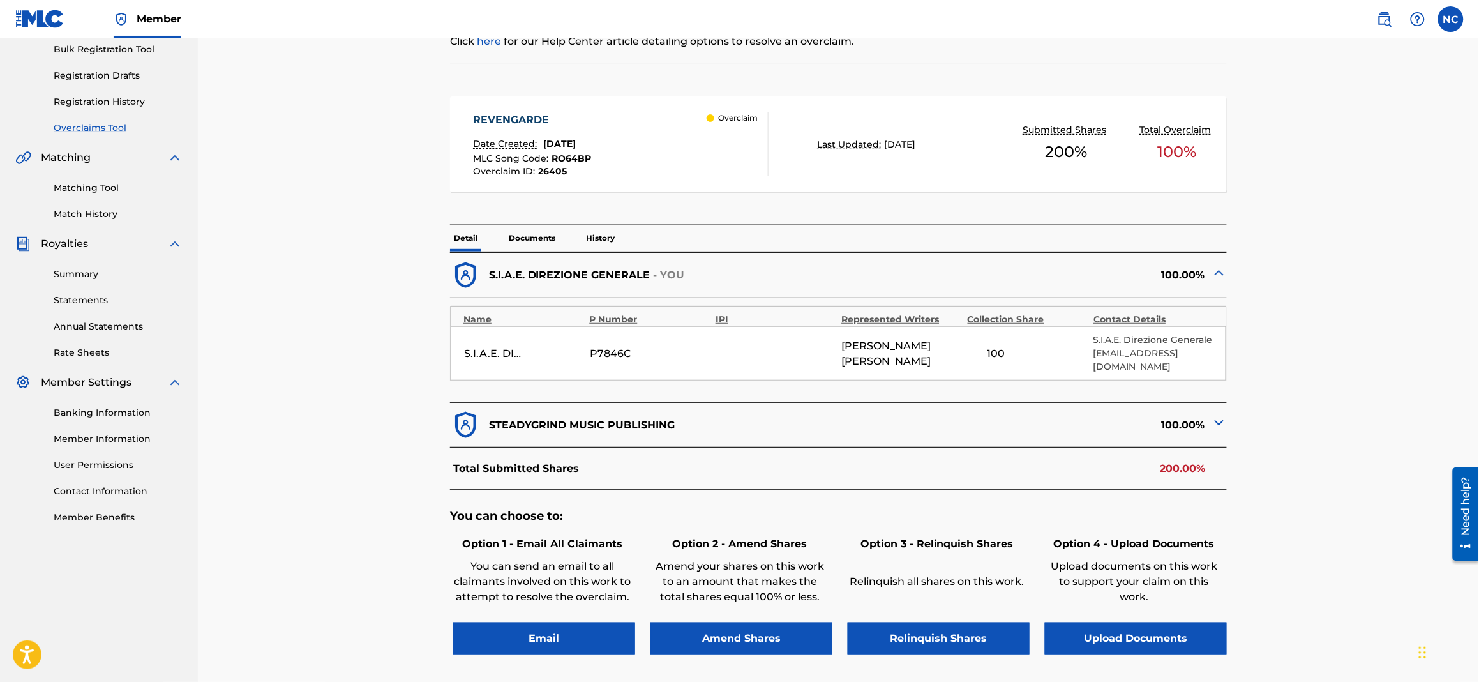
click at [544, 622] on button "Email" at bounding box center [544, 638] width 182 height 32
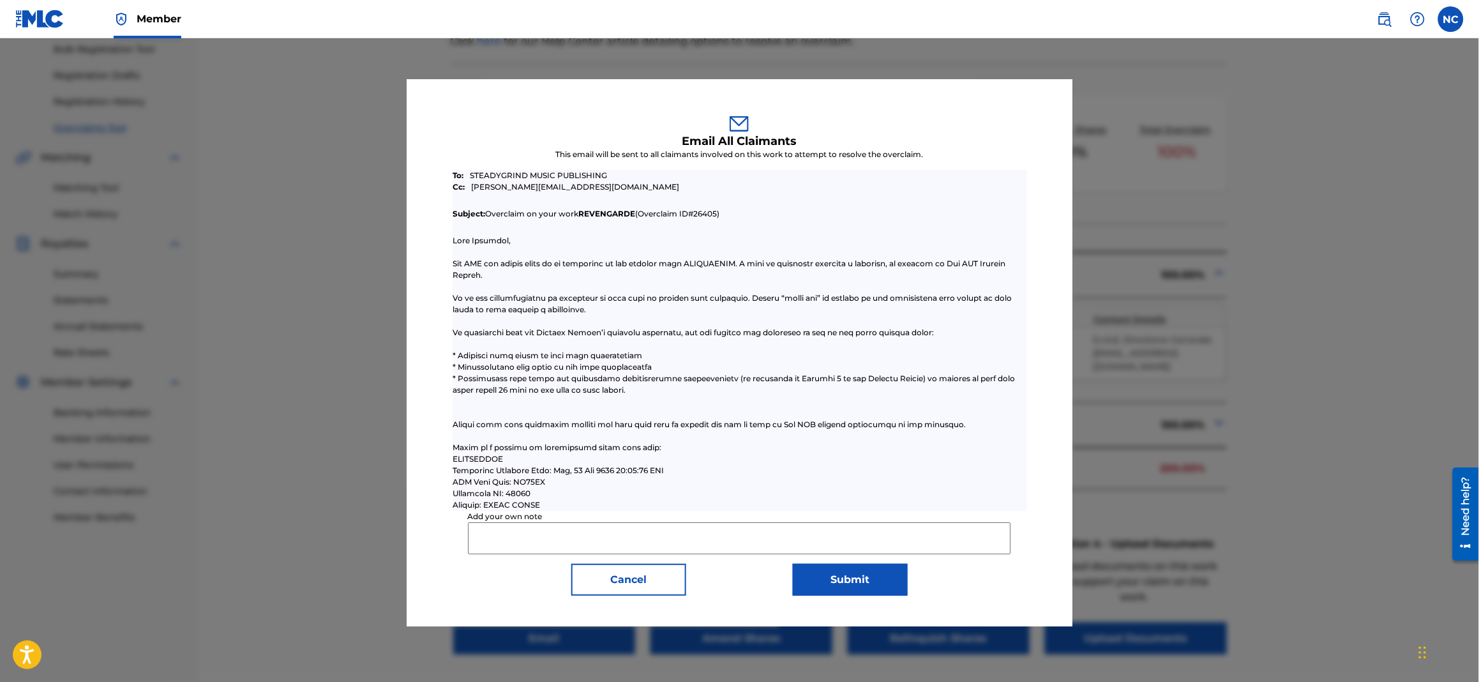
click at [574, 546] on input "Add your own note" at bounding box center [740, 538] width 544 height 32
type input "Dear colleagues, after checking in our database for the above mentioned musical…"
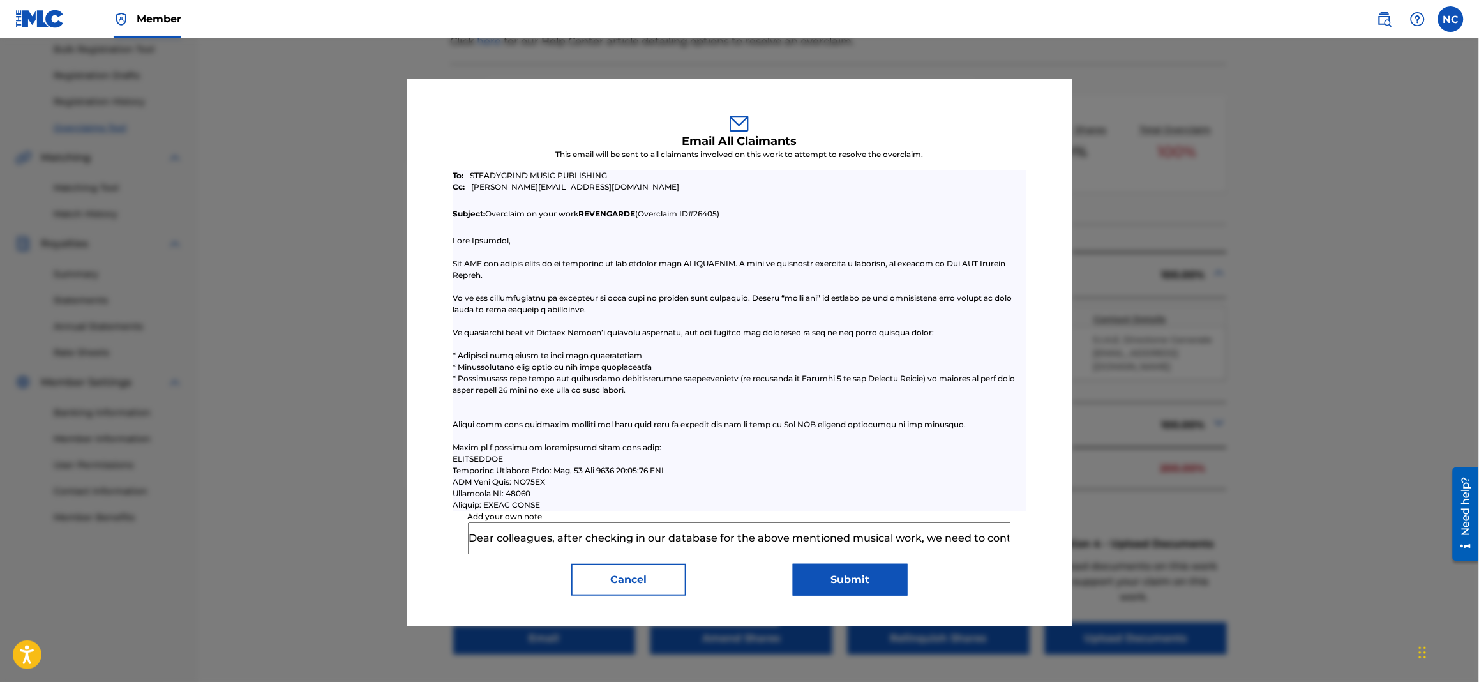
click at [904, 529] on input "Dear colleagues, after checking in our database for the above mentioned musical…" at bounding box center [740, 538] width 544 height 32
click at [875, 583] on button "Submit" at bounding box center [850, 580] width 115 height 32
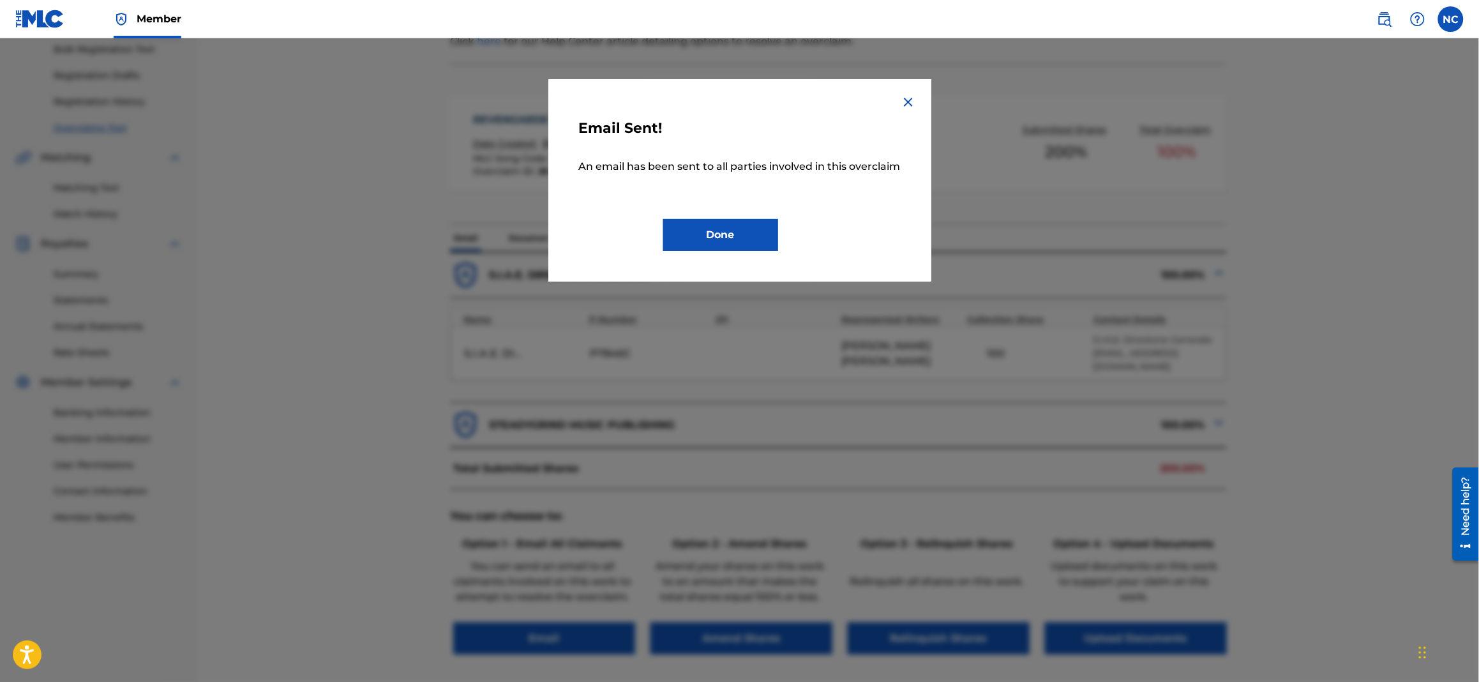
click at [709, 236] on button "Done" at bounding box center [720, 235] width 115 height 32
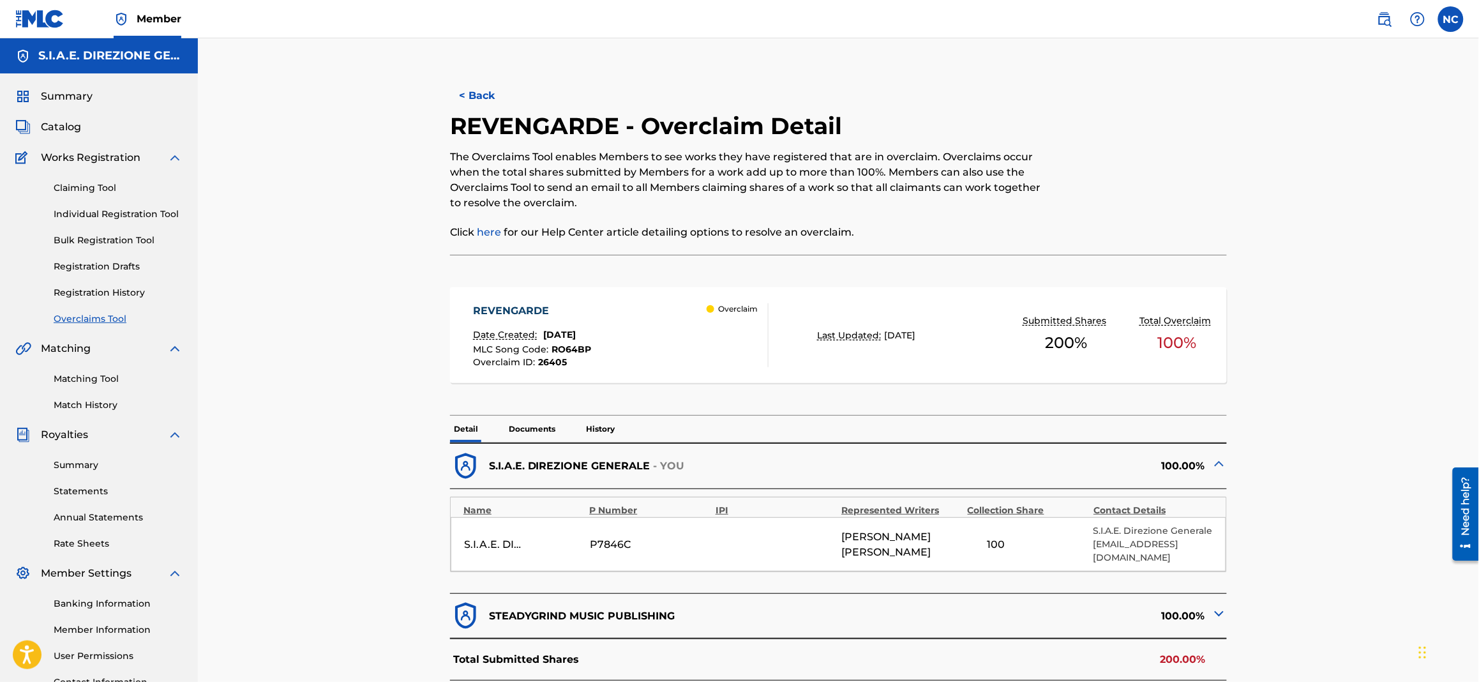
click at [472, 89] on button "< Back" at bounding box center [488, 96] width 77 height 32
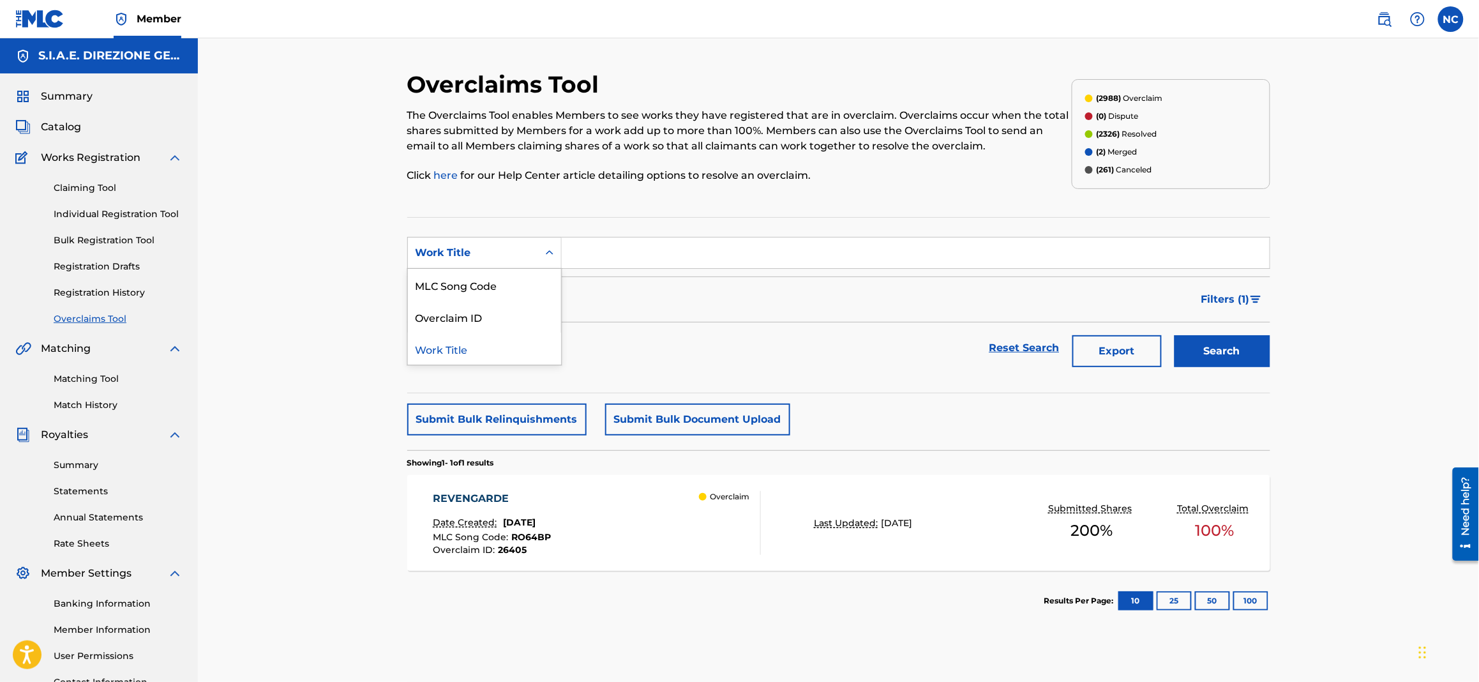
click at [472, 264] on div "Work Title" at bounding box center [473, 253] width 130 height 24
click at [469, 318] on div "Overclaim ID" at bounding box center [484, 317] width 153 height 32
click at [572, 259] on input "Search Form" at bounding box center [916, 252] width 708 height 31
paste input "26406"
type input "26406"
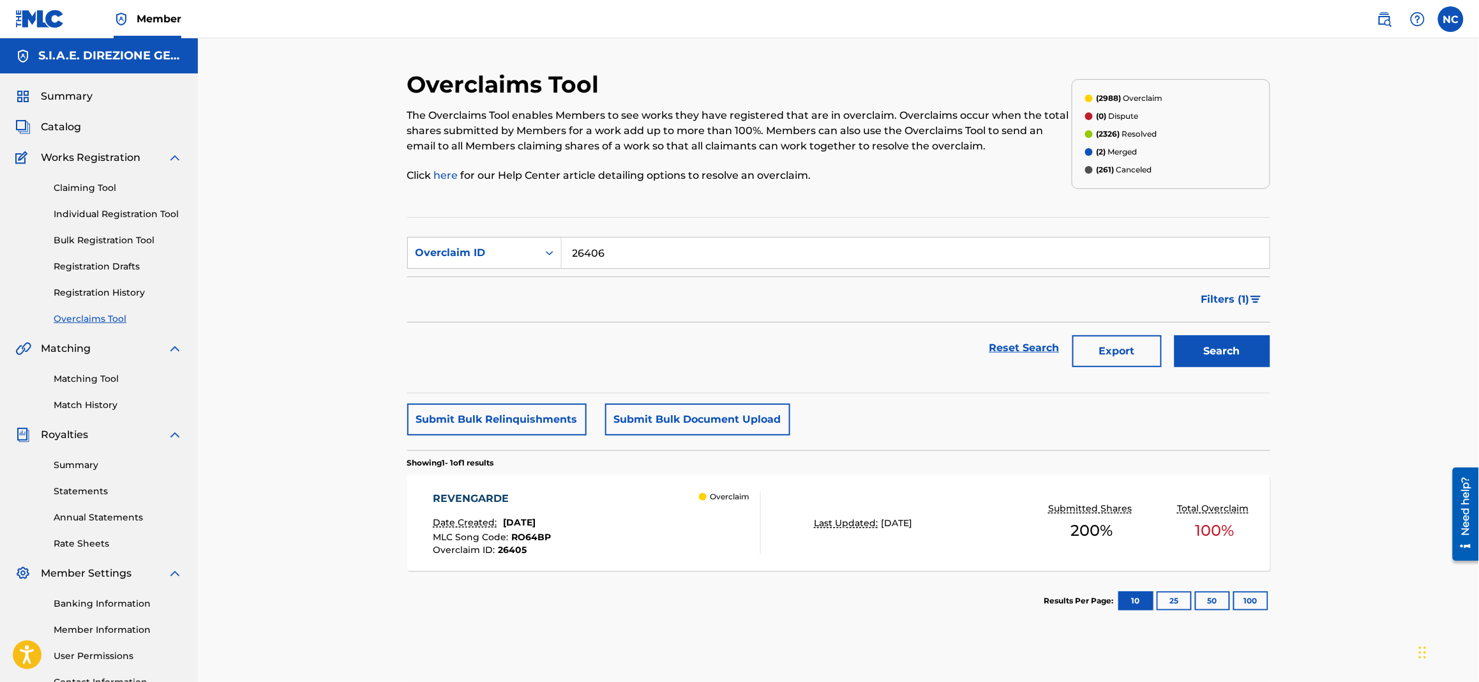
click at [1222, 352] on button "Search" at bounding box center [1222, 351] width 96 height 32
click at [529, 523] on span "[DATE]" at bounding box center [519, 521] width 33 height 11
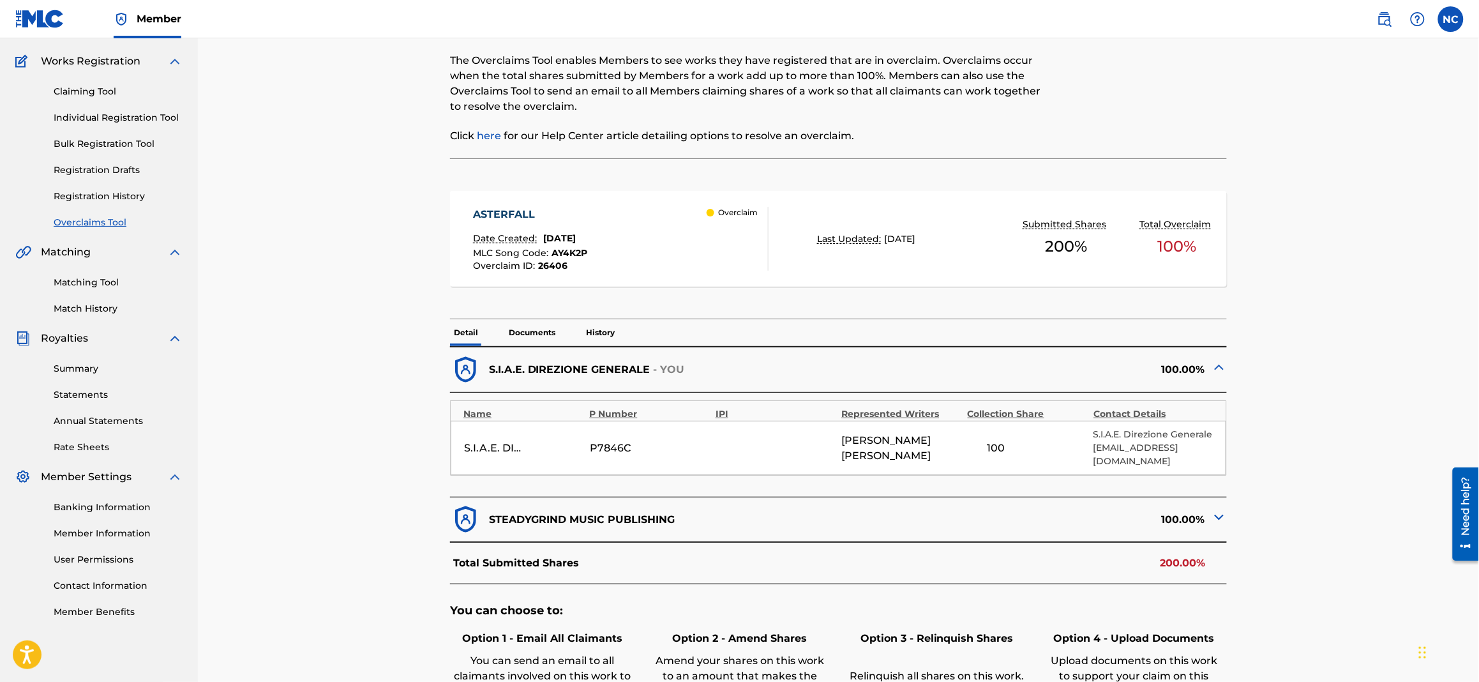
scroll to position [191, 0]
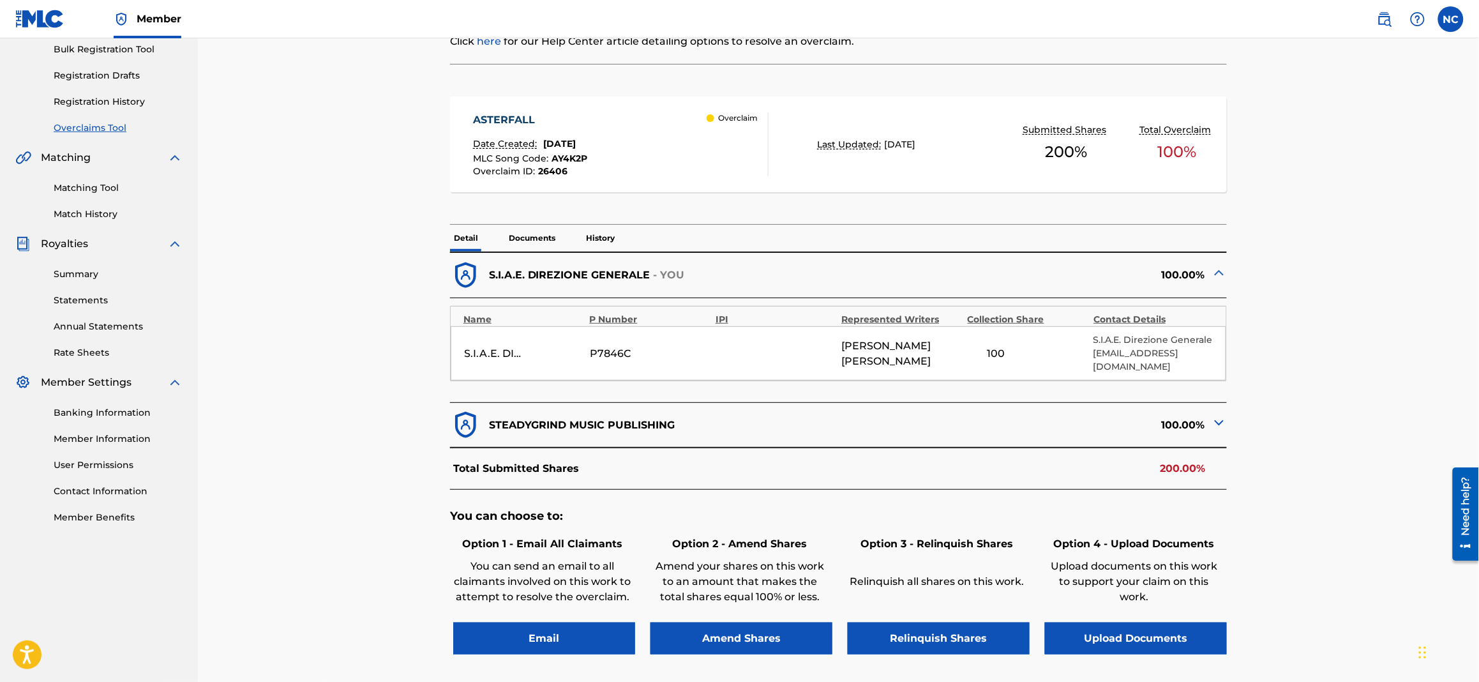
click at [525, 634] on button "Email" at bounding box center [544, 638] width 182 height 32
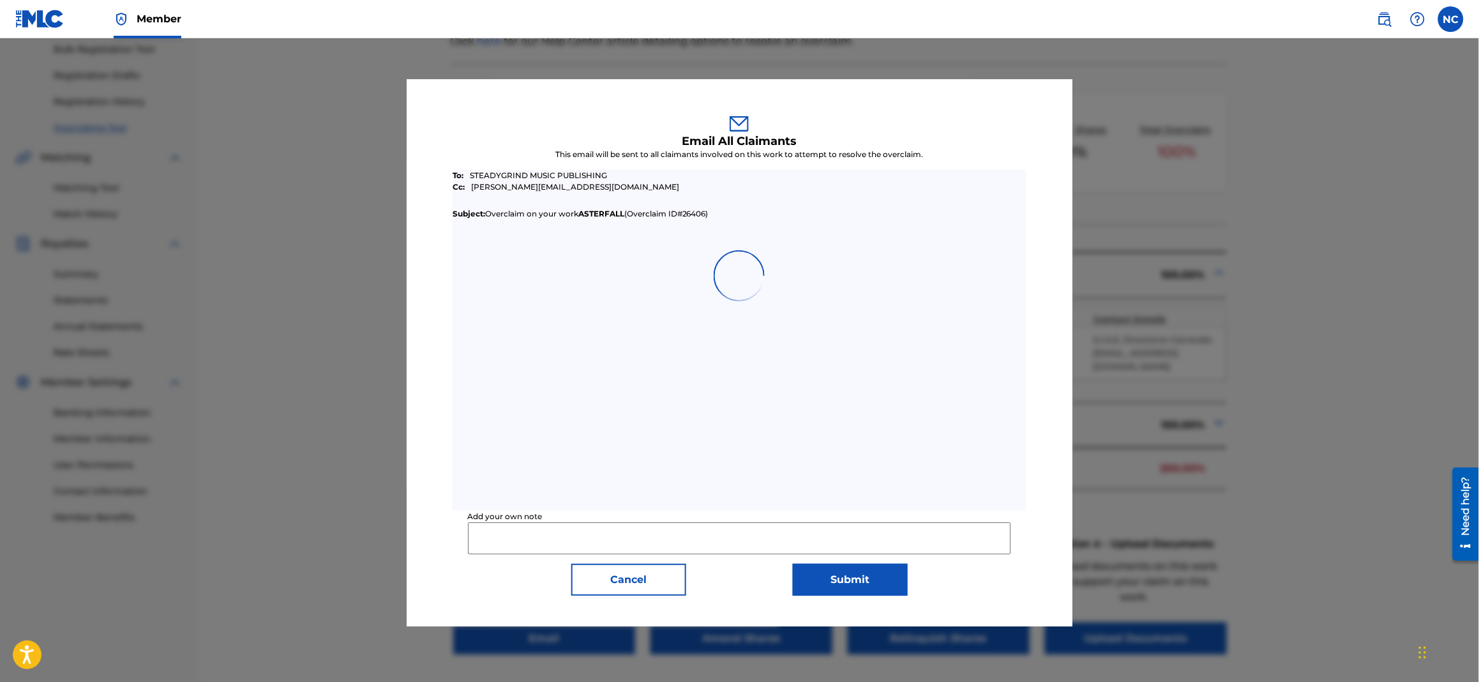
click at [558, 536] on input "Add your own note" at bounding box center [740, 538] width 544 height 32
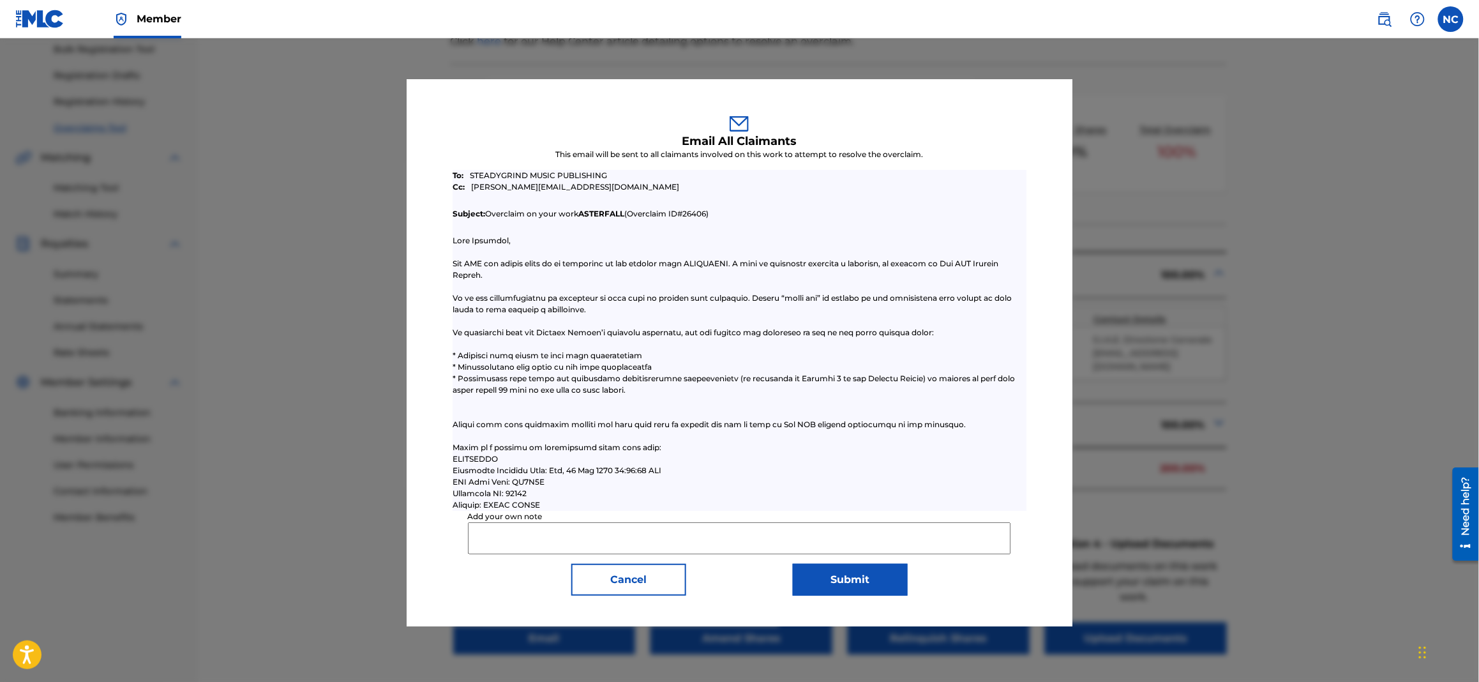
type input "Dear colleagues, after checking in our database for the above mentioned musical…"
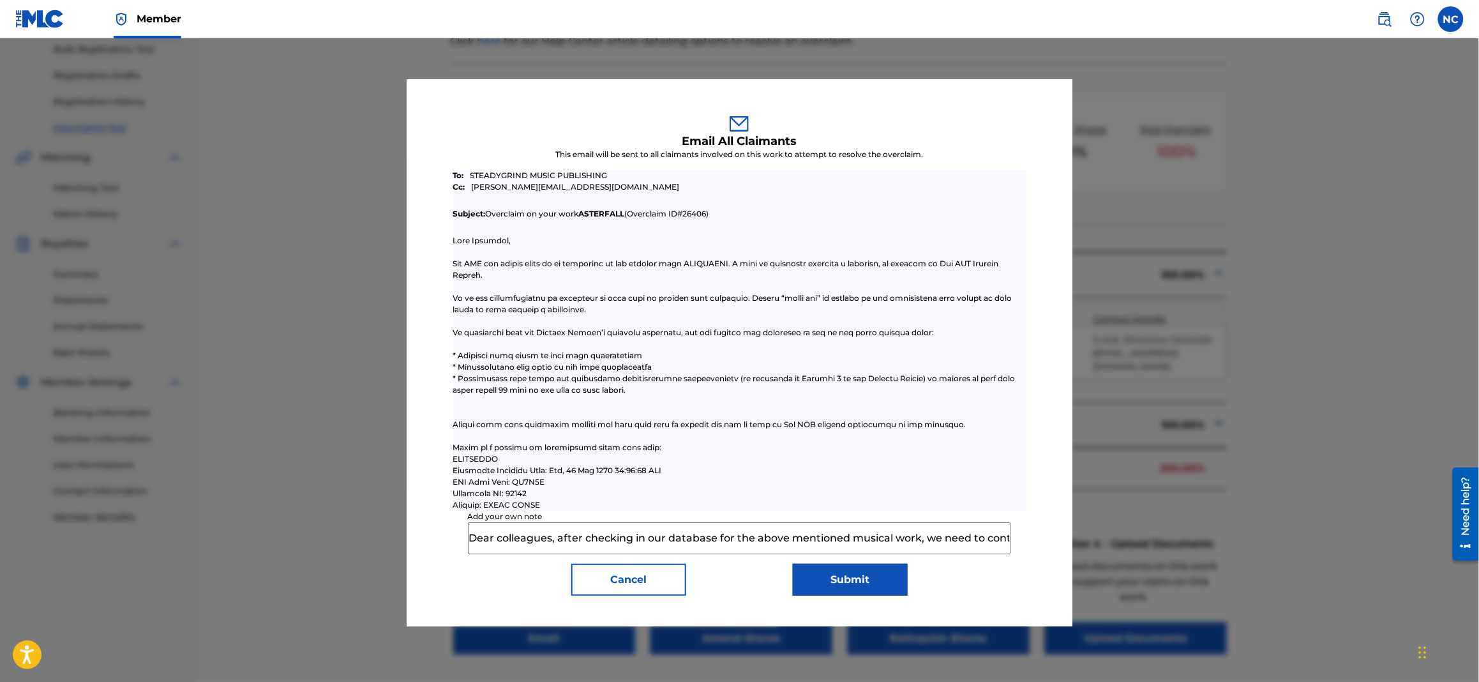
click at [907, 592] on button "Submit" at bounding box center [850, 580] width 115 height 32
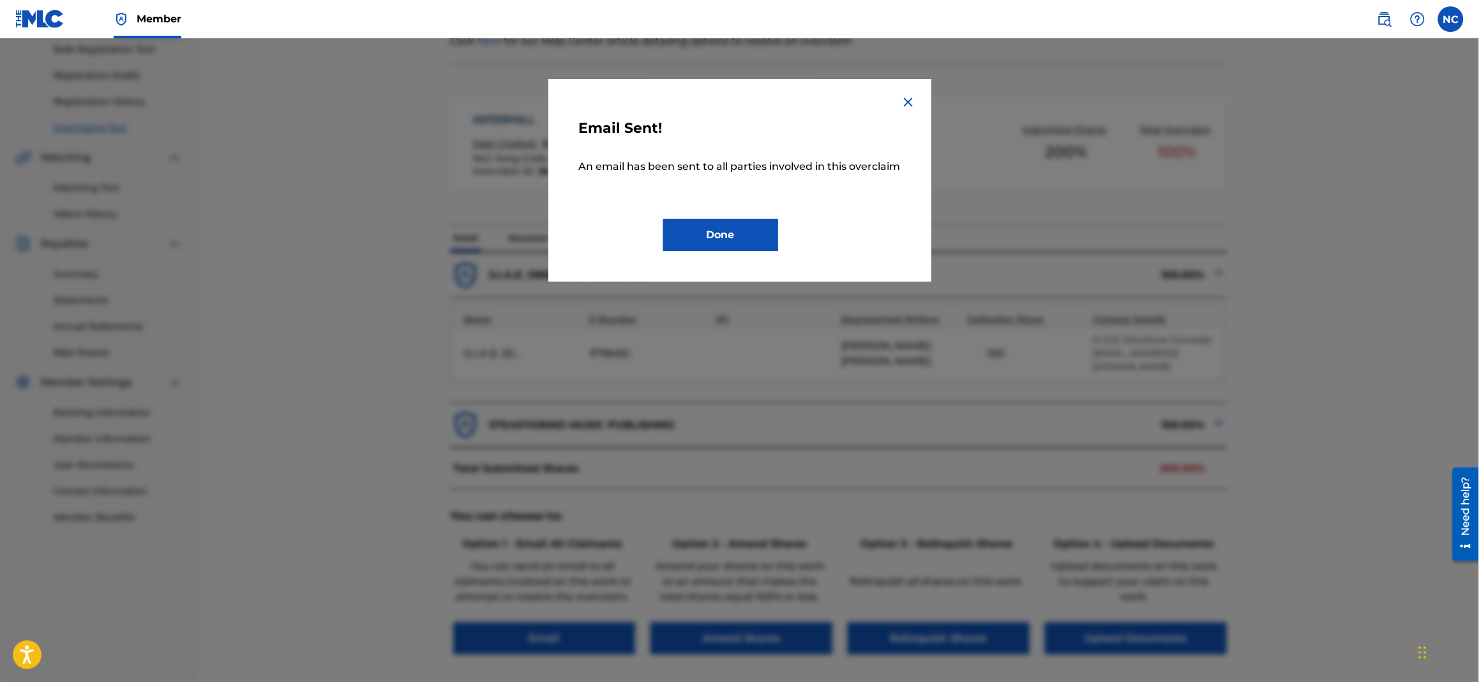
click at [698, 239] on button "Done" at bounding box center [720, 235] width 115 height 32
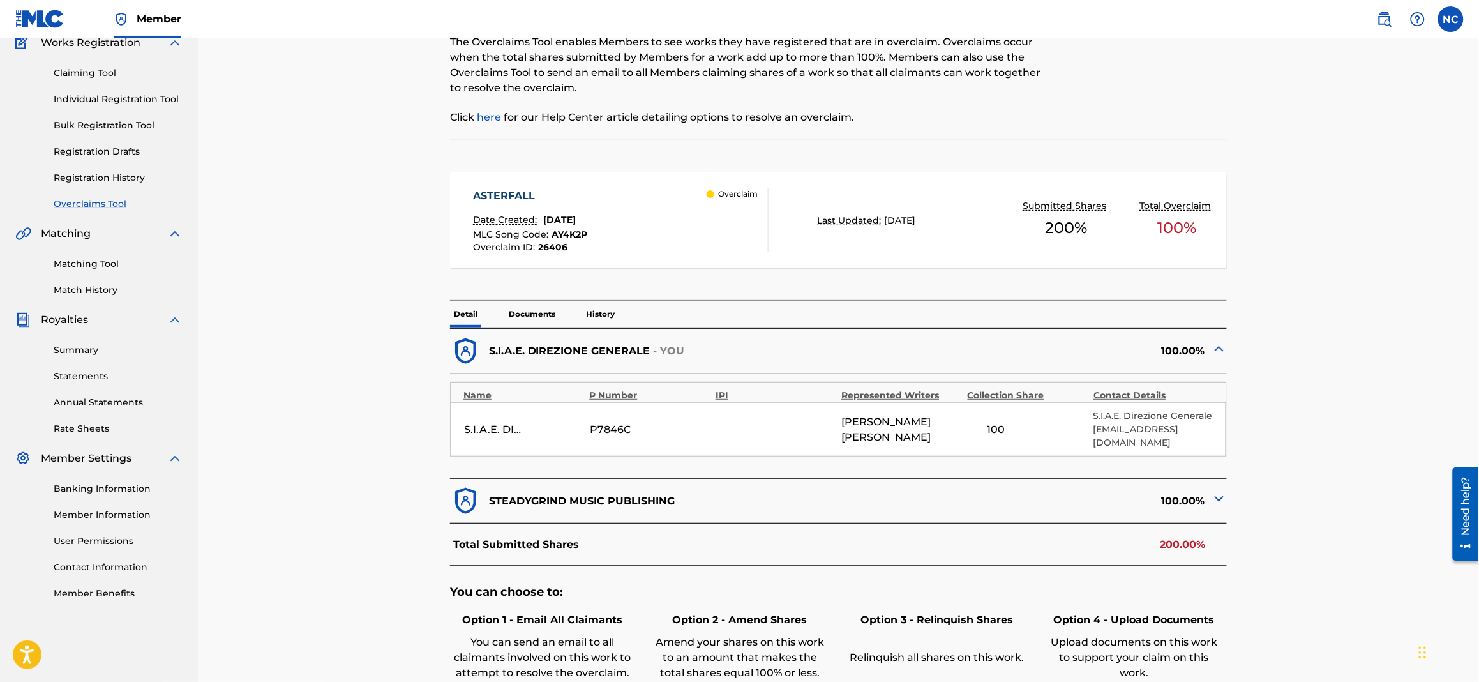
scroll to position [0, 0]
